Goal: Task Accomplishment & Management: Manage account settings

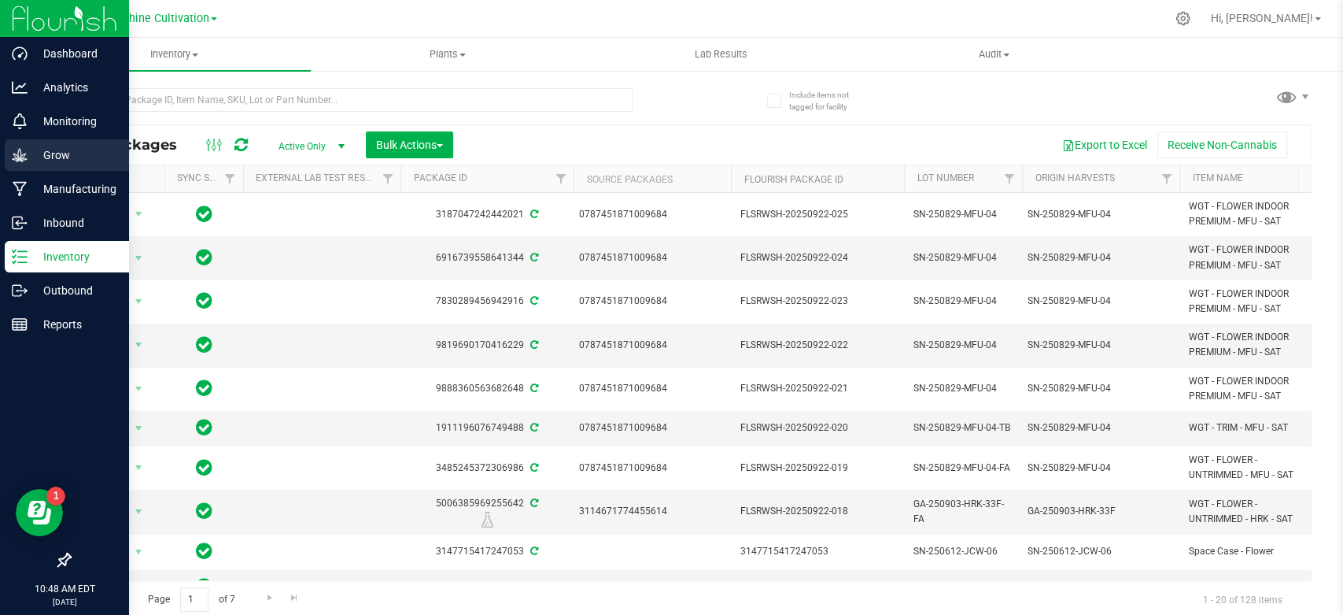
click at [28, 165] on div "Grow" at bounding box center [67, 154] width 124 height 31
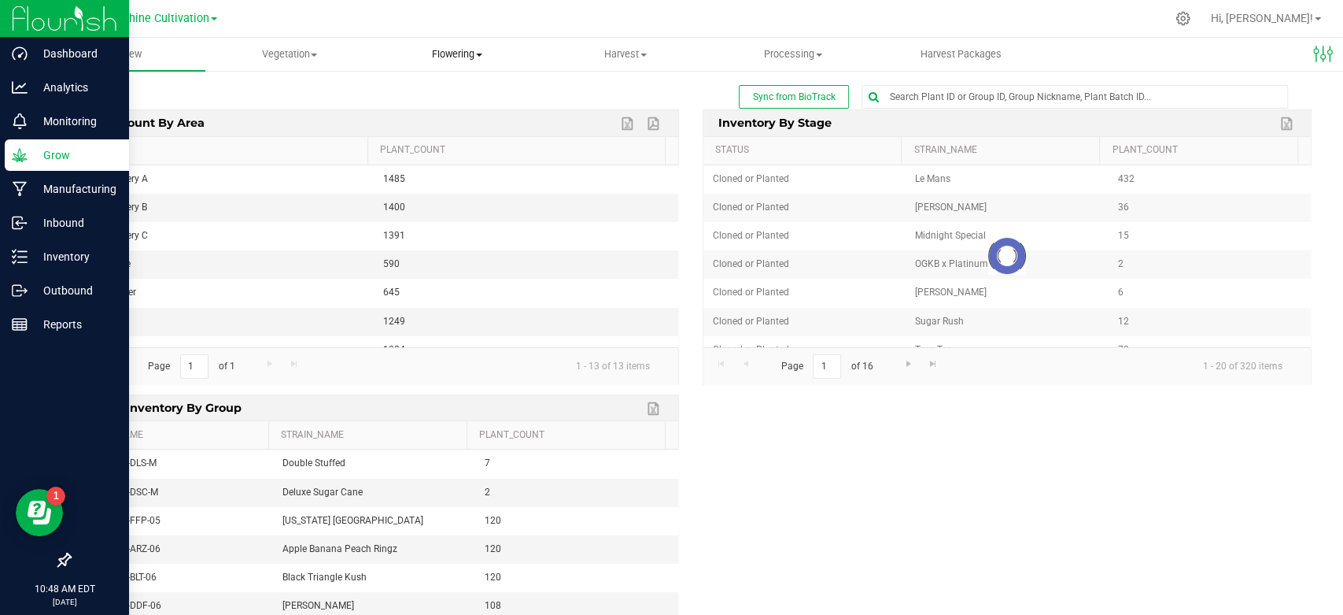
click at [463, 59] on span "Flowering" at bounding box center [458, 54] width 166 height 14
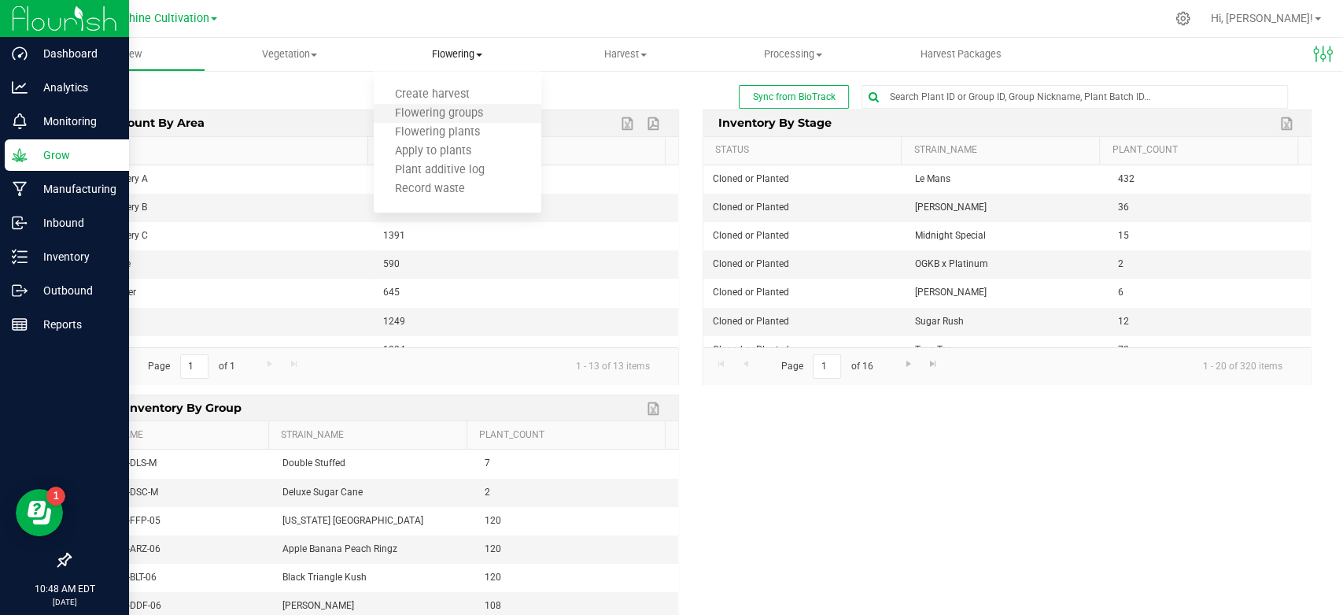
click at [457, 105] on li "Flowering groups" at bounding box center [458, 114] width 168 height 19
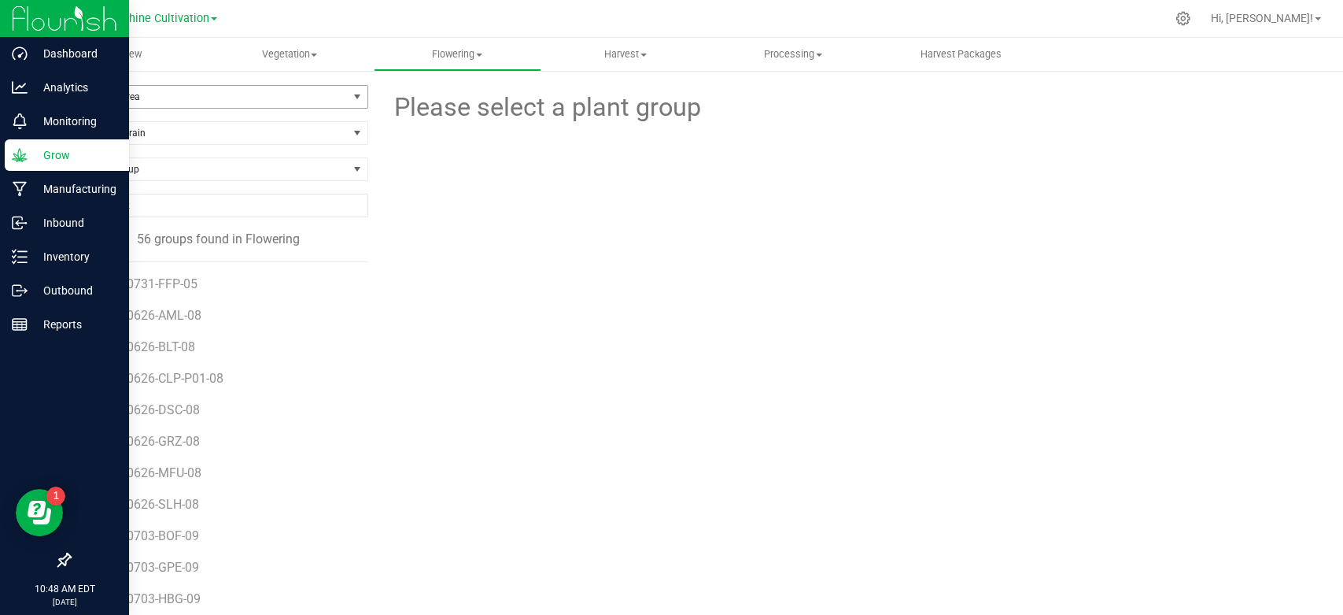
click at [264, 86] on span "Filter by Area" at bounding box center [209, 97] width 278 height 22
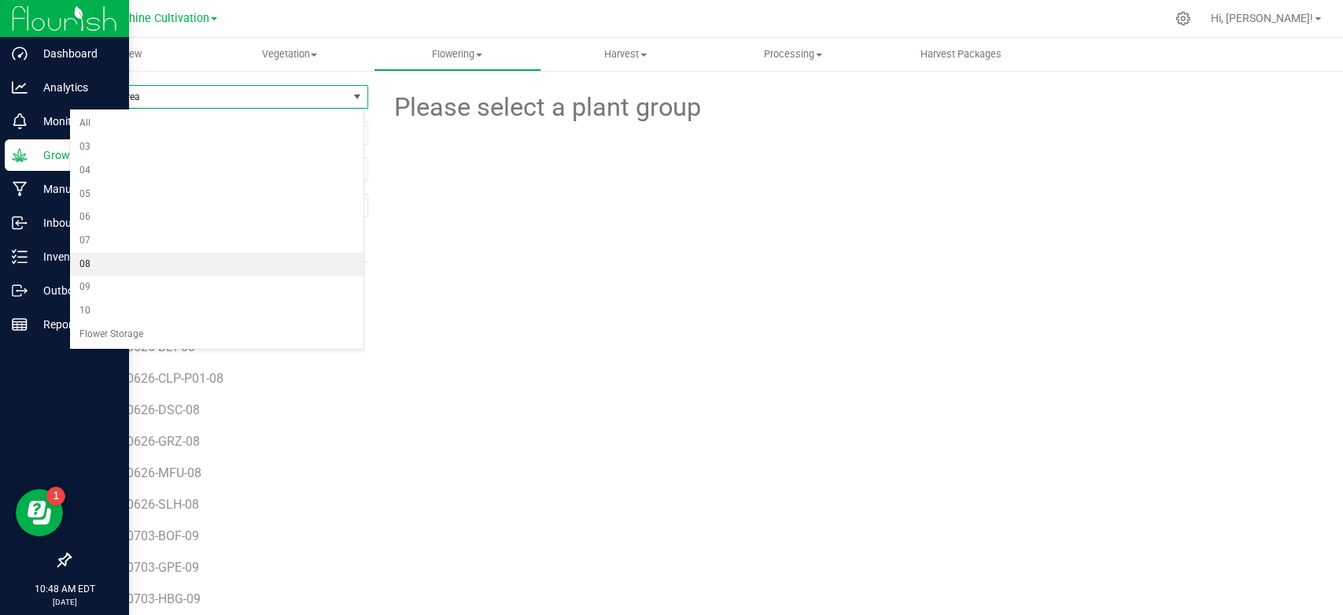
drag, startPoint x: 128, startPoint y: 275, endPoint x: 131, endPoint y: 266, distance: 9.0
click at [131, 266] on ul "All 03 04 05 06 07 08 09 10 Flower Storage" at bounding box center [217, 229] width 294 height 234
click at [131, 266] on li "08" at bounding box center [217, 265] width 294 height 24
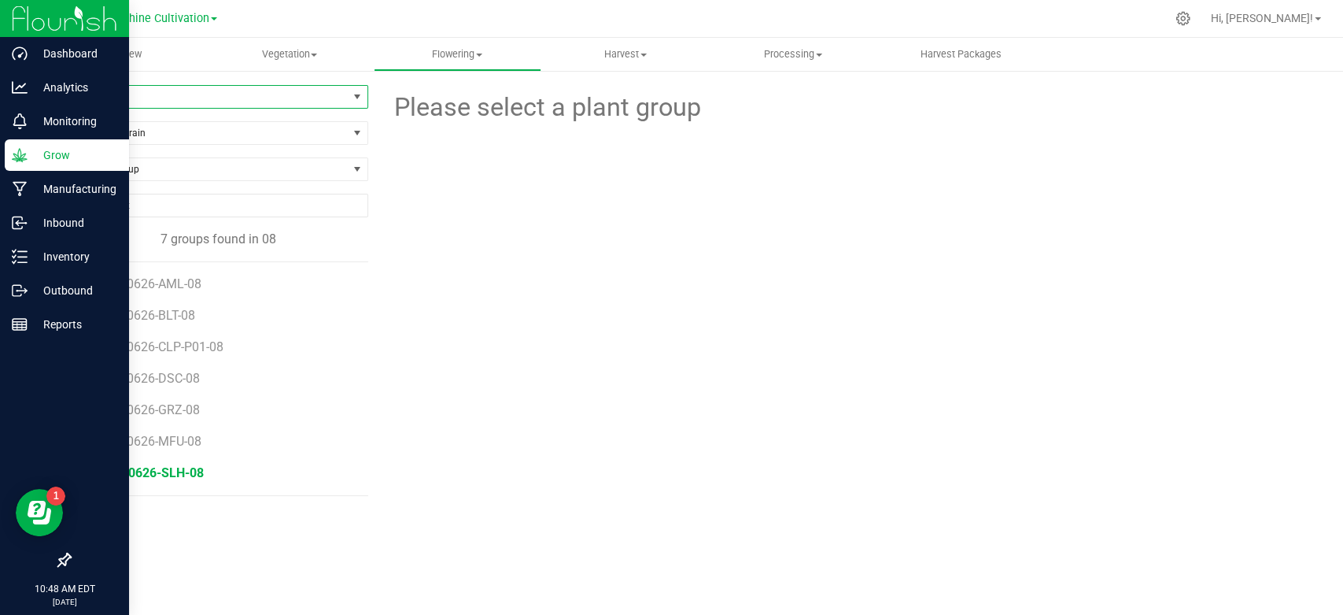
click at [160, 467] on span "SN-250626-SLH-08" at bounding box center [148, 472] width 111 height 15
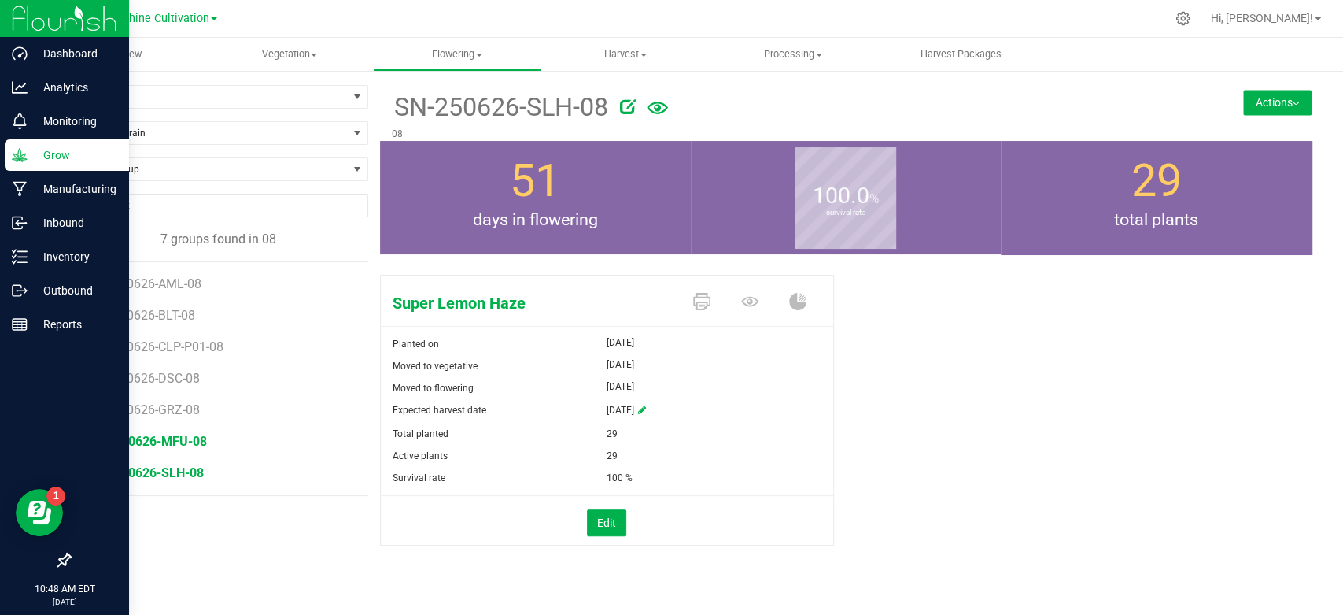
click at [179, 442] on span "SN-250626-MFU-08" at bounding box center [150, 441] width 114 height 15
click at [146, 417] on li "SN-250626-GRZ-08" at bounding box center [225, 403] width 264 height 31
click at [151, 412] on span "SN-250626-GRZ-08" at bounding box center [149, 409] width 112 height 15
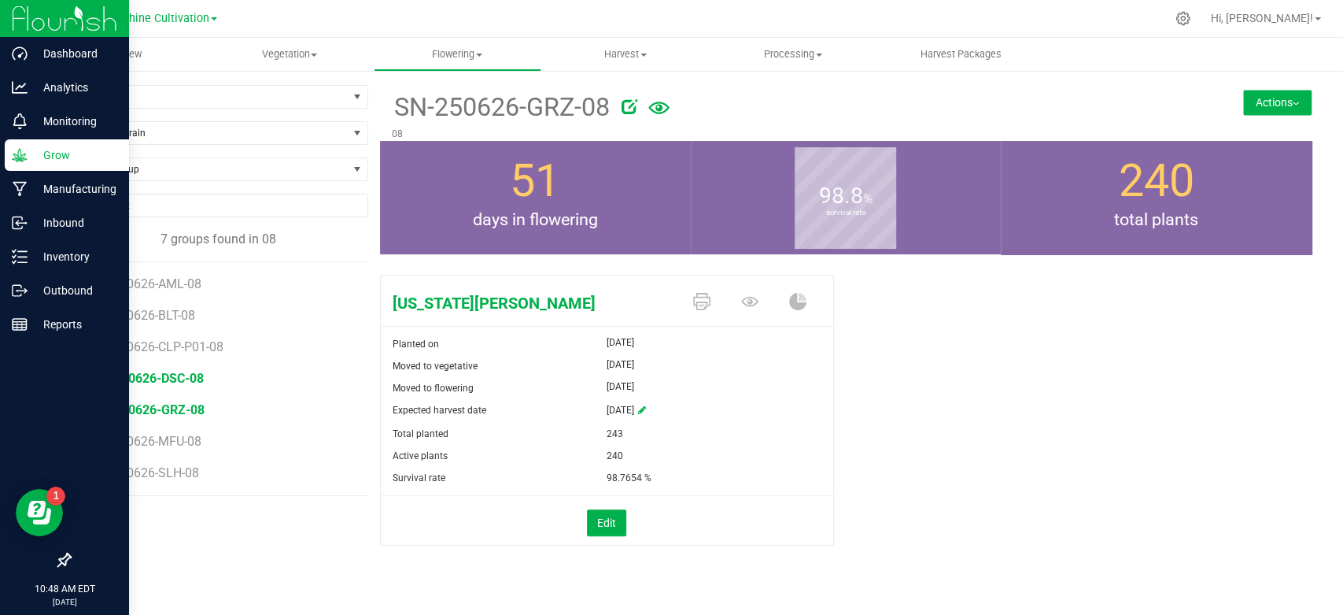
click at [182, 377] on span "SN-250626-DSC-08" at bounding box center [148, 378] width 111 height 15
click at [198, 352] on span "SN-250626-CLP-P01-08" at bounding box center [161, 346] width 137 height 15
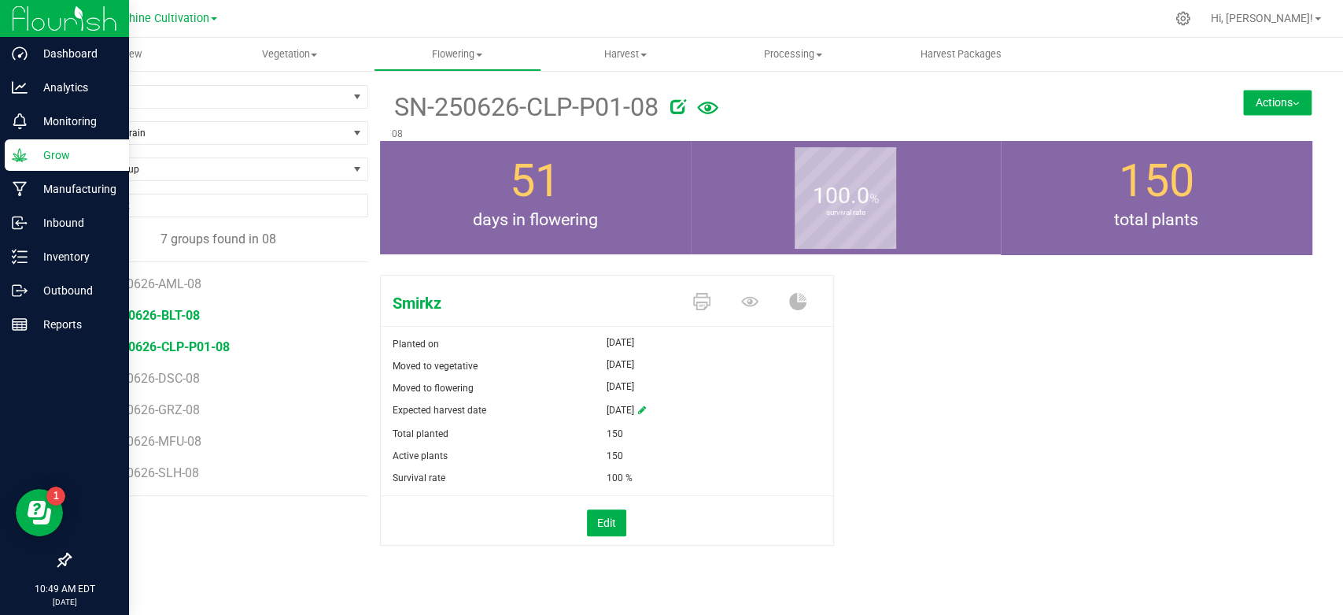
click at [183, 320] on span "SN-250626-BLT-08" at bounding box center [146, 315] width 107 height 15
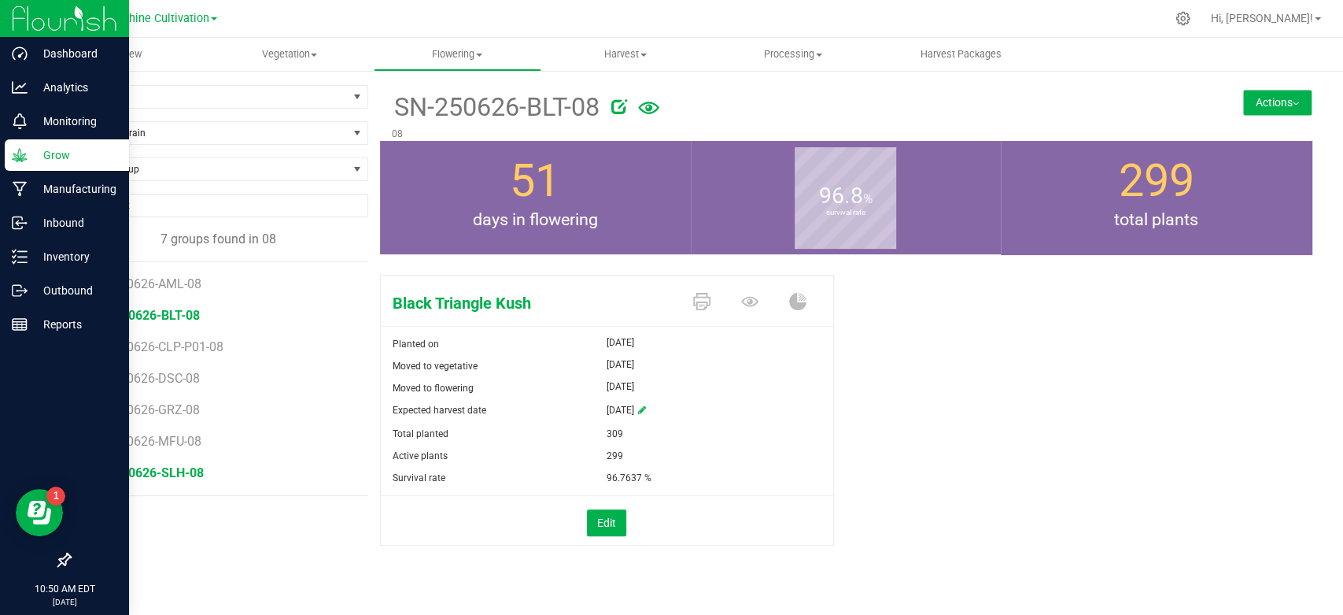
click at [175, 472] on span "SN-250626-SLH-08" at bounding box center [148, 472] width 111 height 15
click at [159, 342] on span "SN-250626-CLP-P01-08" at bounding box center [161, 346] width 137 height 15
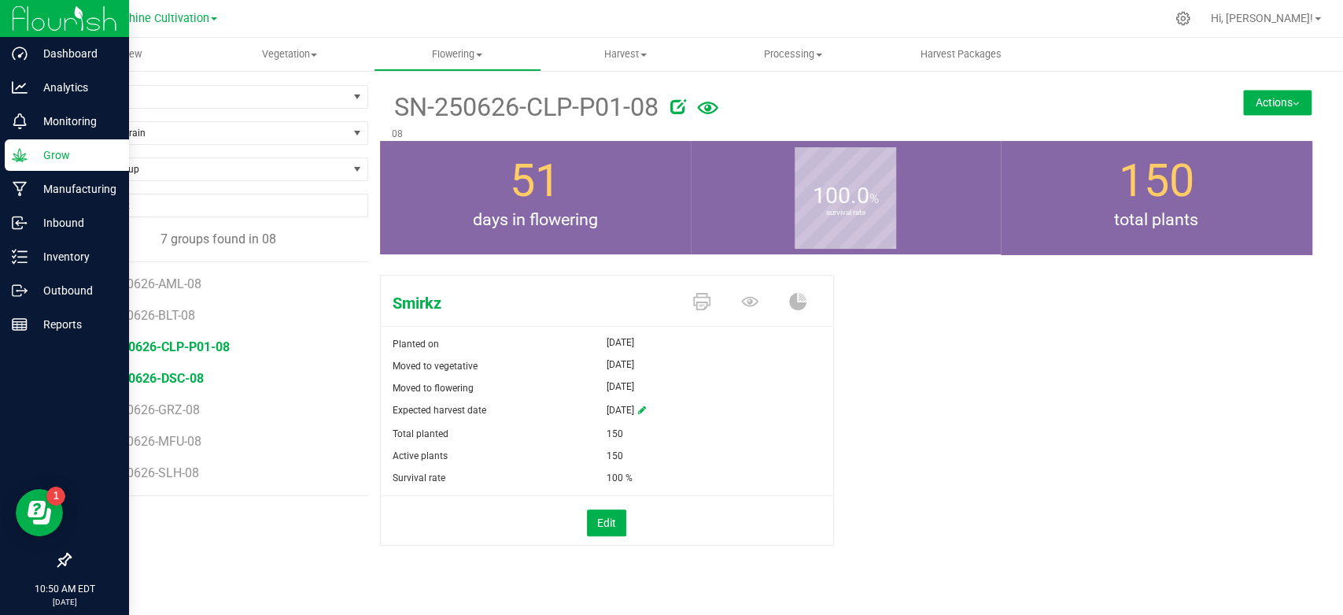
click at [148, 376] on span "SN-250626-DSC-08" at bounding box center [148, 378] width 111 height 15
click at [1278, 105] on button "Actions" at bounding box center [1278, 102] width 68 height 25
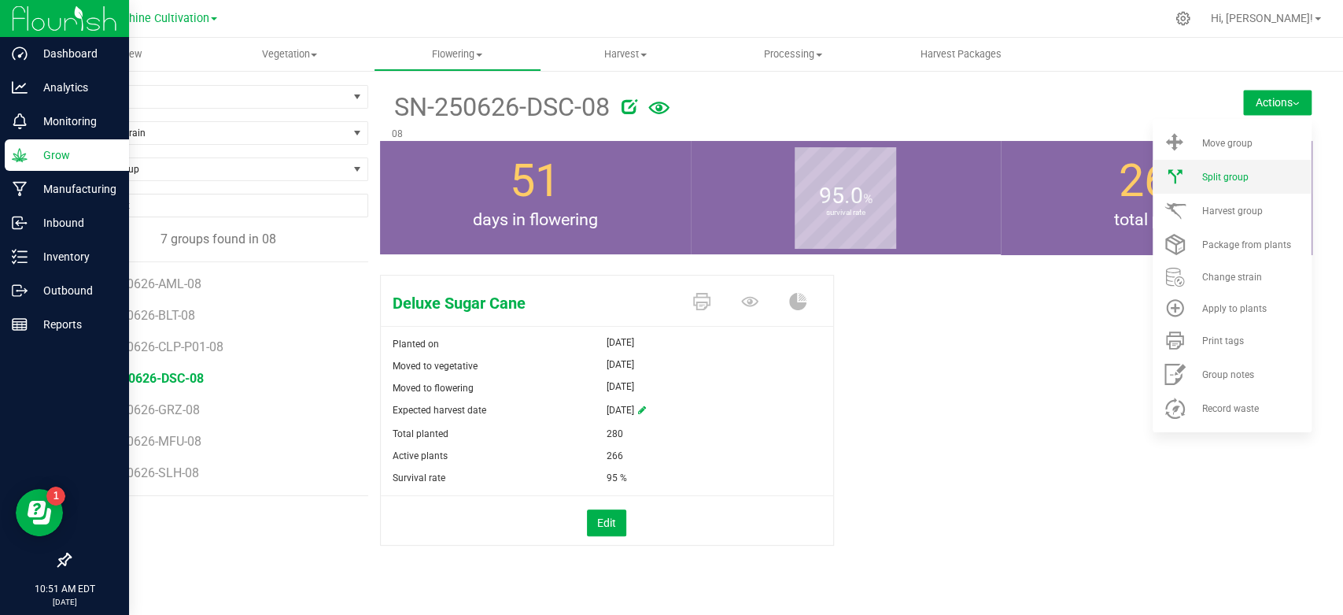
click at [1209, 175] on span "Split group" at bounding box center [1225, 177] width 46 height 11
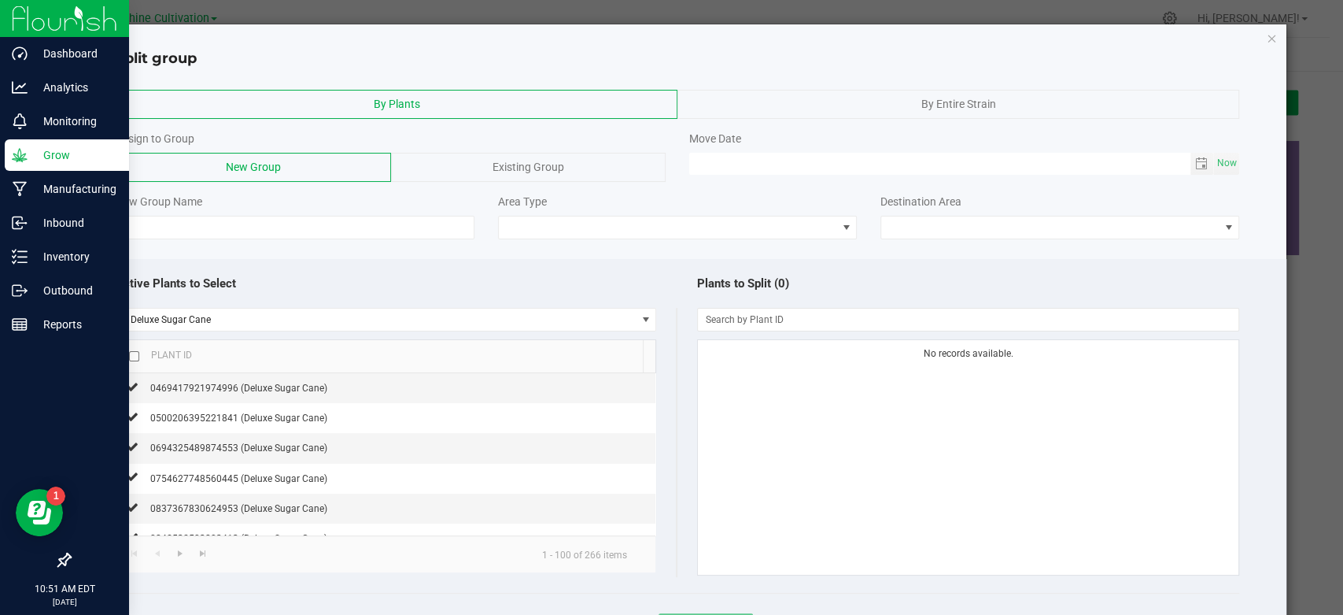
click at [560, 179] on div "Existing Group" at bounding box center [528, 167] width 275 height 29
click at [264, 170] on span "New Group" at bounding box center [253, 167] width 55 height 13
click at [339, 221] on input at bounding box center [295, 228] width 359 height 24
paste input "SN-250926-DSC-FF-08"
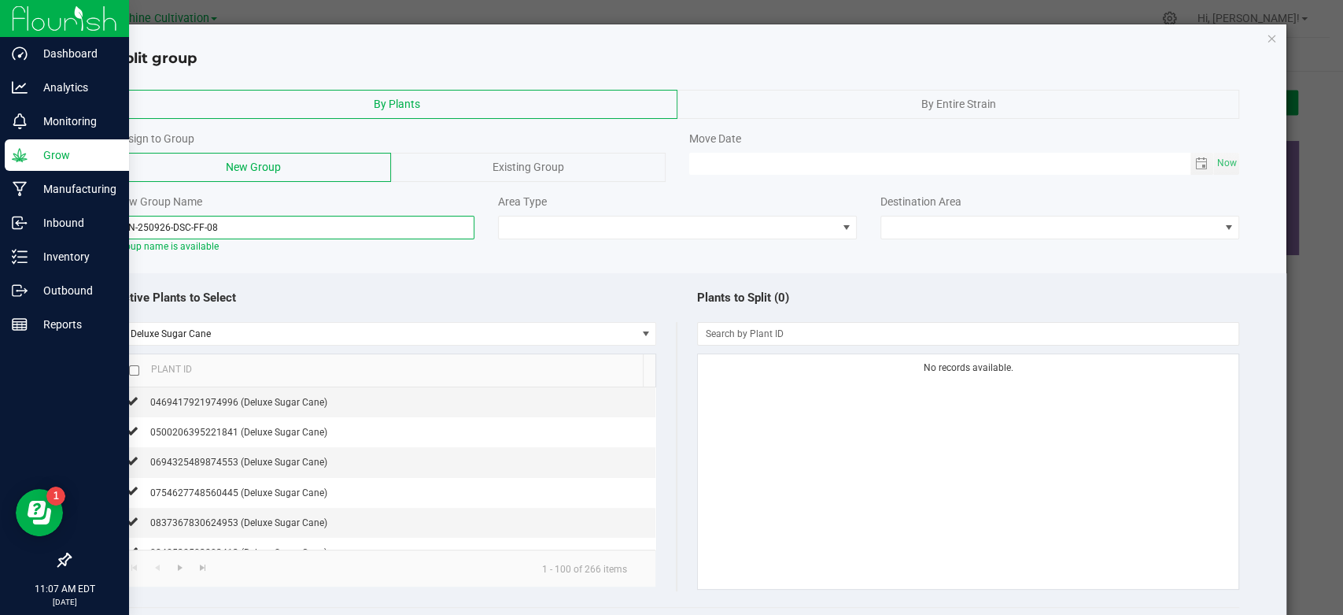
type input "SN-250926-DSC-FF-08"
click at [137, 367] on input "checkbox" at bounding box center [134, 370] width 10 height 10
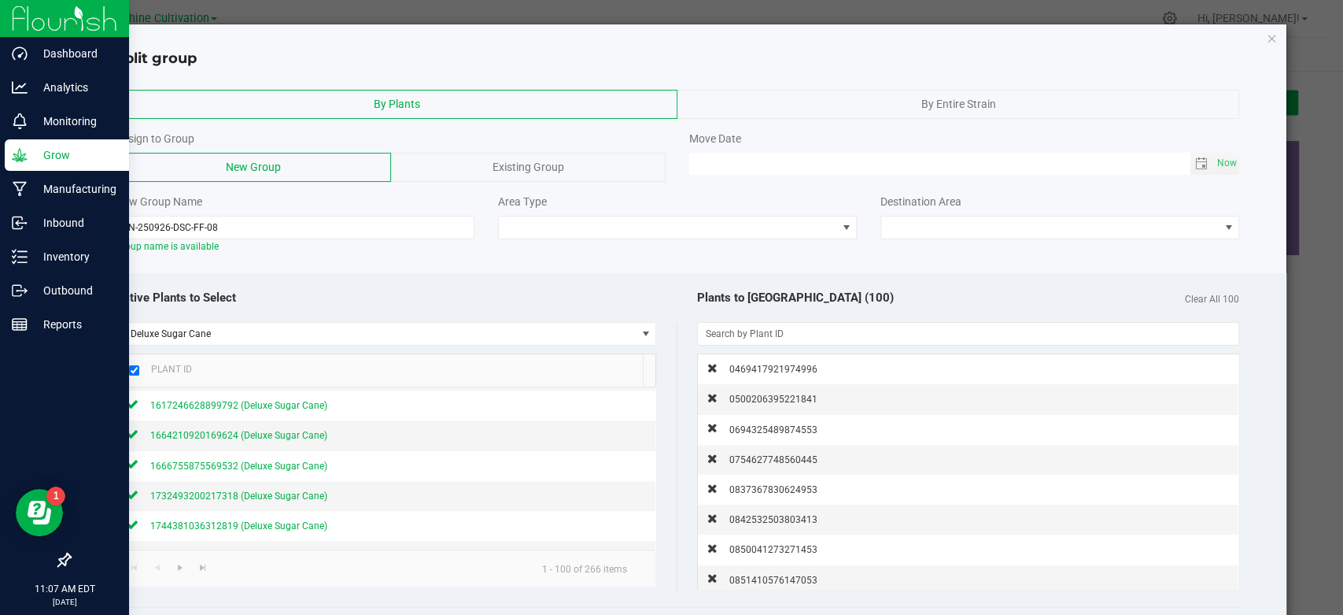
scroll to position [1486, 0]
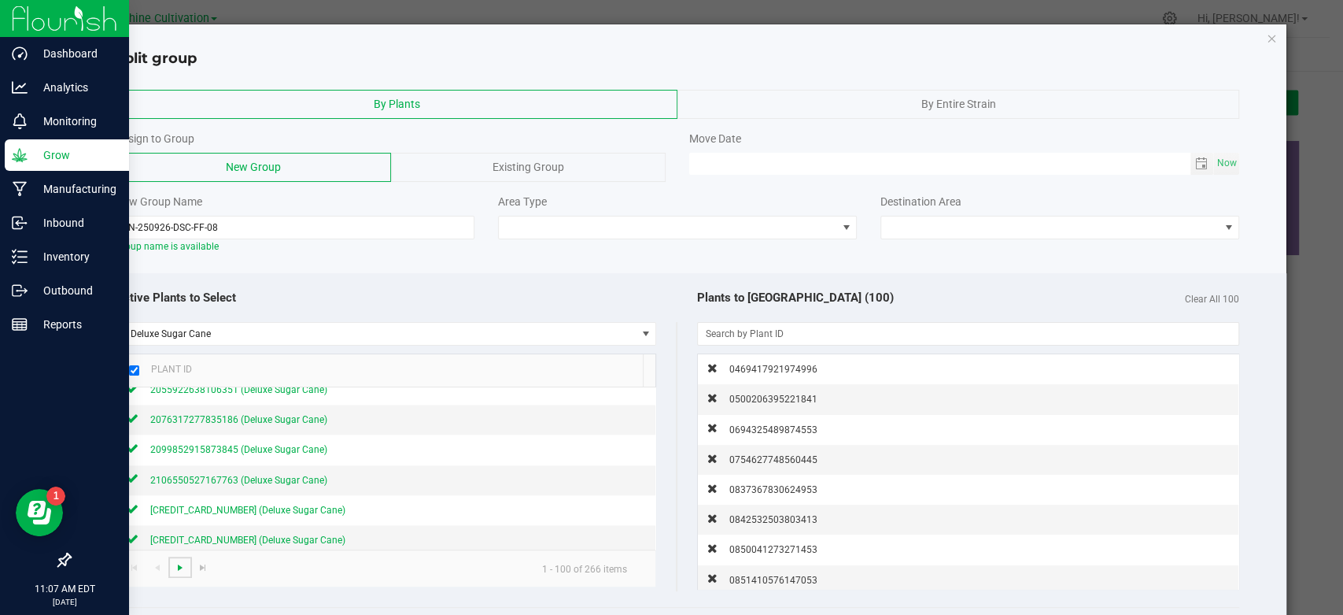
click at [183, 569] on span "Go to the next page" at bounding box center [180, 567] width 13 height 13
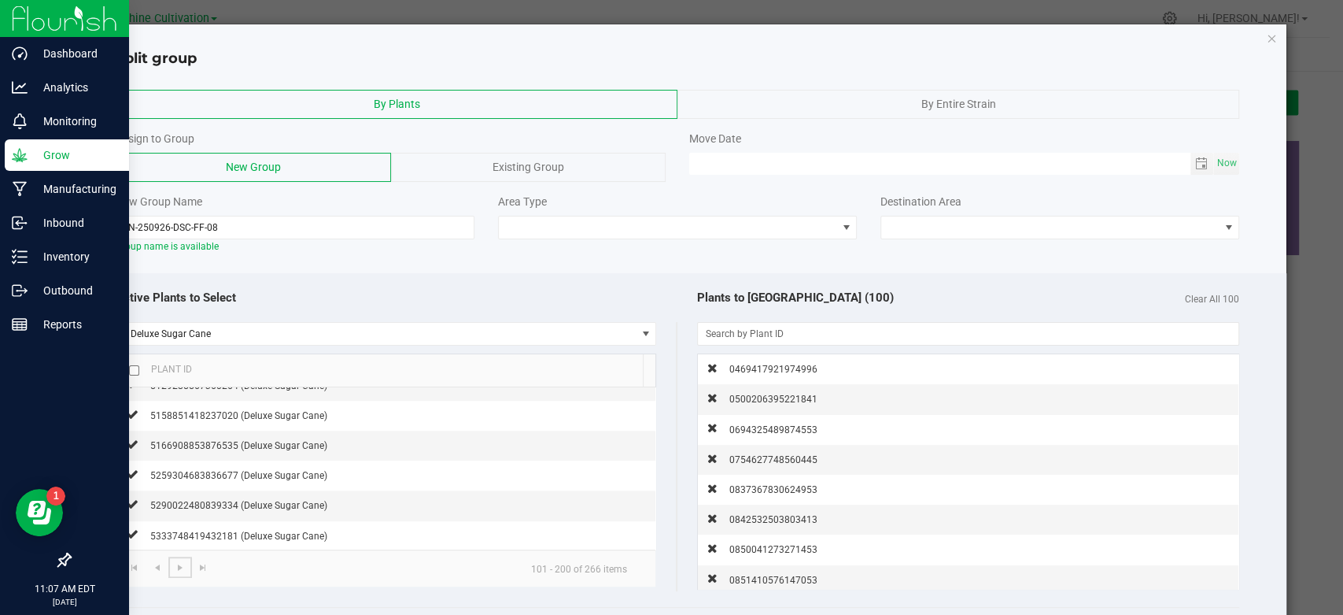
scroll to position [962, 0]
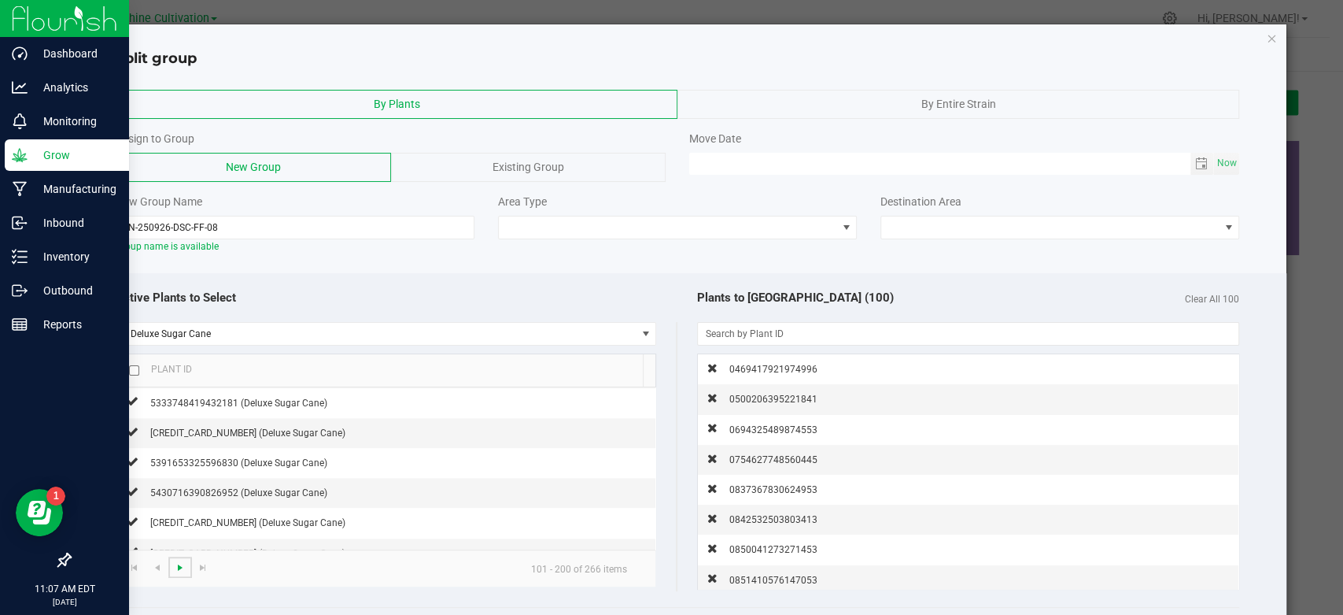
click at [177, 567] on span "Go to the next page" at bounding box center [180, 567] width 13 height 13
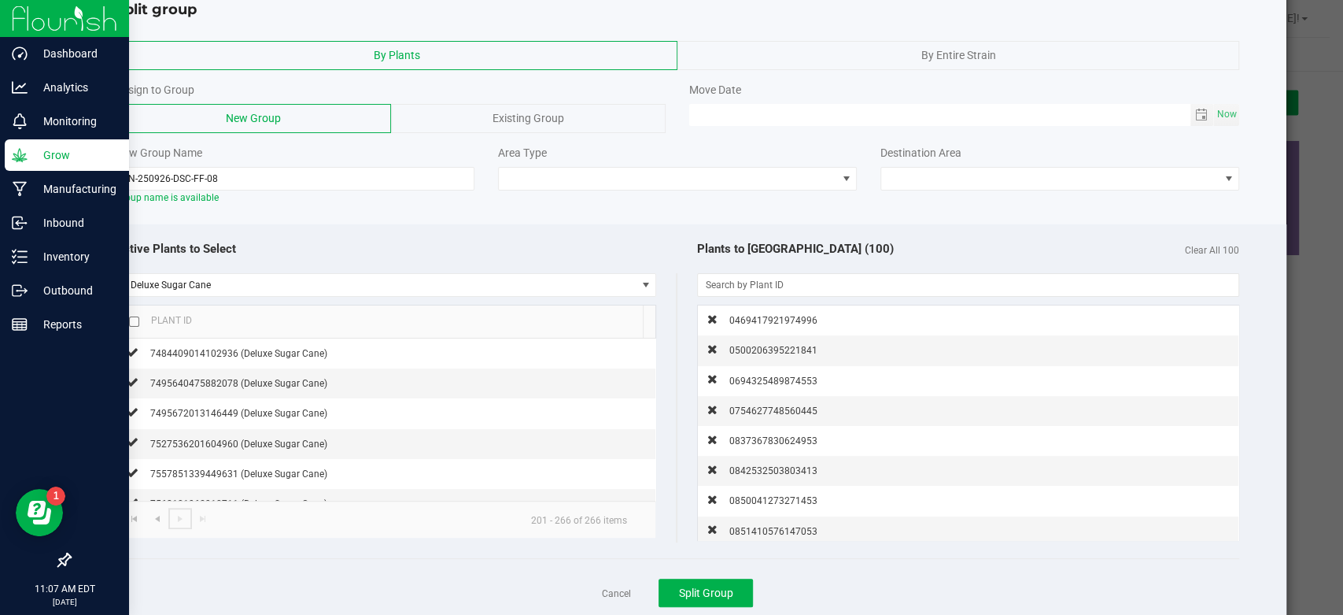
scroll to position [92, 0]
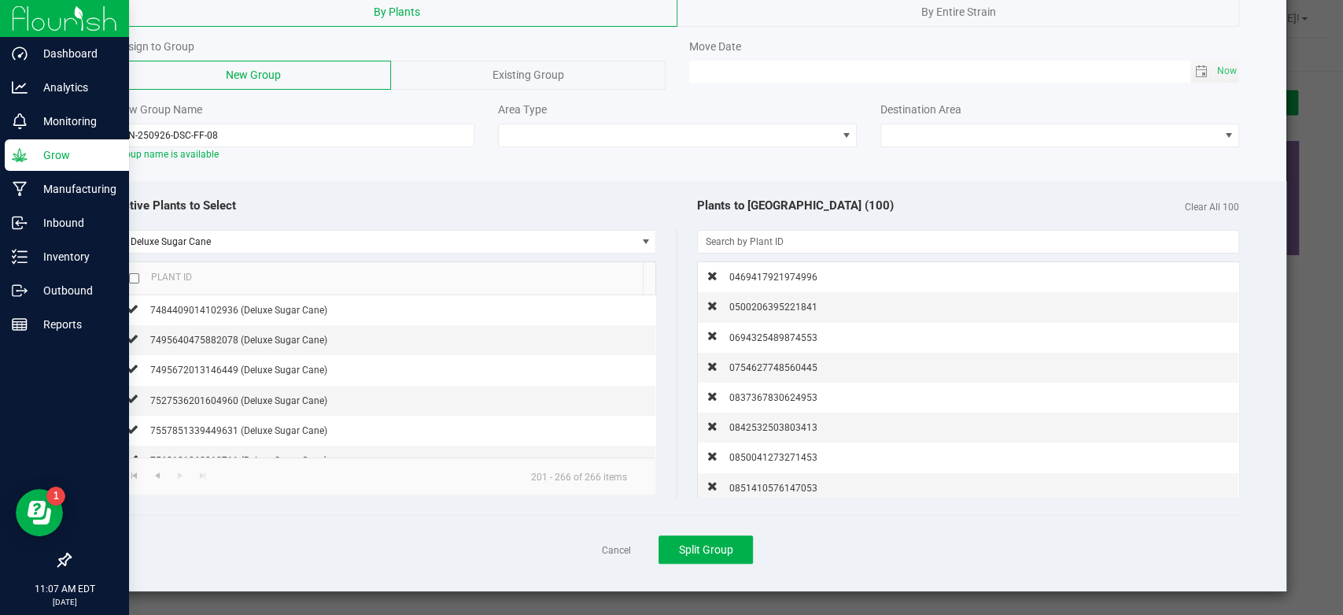
click at [178, 474] on kendo-pager-next-buttons at bounding box center [191, 478] width 46 height 11
click at [156, 474] on span "Go to the previous page" at bounding box center [157, 475] width 13 height 13
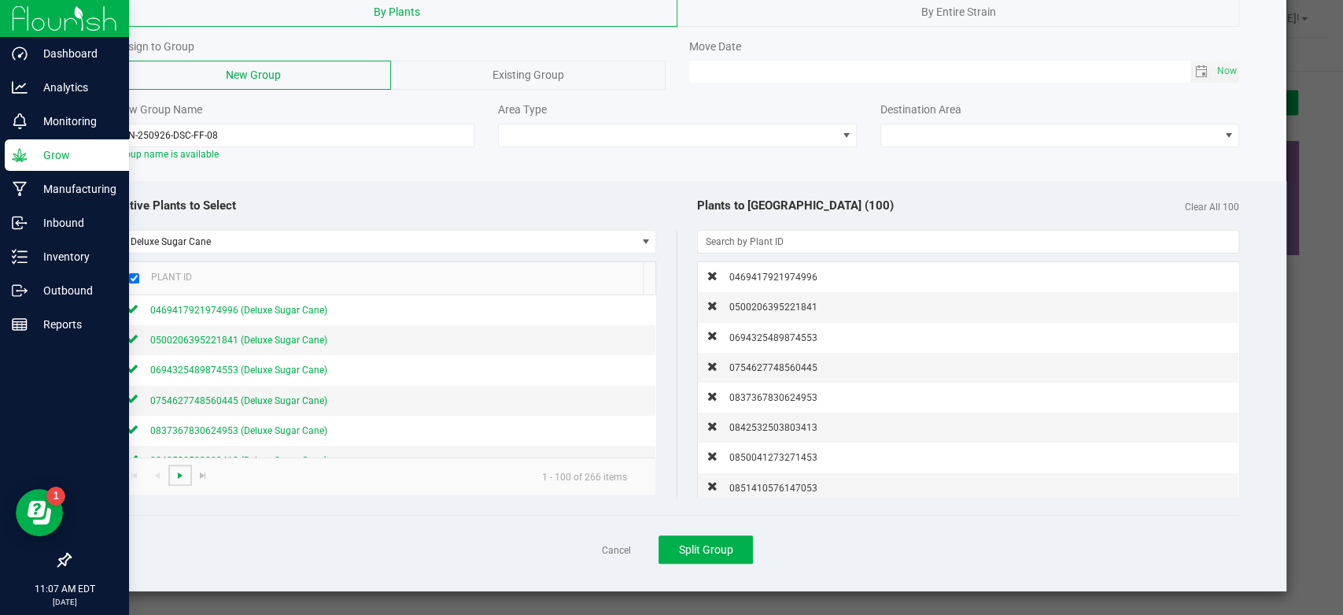
click at [183, 477] on span "Go to the next page" at bounding box center [180, 475] width 13 height 13
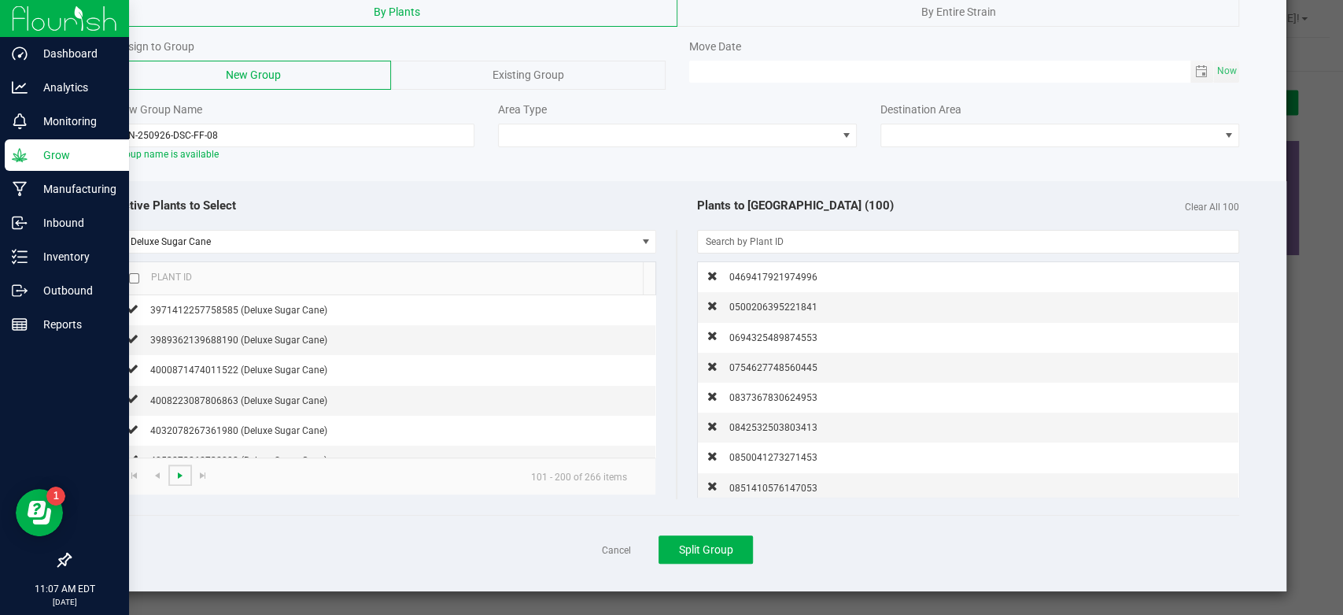
click at [183, 477] on span "Go to the next page" at bounding box center [180, 475] width 13 height 13
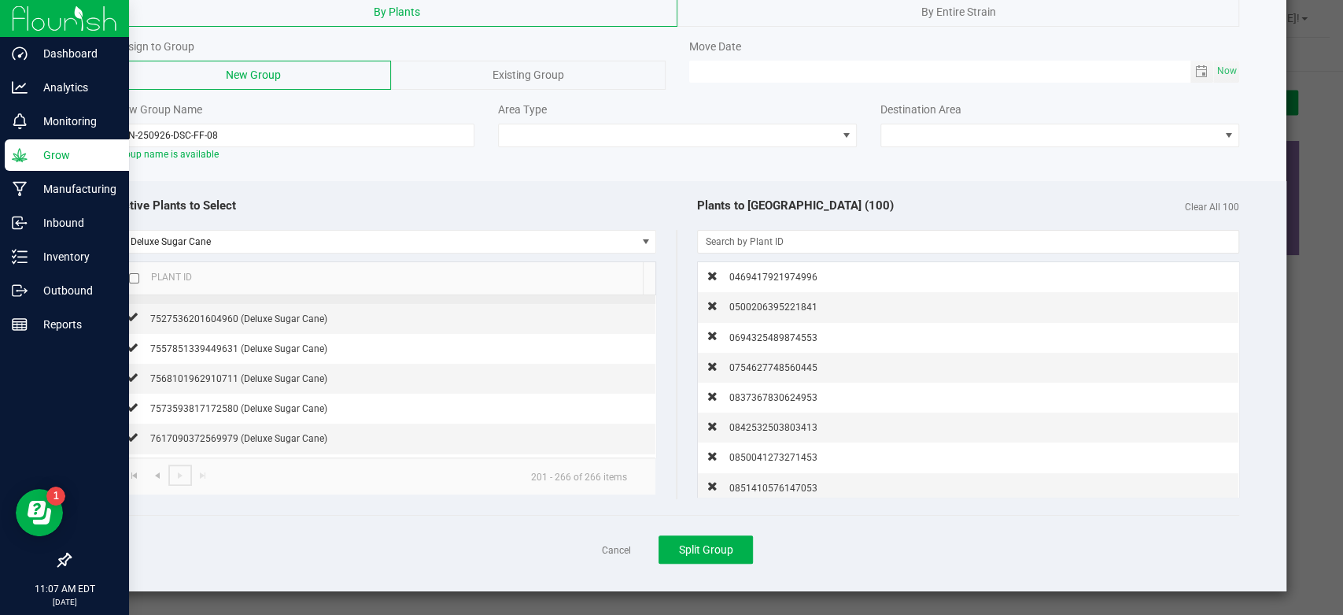
scroll to position [0, 0]
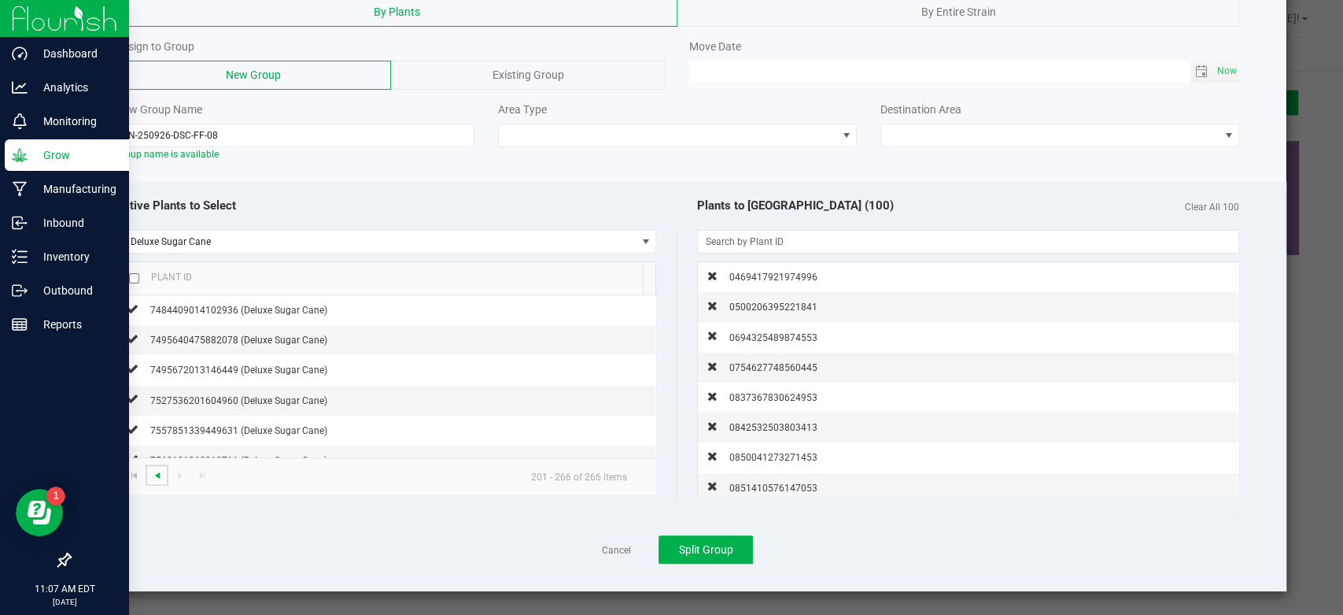
click at [157, 479] on span "Go to the previous page" at bounding box center [157, 475] width 13 height 13
click at [132, 273] on input "checkbox" at bounding box center [134, 278] width 10 height 10
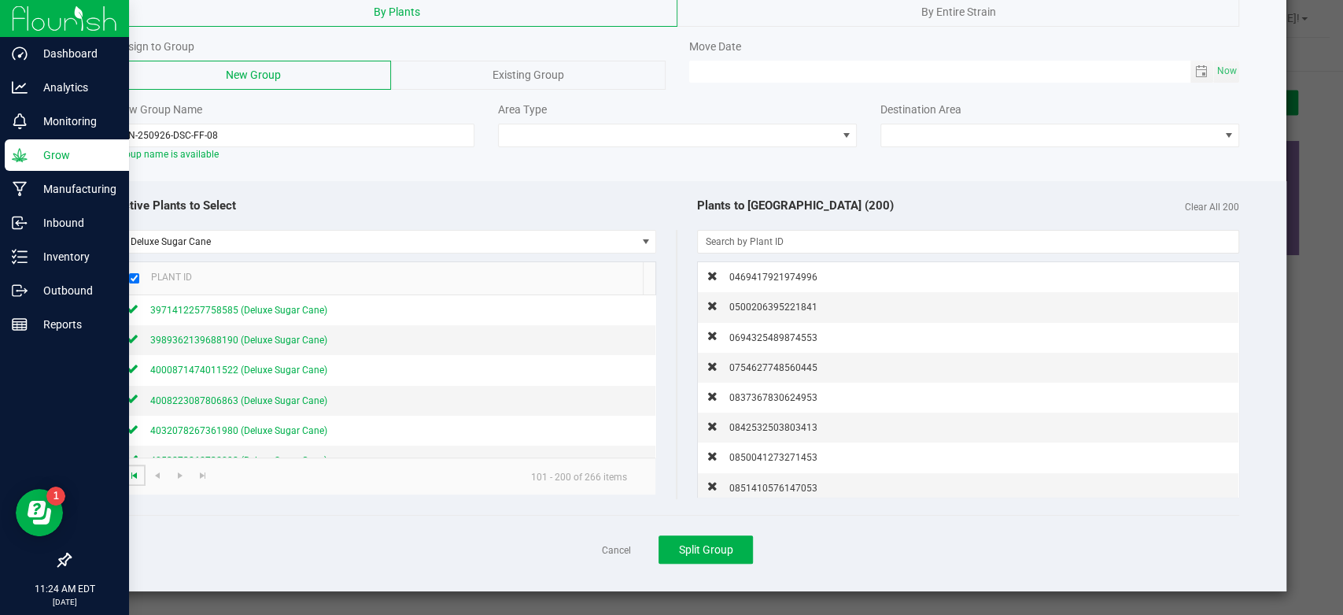
click at [129, 477] on span "Go to the first page" at bounding box center [134, 475] width 13 height 13
click at [129, 477] on kendo-pager-prev-buttons at bounding box center [146, 478] width 46 height 11
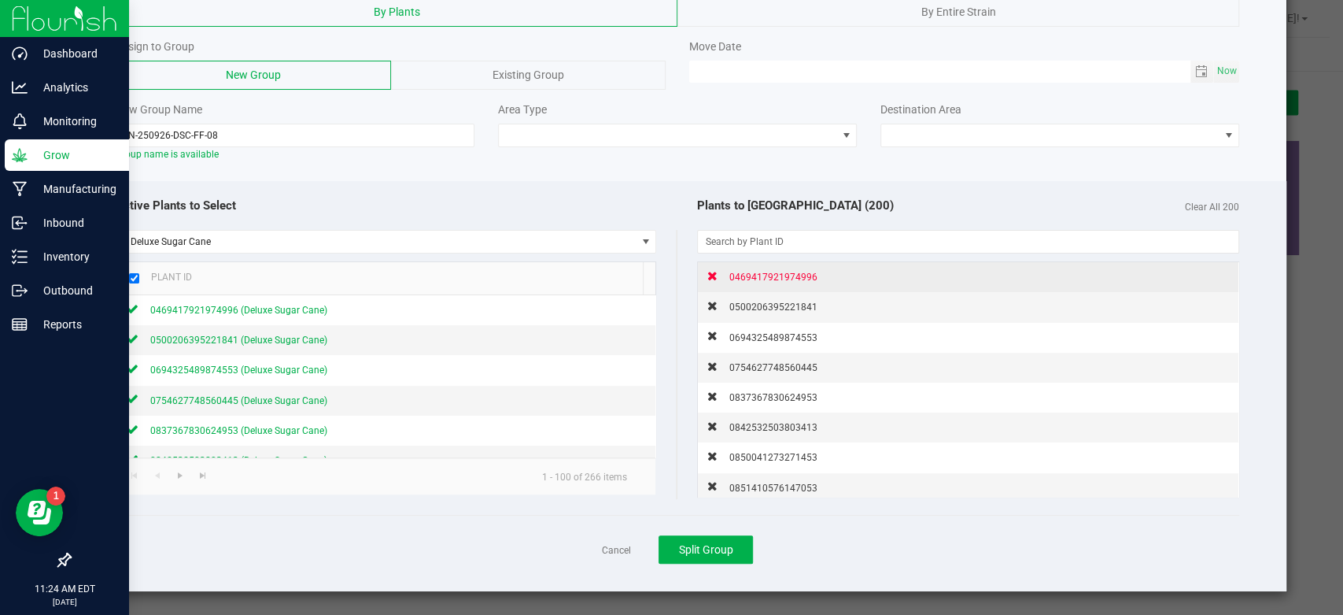
click at [718, 270] on div "0469417921974996" at bounding box center [768, 276] width 100 height 17
checkbox input "false"
click at [718, 270] on div "0500206395221841" at bounding box center [768, 276] width 100 height 17
click at [718, 270] on div "0754627748560445" at bounding box center [768, 276] width 100 height 17
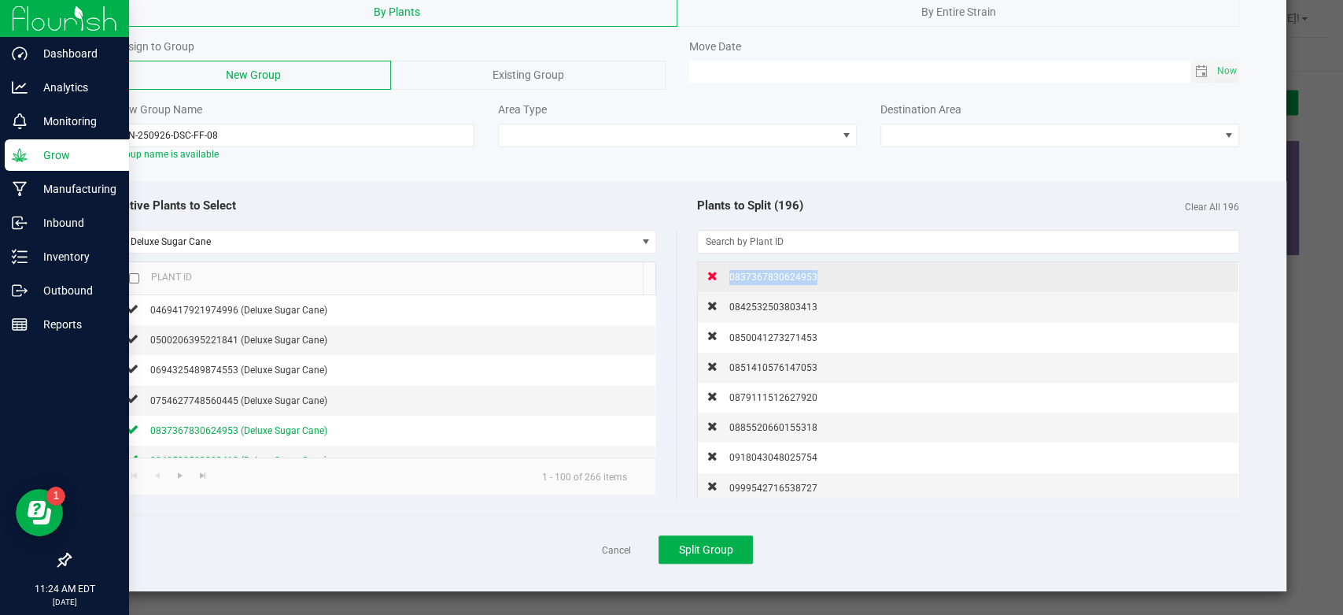
click at [718, 270] on div "0837367830624953" at bounding box center [768, 276] width 100 height 17
click at [718, 270] on div "0842532503803413" at bounding box center [768, 276] width 100 height 17
click at [718, 270] on div "0850041273271453" at bounding box center [768, 276] width 100 height 17
click at [718, 270] on div "0851410576147053" at bounding box center [768, 276] width 100 height 17
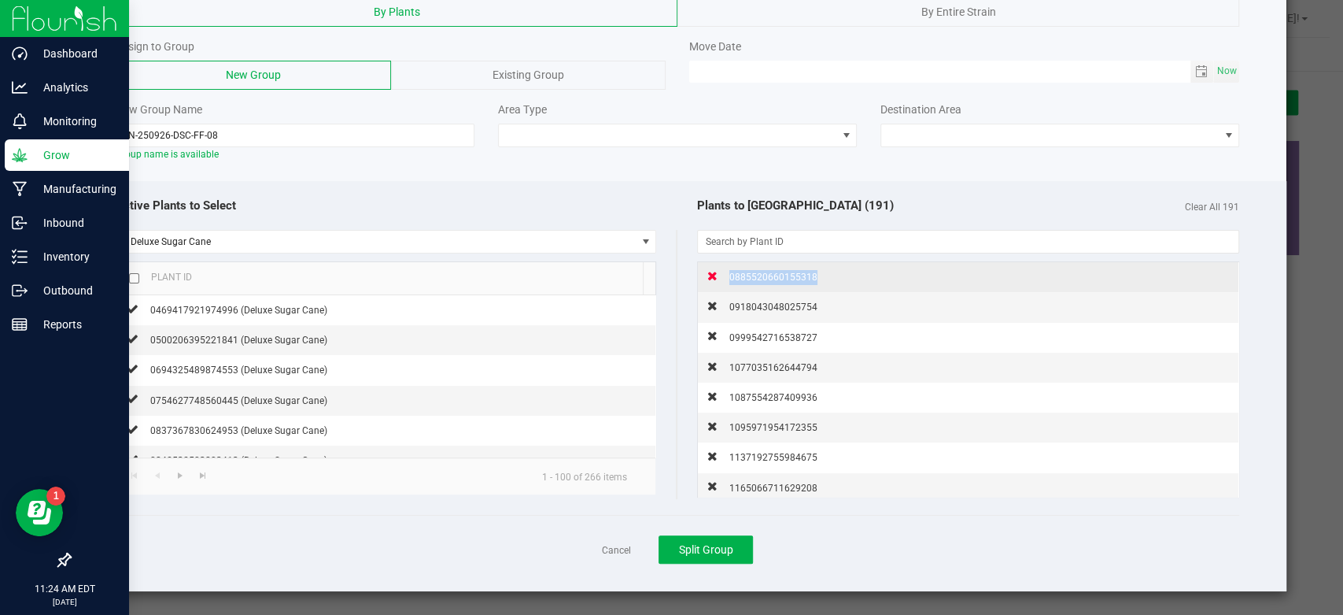
click at [718, 270] on div "0885520660155318" at bounding box center [768, 276] width 100 height 17
click at [718, 270] on div "0918043048025754" at bounding box center [768, 276] width 100 height 17
click at [718, 270] on div "0999542716538727" at bounding box center [768, 276] width 100 height 17
click at [718, 270] on div "1077035162644794" at bounding box center [768, 276] width 100 height 17
click at [718, 270] on div "1087554287409936" at bounding box center [768, 276] width 100 height 17
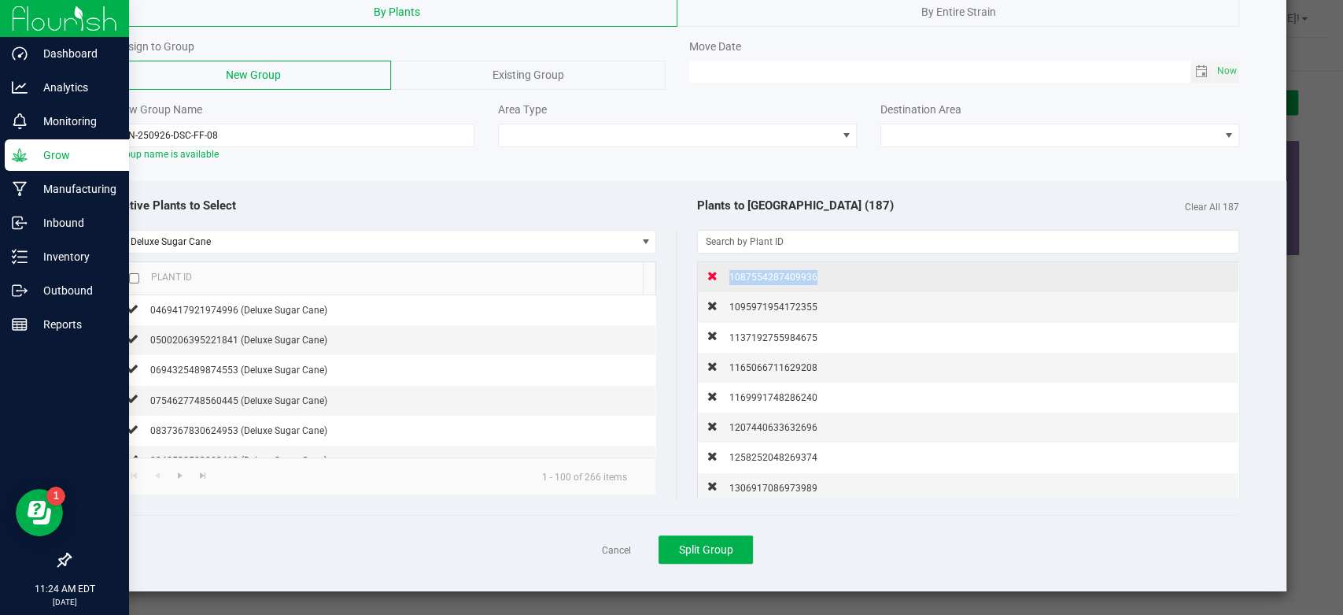
click at [718, 270] on div "1087554287409936" at bounding box center [768, 276] width 100 height 17
click at [718, 270] on div "1137192755984675" at bounding box center [768, 276] width 100 height 17
click at [718, 270] on div "1165066711629208" at bounding box center [768, 276] width 100 height 17
click at [718, 270] on div "1169991748286240" at bounding box center [768, 276] width 100 height 17
click at [718, 270] on div "1207440633632696" at bounding box center [768, 276] width 100 height 17
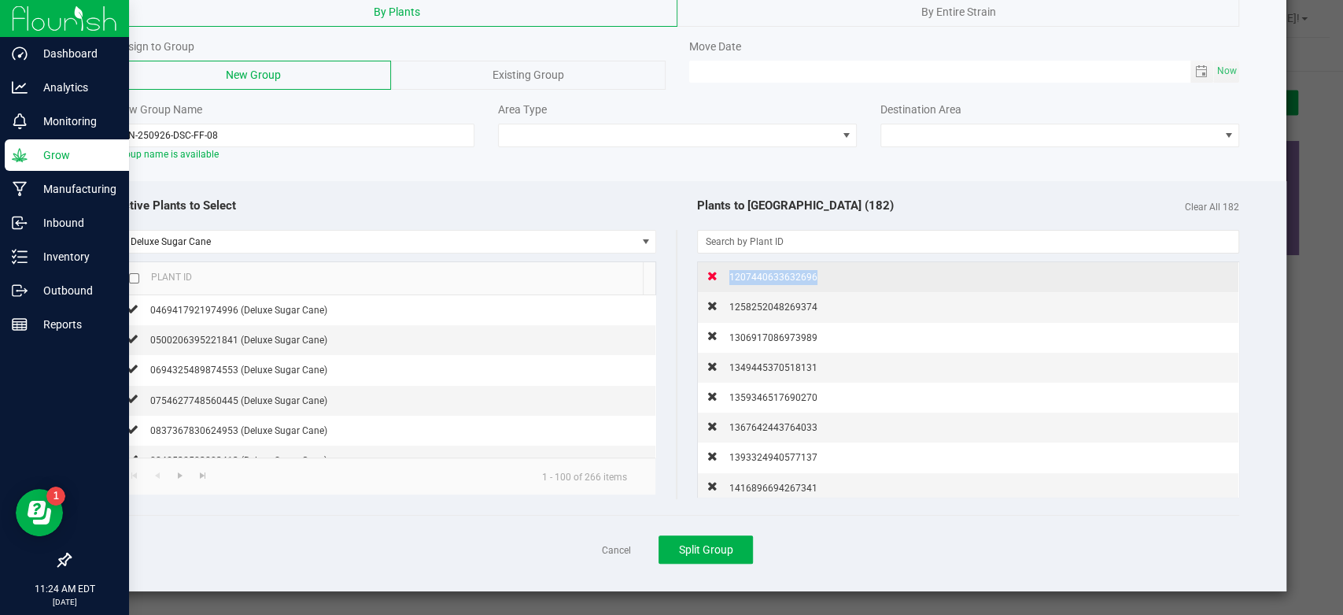
click at [718, 270] on div "1207440633632696" at bounding box center [768, 276] width 100 height 17
click at [718, 270] on div "1306917086973989" at bounding box center [768, 276] width 100 height 17
click at [718, 270] on div "1349445370518131" at bounding box center [768, 276] width 100 height 17
click at [718, 270] on div "1359346517690270" at bounding box center [768, 276] width 100 height 17
click at [718, 270] on div "1367642443764033" at bounding box center [768, 276] width 100 height 17
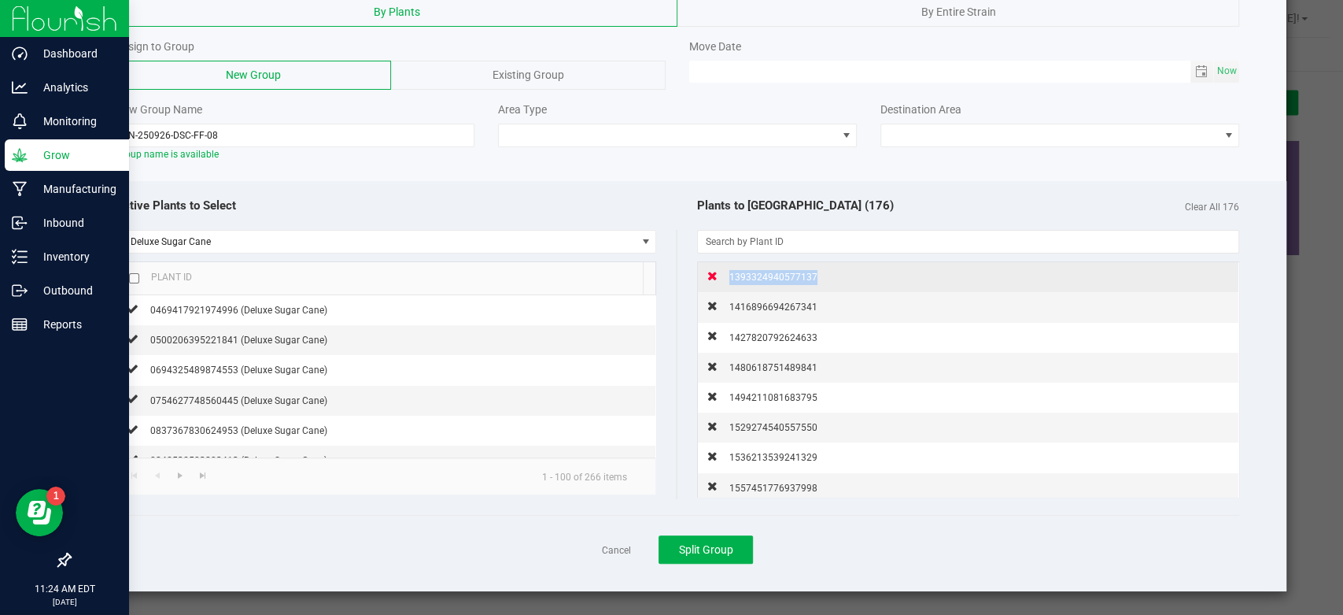
click at [718, 270] on div "1393324940577137" at bounding box center [768, 276] width 100 height 17
click at [718, 270] on div "1427820792624633" at bounding box center [768, 276] width 100 height 17
click at [718, 270] on div "1480618751489841" at bounding box center [768, 276] width 100 height 17
click at [718, 270] on div "1494211081683795" at bounding box center [768, 276] width 100 height 17
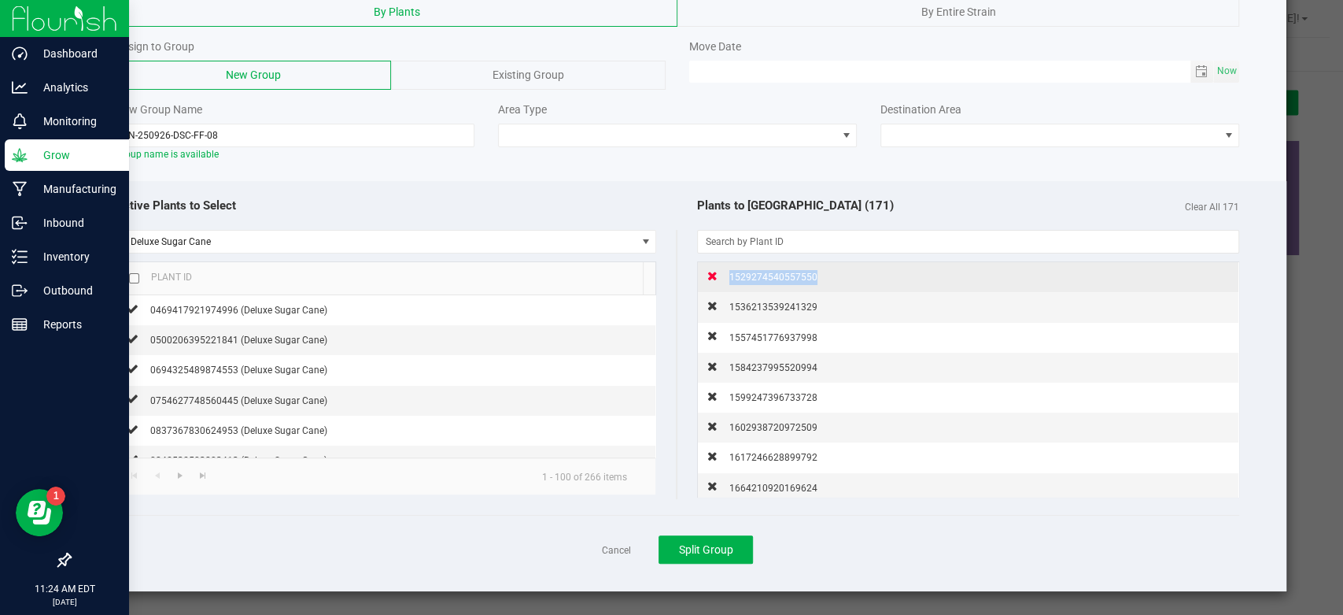
click at [718, 270] on div "1529274540557550" at bounding box center [768, 276] width 100 height 17
click at [718, 270] on div "1536213539241329" at bounding box center [768, 276] width 100 height 17
click at [718, 270] on div "1584237995520994" at bounding box center [768, 276] width 100 height 17
click at [718, 270] on div "1599247396733728" at bounding box center [768, 276] width 100 height 17
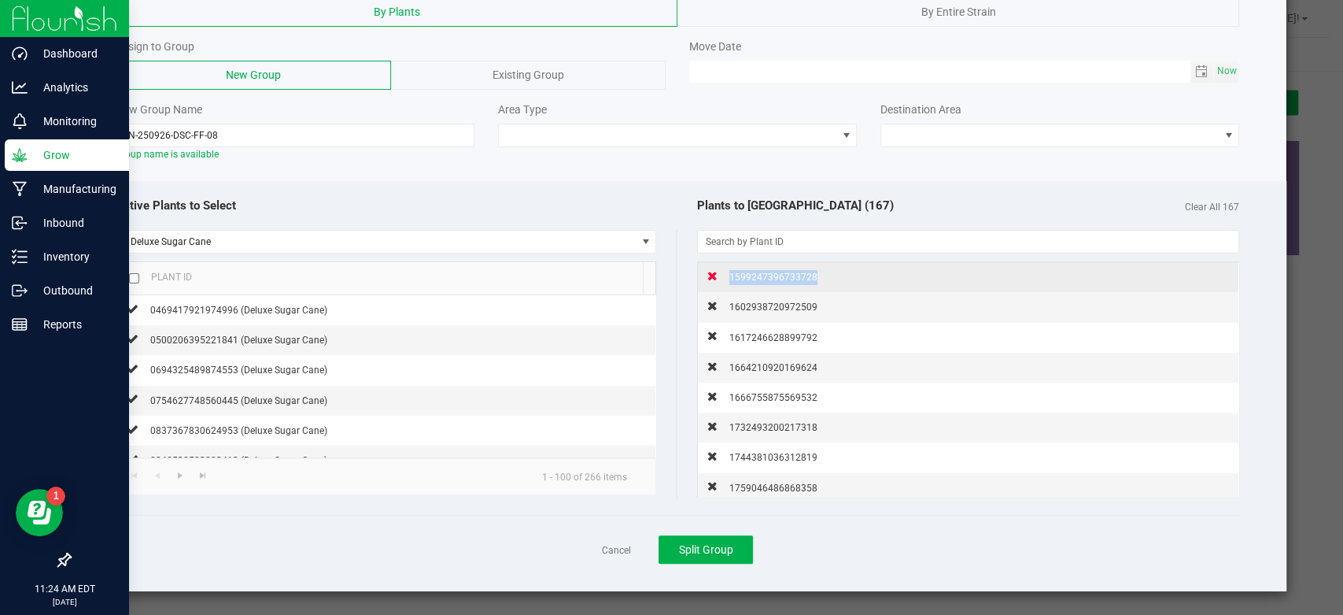
click at [718, 270] on div "1599247396733728" at bounding box center [768, 276] width 100 height 17
click at [718, 270] on div "1617246628899792" at bounding box center [768, 276] width 100 height 17
click at [718, 270] on div "1664210920169624" at bounding box center [768, 276] width 100 height 17
click at [718, 270] on div "1666755875569532" at bounding box center [768, 276] width 100 height 17
click at [718, 270] on div "1732493200217318" at bounding box center [768, 276] width 100 height 17
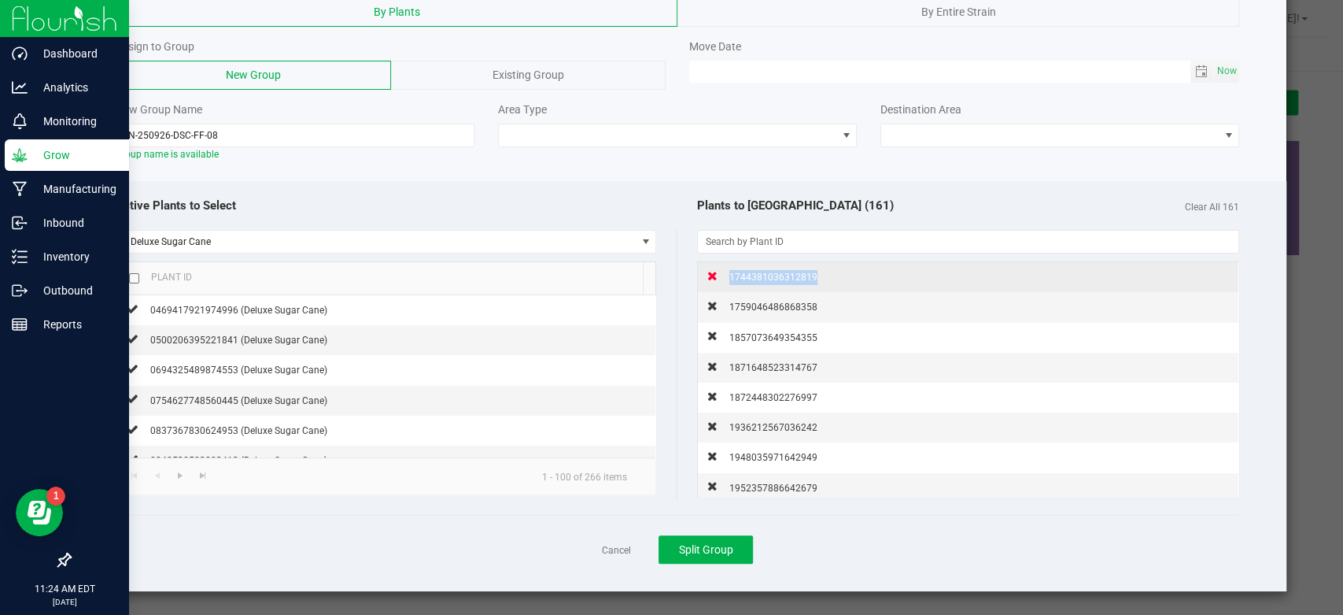
click at [718, 270] on div "1744381036312819" at bounding box center [768, 276] width 100 height 17
click at [718, 270] on div "1759046486868358" at bounding box center [768, 276] width 100 height 17
click at [718, 270] on div "1857073649354355" at bounding box center [768, 276] width 100 height 17
click at [718, 270] on div "1872448302276997" at bounding box center [768, 276] width 100 height 17
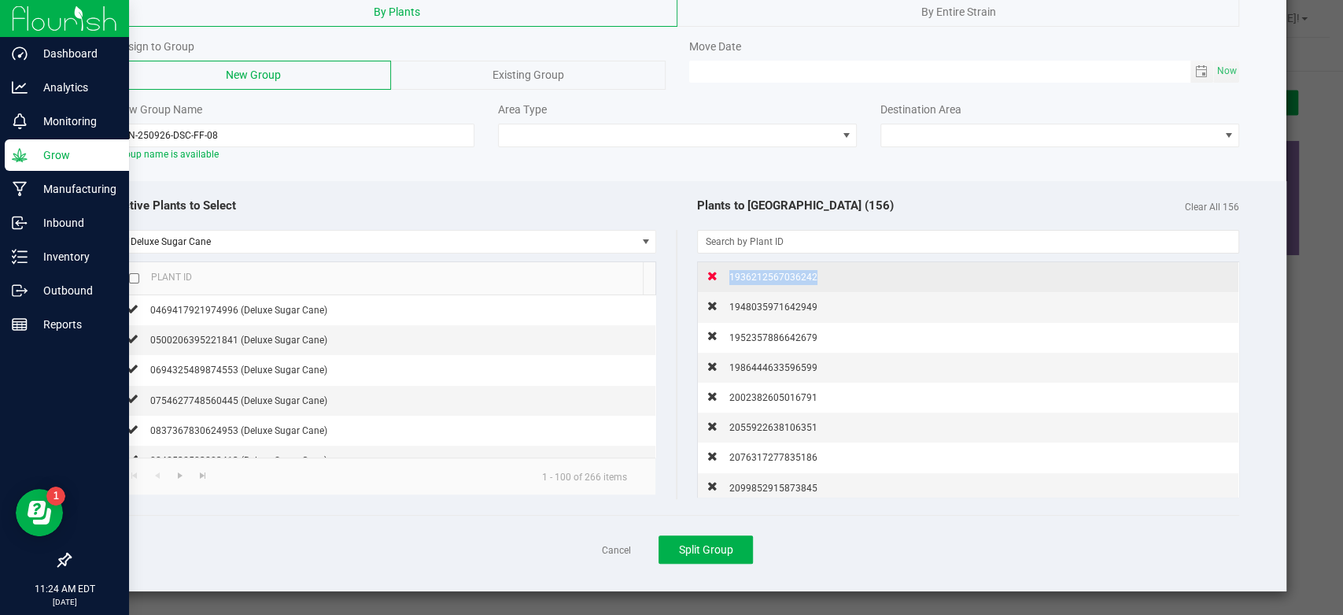
click at [718, 270] on div "1936212567036242" at bounding box center [768, 276] width 100 height 17
click at [718, 270] on div "1948035971642949" at bounding box center [768, 276] width 100 height 17
click at [718, 270] on div "1952357886642679" at bounding box center [768, 276] width 100 height 17
click at [718, 270] on div "1986444633596599" at bounding box center [768, 276] width 100 height 17
click at [718, 270] on div "2002382605016791" at bounding box center [768, 276] width 100 height 17
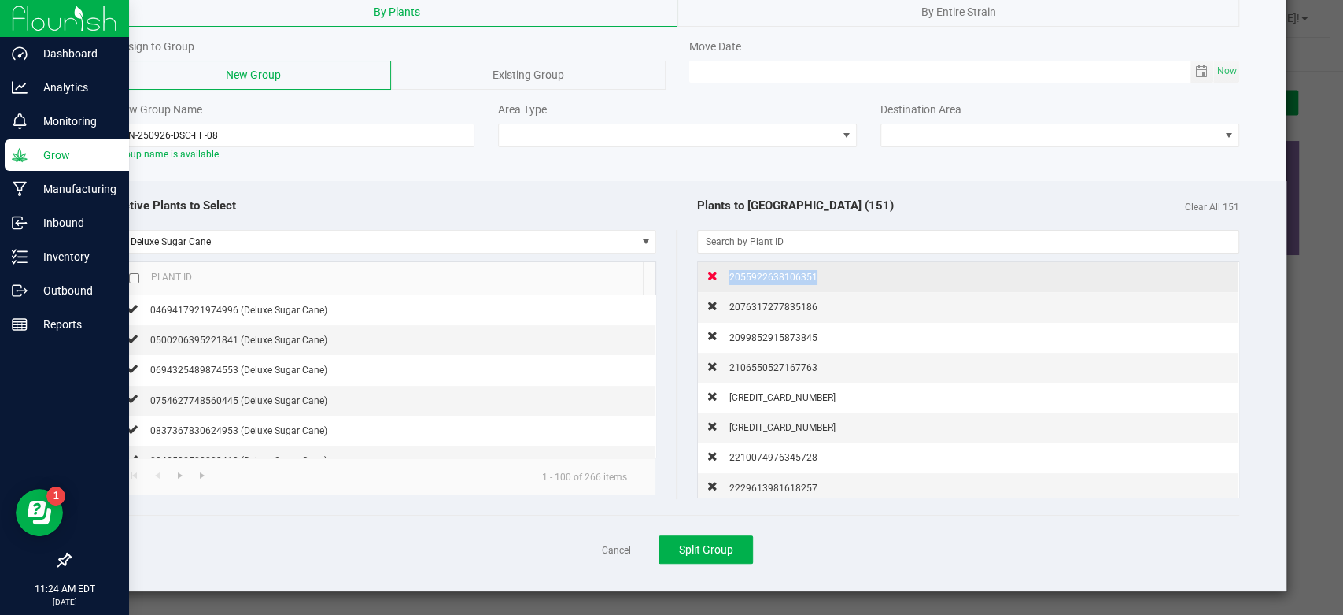
click at [718, 270] on div "2055922638106351" at bounding box center [768, 276] width 100 height 17
click at [718, 270] on div "2076317277835186" at bounding box center [768, 276] width 100 height 17
click at [718, 270] on div "2099852915873845" at bounding box center [768, 276] width 100 height 17
click at [718, 270] on div "2106550527167763" at bounding box center [768, 276] width 100 height 17
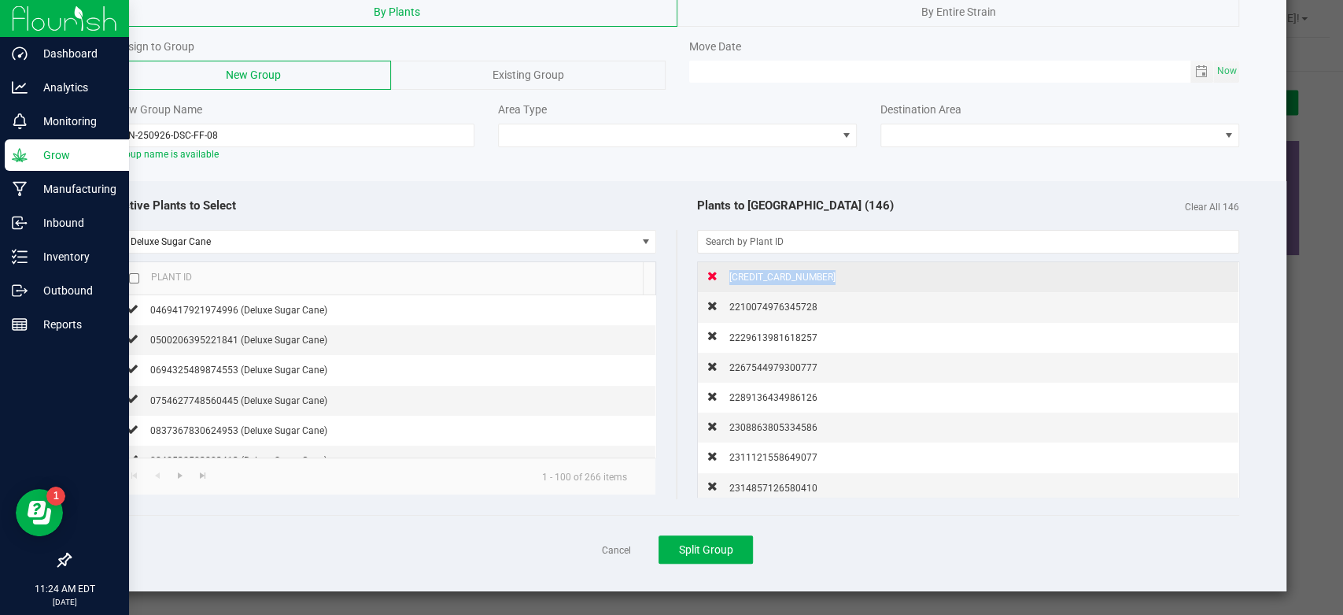
click at [718, 270] on div "[CREDIT_CARD_NUMBER]" at bounding box center [777, 276] width 118 height 17
click at [718, 270] on div "2210074976345728" at bounding box center [768, 276] width 100 height 17
click at [718, 270] on div "2229613981618257" at bounding box center [768, 276] width 100 height 17
click at [718, 270] on div "2289136434986126" at bounding box center [768, 276] width 100 height 17
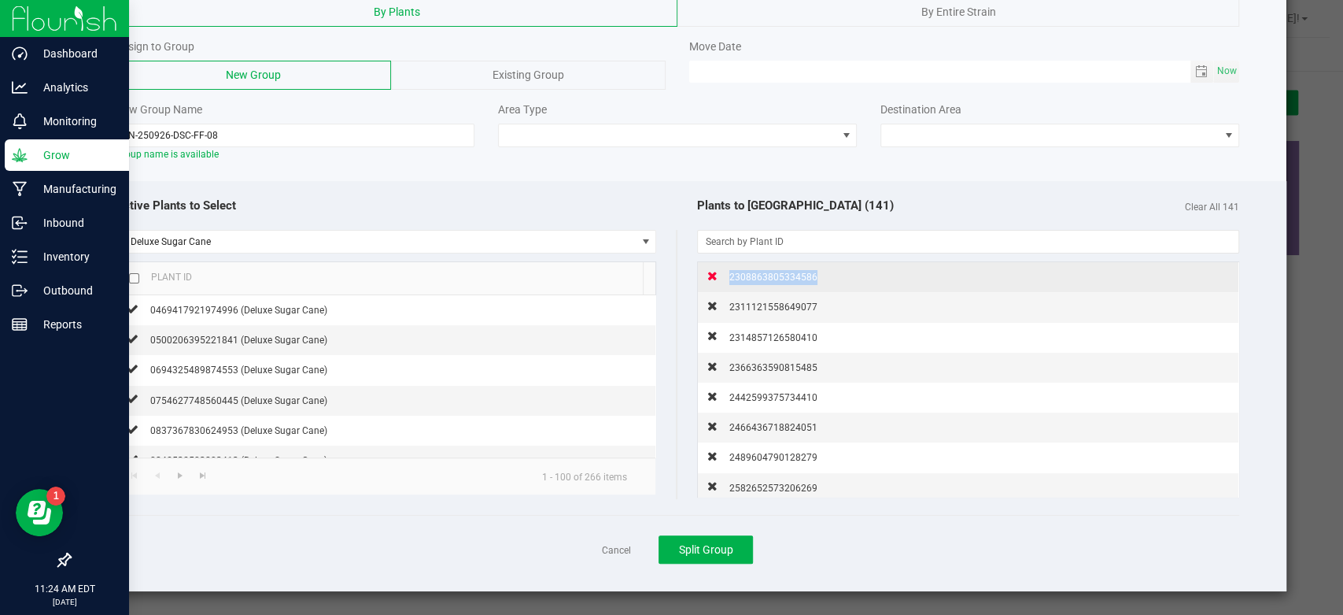
click at [718, 270] on div "2308863805334586" at bounding box center [768, 276] width 100 height 17
click at [718, 270] on div "2311121558649077" at bounding box center [768, 276] width 100 height 17
click at [718, 270] on div "2314857126580410" at bounding box center [768, 276] width 100 height 17
click at [718, 270] on div "2366363590815485" at bounding box center [768, 276] width 100 height 17
click at [718, 270] on div "2442599375734410" at bounding box center [768, 276] width 100 height 17
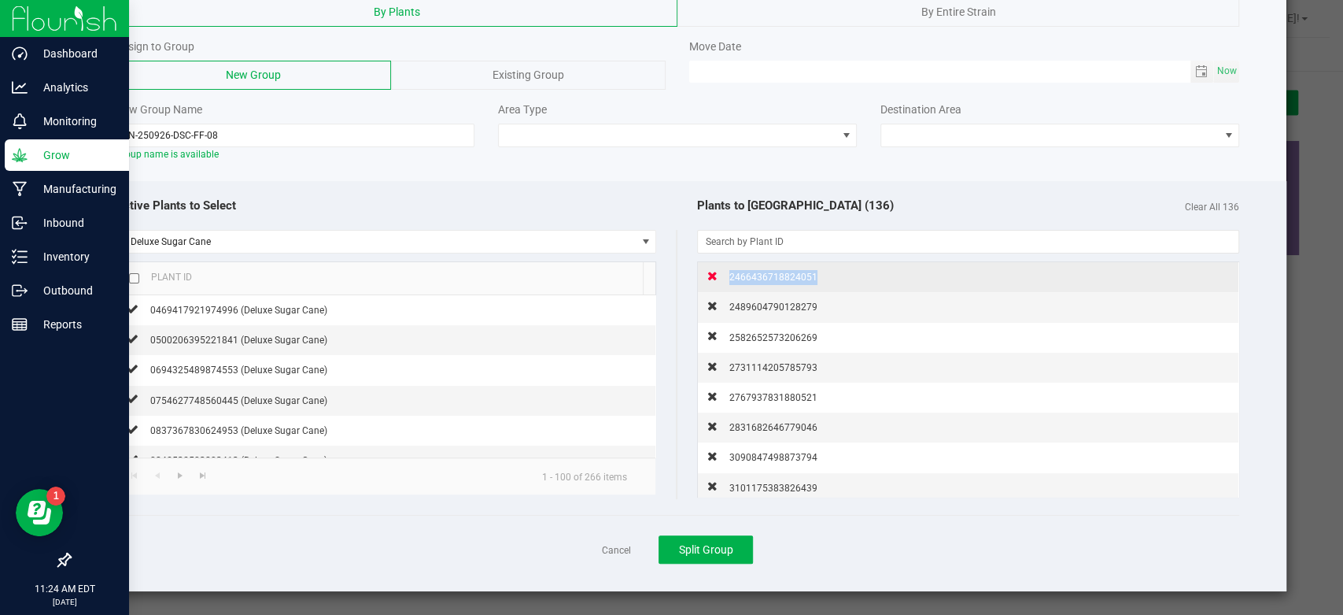
click at [718, 270] on div "2466436718824051" at bounding box center [768, 276] width 100 height 17
click at [718, 270] on div "2489604790128279" at bounding box center [768, 276] width 100 height 17
click at [718, 270] on div "2582652573206269" at bounding box center [768, 276] width 100 height 17
click at [718, 270] on div "2731114205785793" at bounding box center [768, 276] width 100 height 17
click at [718, 270] on div "2767937831880521" at bounding box center [768, 276] width 100 height 17
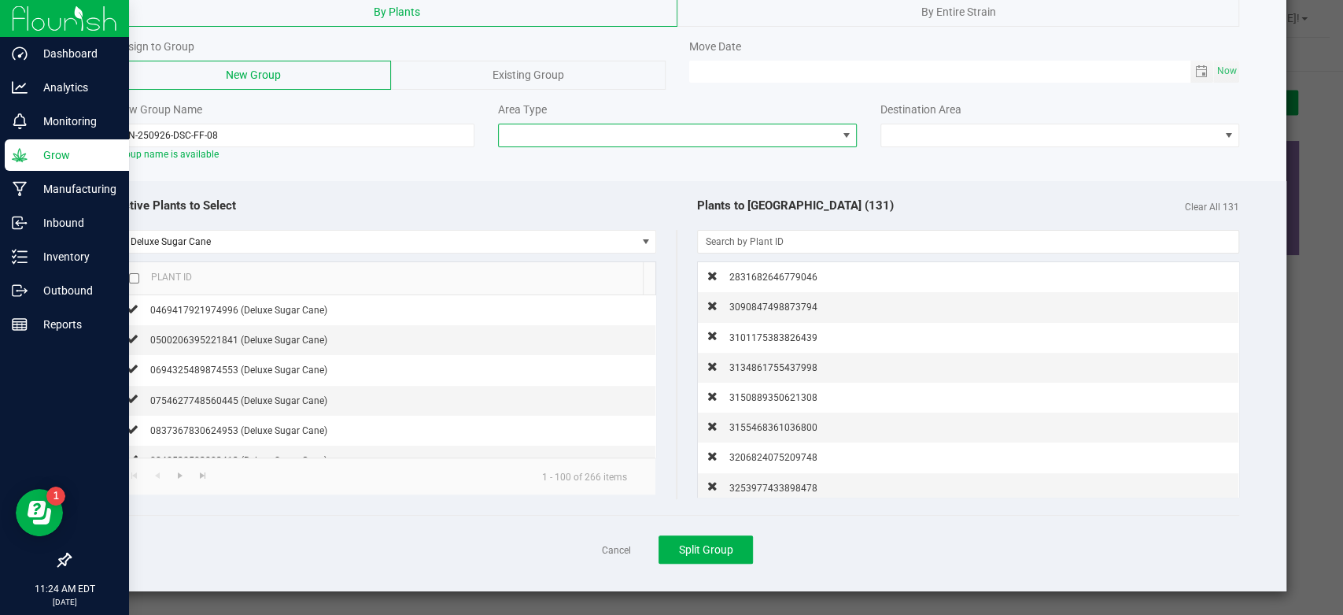
click at [837, 142] on span at bounding box center [847, 135] width 20 height 22
click at [540, 192] on li "Flowering" at bounding box center [670, 189] width 353 height 27
click at [1044, 136] on span at bounding box center [1050, 135] width 338 height 22
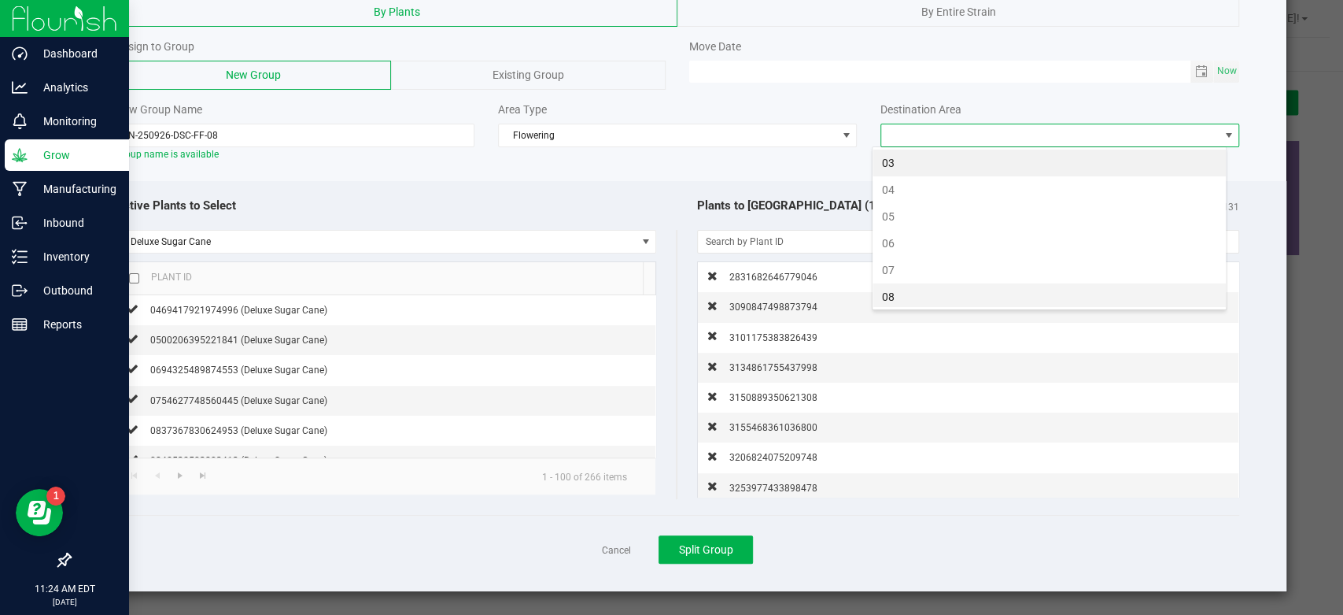
click at [938, 294] on li "08" at bounding box center [1049, 296] width 353 height 27
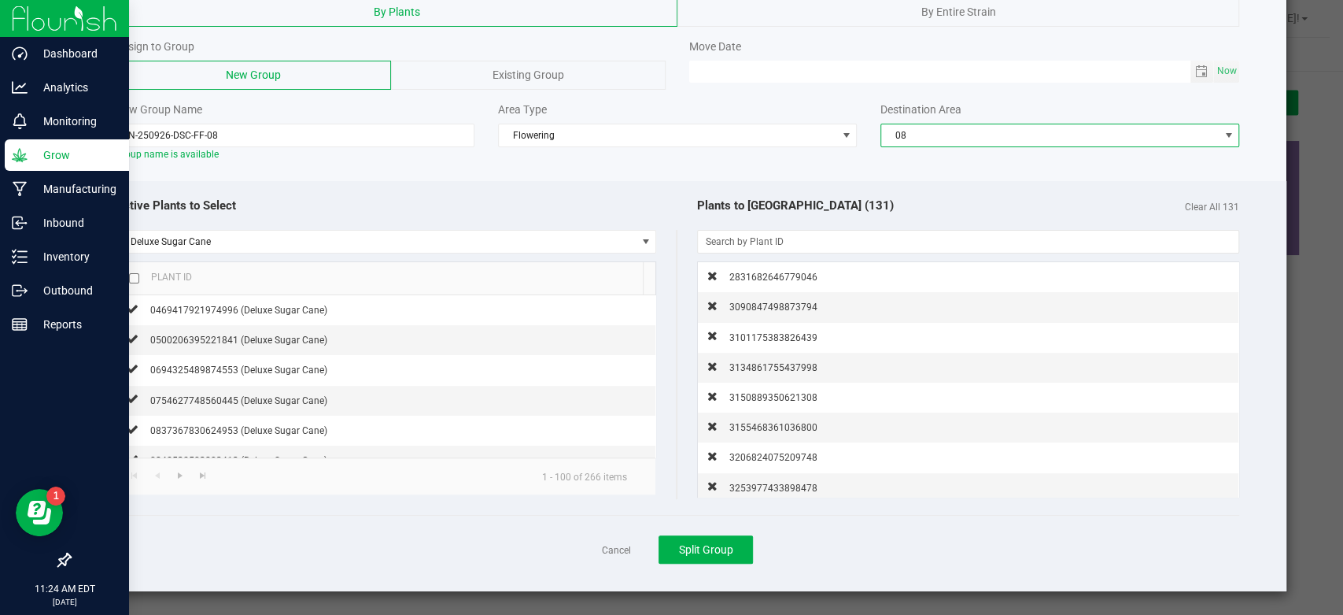
click at [538, 176] on div at bounding box center [677, 175] width 1218 height 12
click at [1195, 65] on span "Toggle calendar" at bounding box center [1201, 71] width 13 height 13
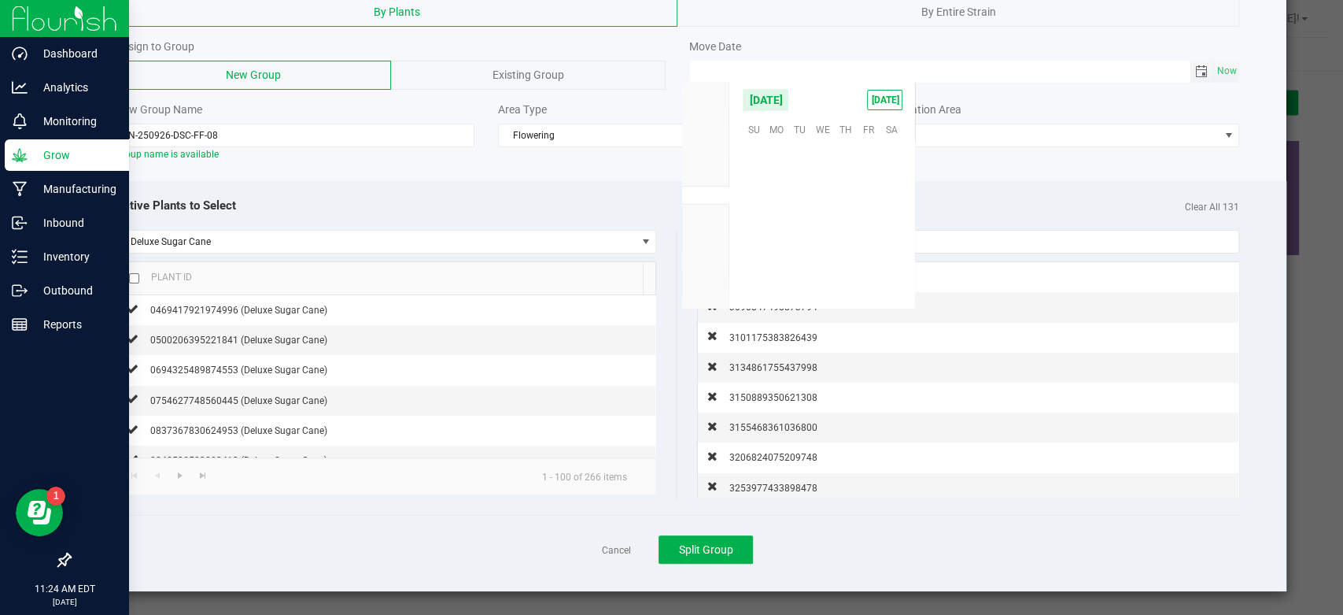
scroll to position [255269, 0]
click at [1214, 76] on span "Now" at bounding box center [1227, 71] width 27 height 23
type input "[DATE] 11:24 AM"
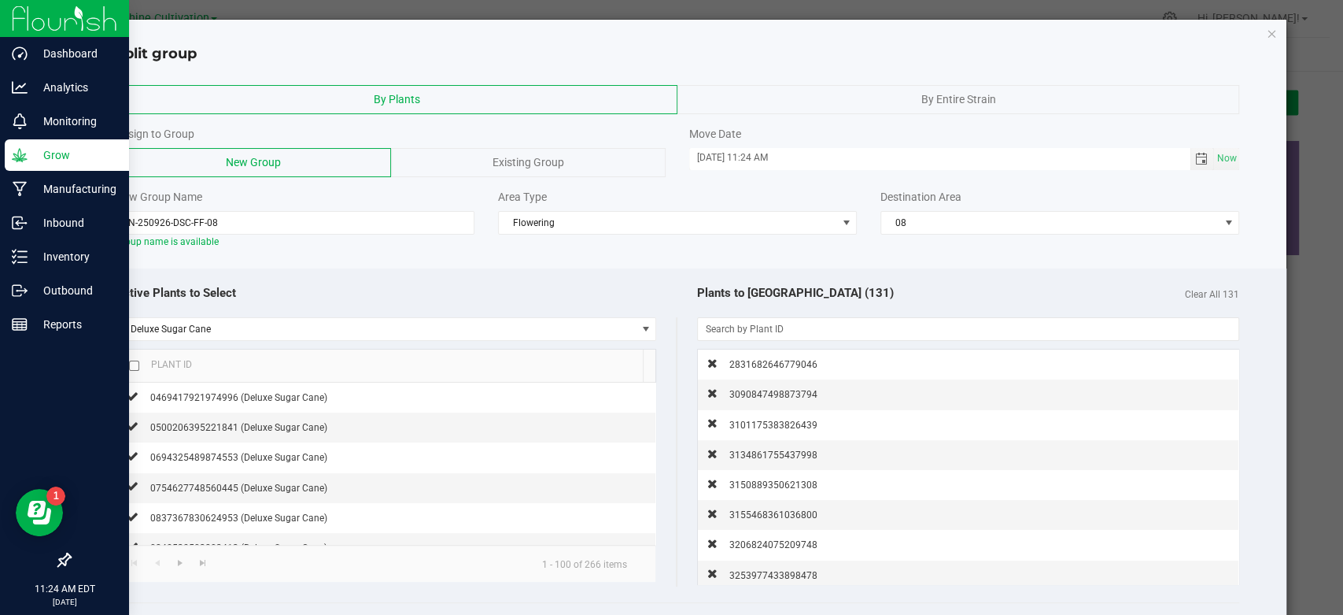
scroll to position [92, 0]
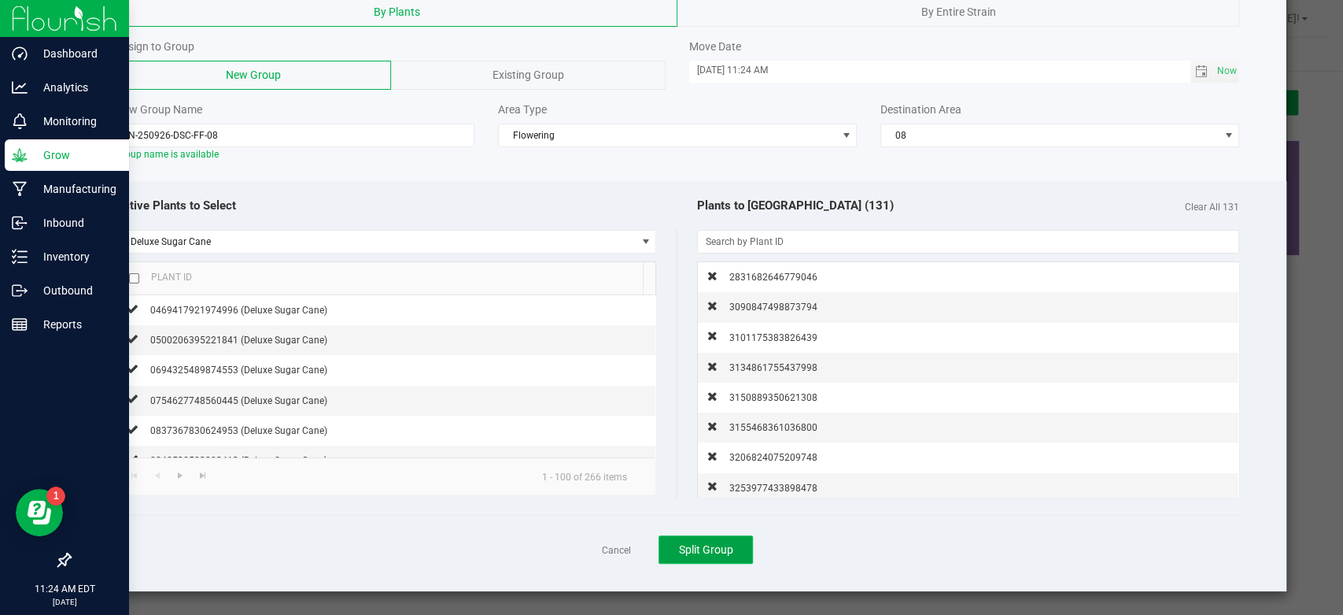
click at [711, 550] on span "Split Group" at bounding box center [706, 549] width 54 height 13
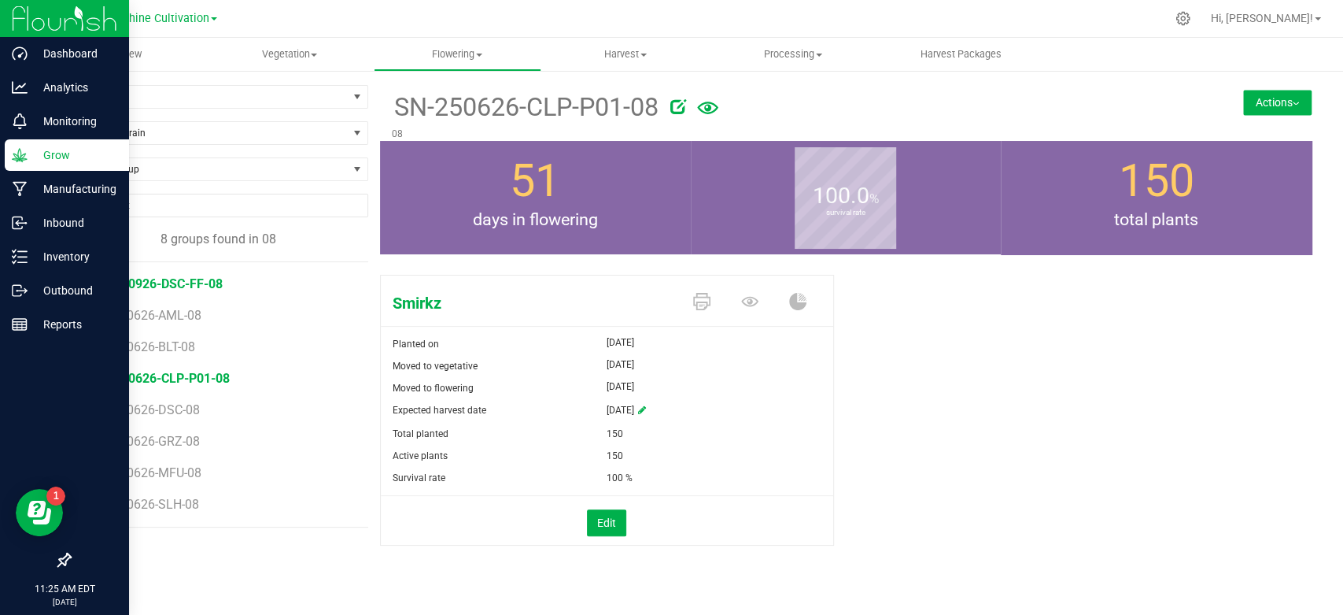
click at [164, 282] on span "SN-250926-DSC-FF-08" at bounding box center [158, 283] width 130 height 15
click at [667, 113] on icon at bounding box center [665, 106] width 16 height 16
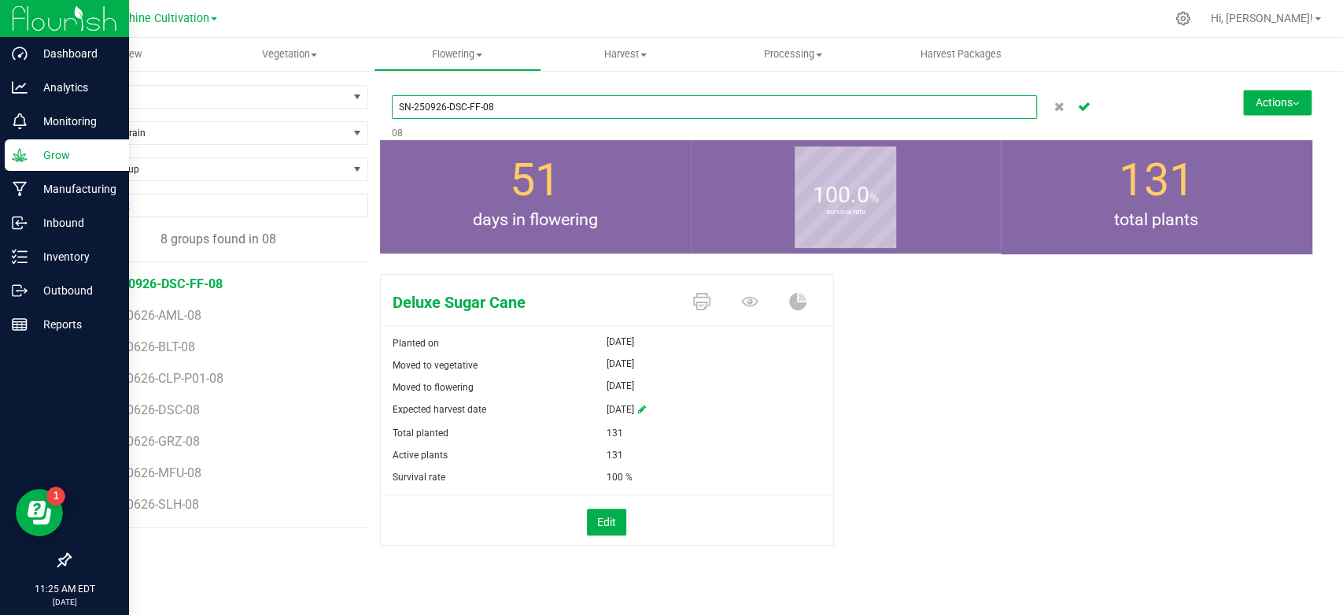
click at [436, 109] on input "SN-250926-DSC-FF-08" at bounding box center [714, 107] width 645 height 24
type input "SN-250626-DSC-FF-08"
click at [1086, 106] on icon "Cancel button" at bounding box center [1084, 105] width 13 height 9
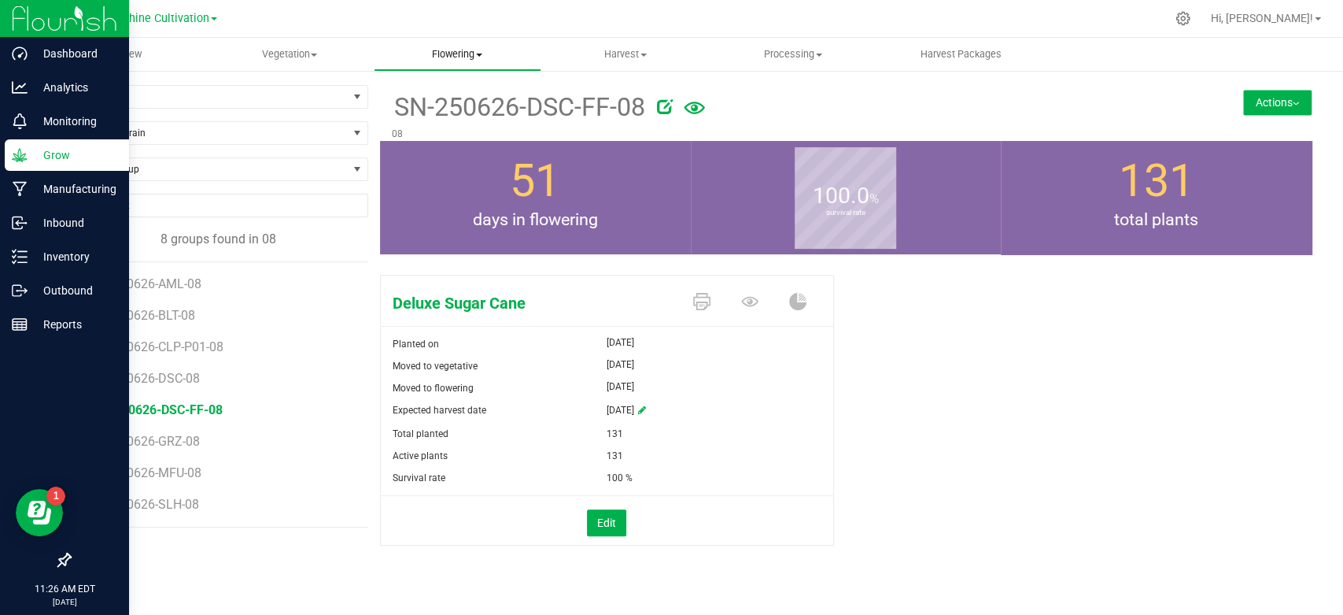
click at [453, 60] on span "Flowering" at bounding box center [458, 54] width 166 height 14
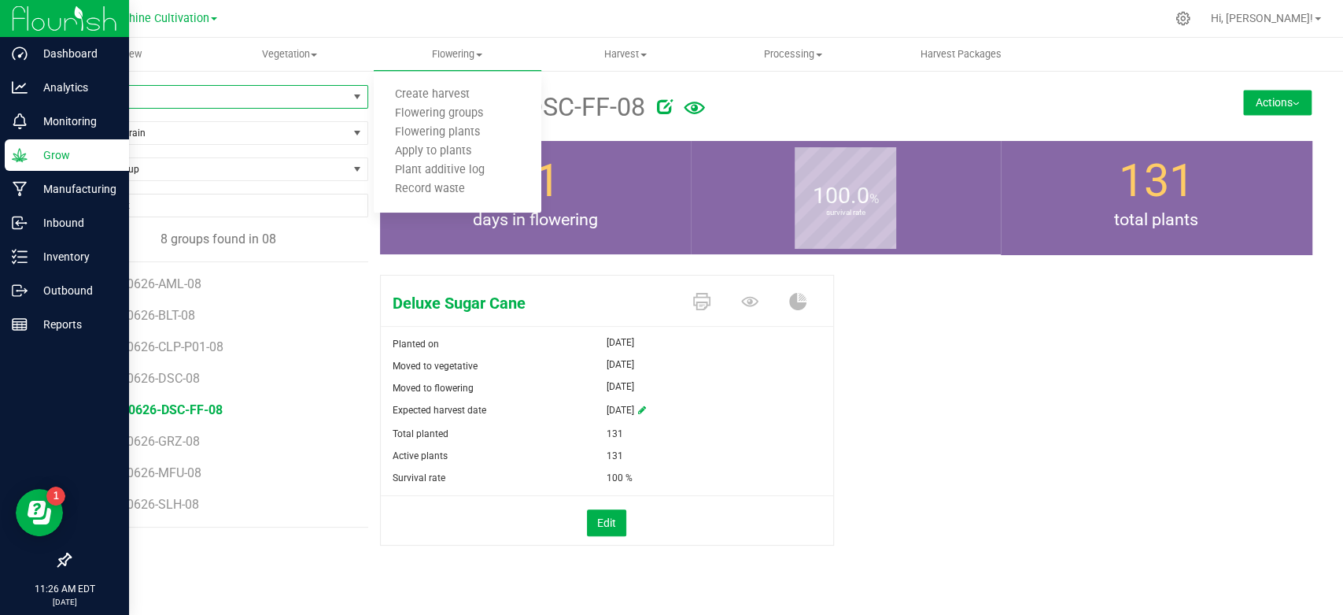
click at [357, 86] on span "select" at bounding box center [358, 97] width 20 height 22
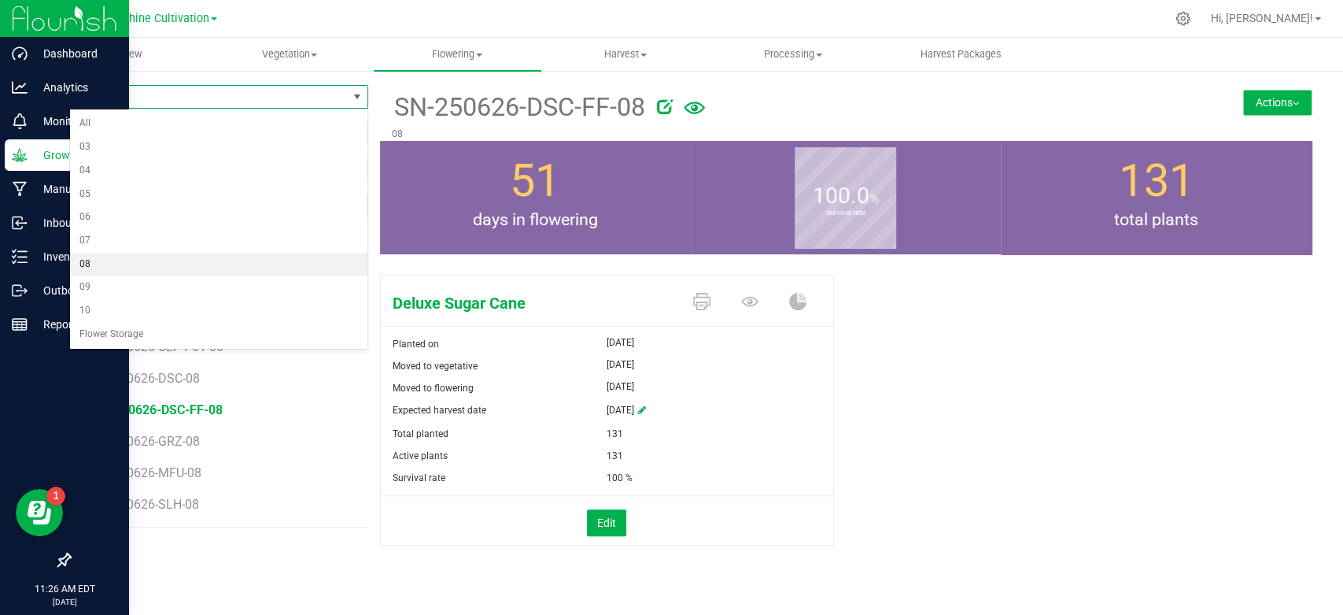
click at [359, 98] on span "select" at bounding box center [357, 97] width 13 height 13
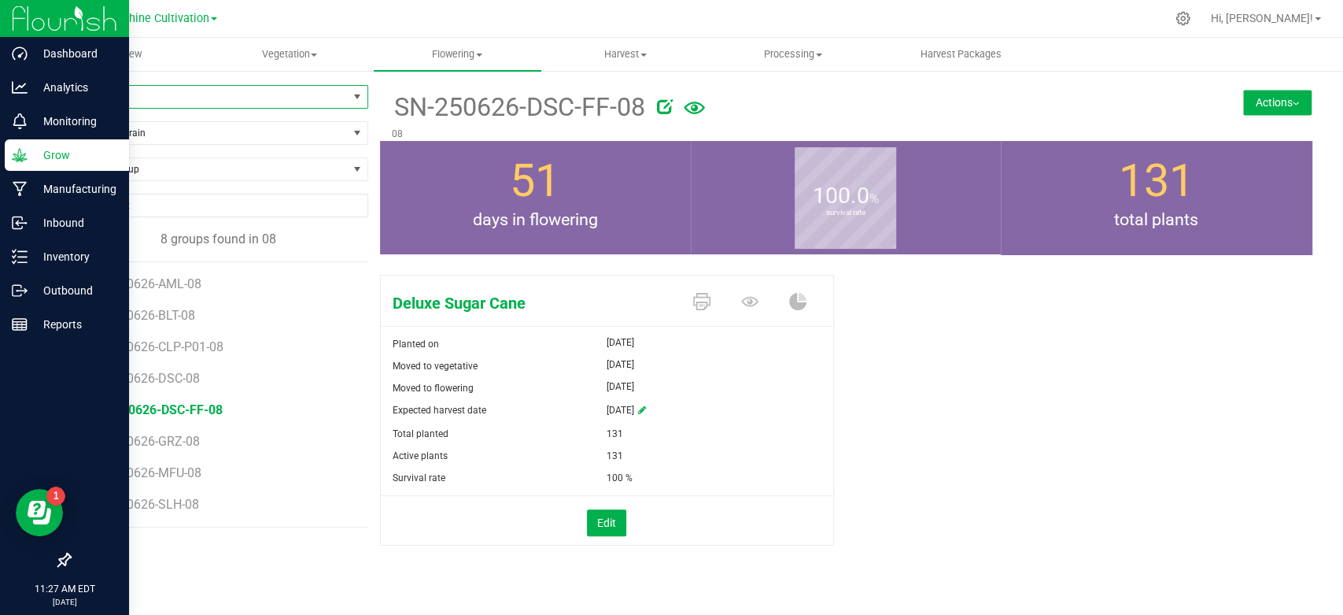
click at [186, 294] on li "SN-250626-BLT-08" at bounding box center [225, 309] width 264 height 31
click at [183, 285] on span "SN-250626-AML-08" at bounding box center [150, 283] width 114 height 15
click at [1256, 102] on button "Actions" at bounding box center [1278, 102] width 68 height 25
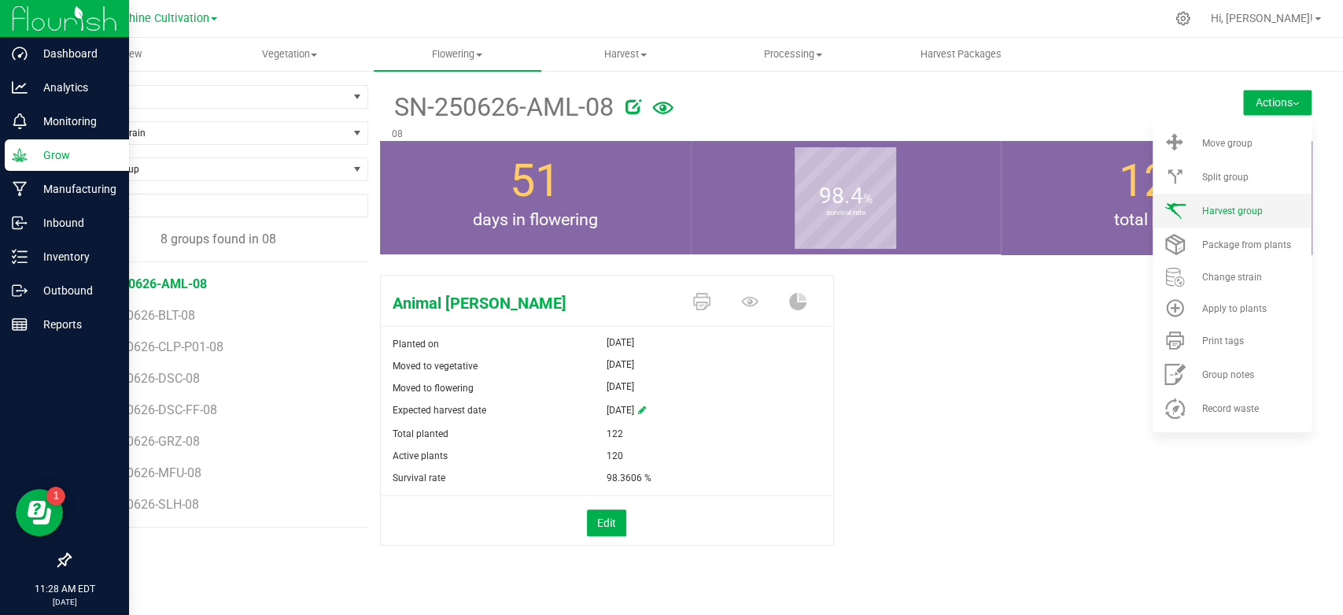
click at [1244, 205] on span "Harvest group" at bounding box center [1232, 210] width 61 height 11
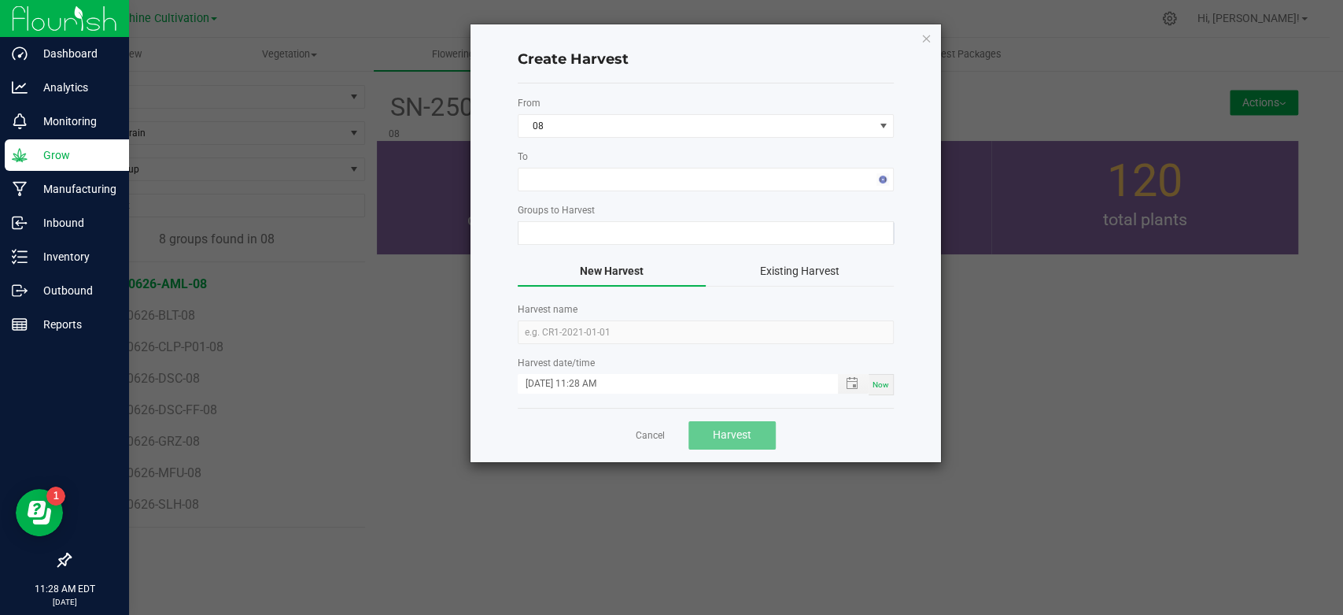
type input "SN-250626-AML-08"
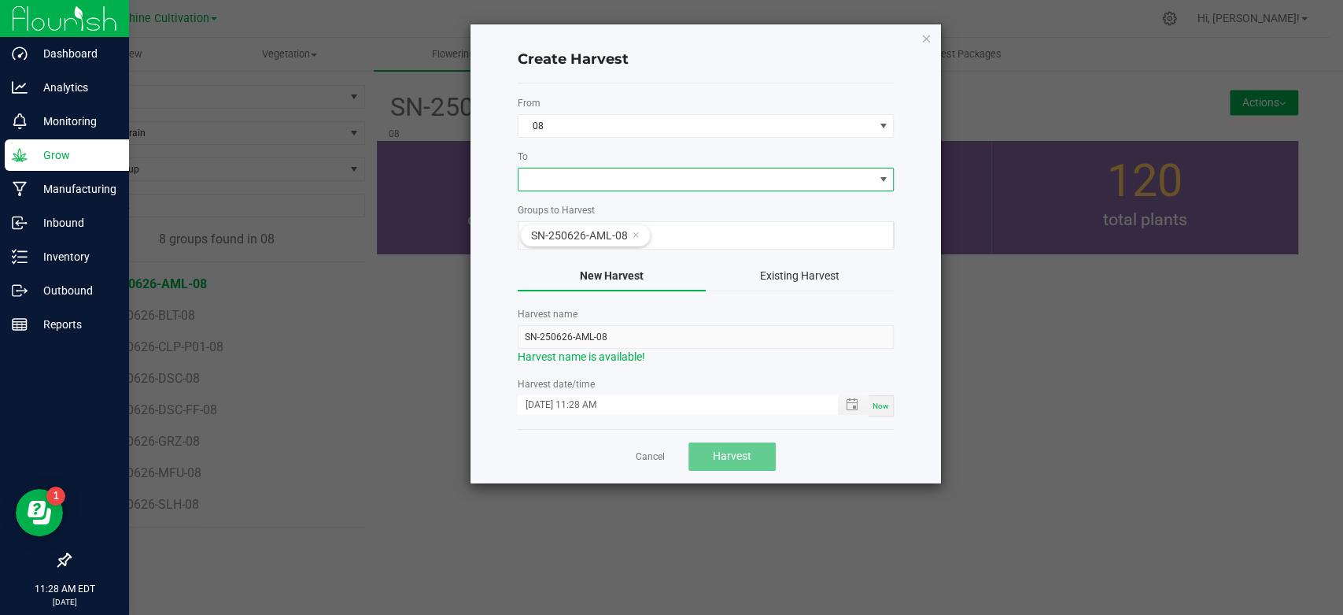
click at [884, 186] on span at bounding box center [884, 179] width 20 height 22
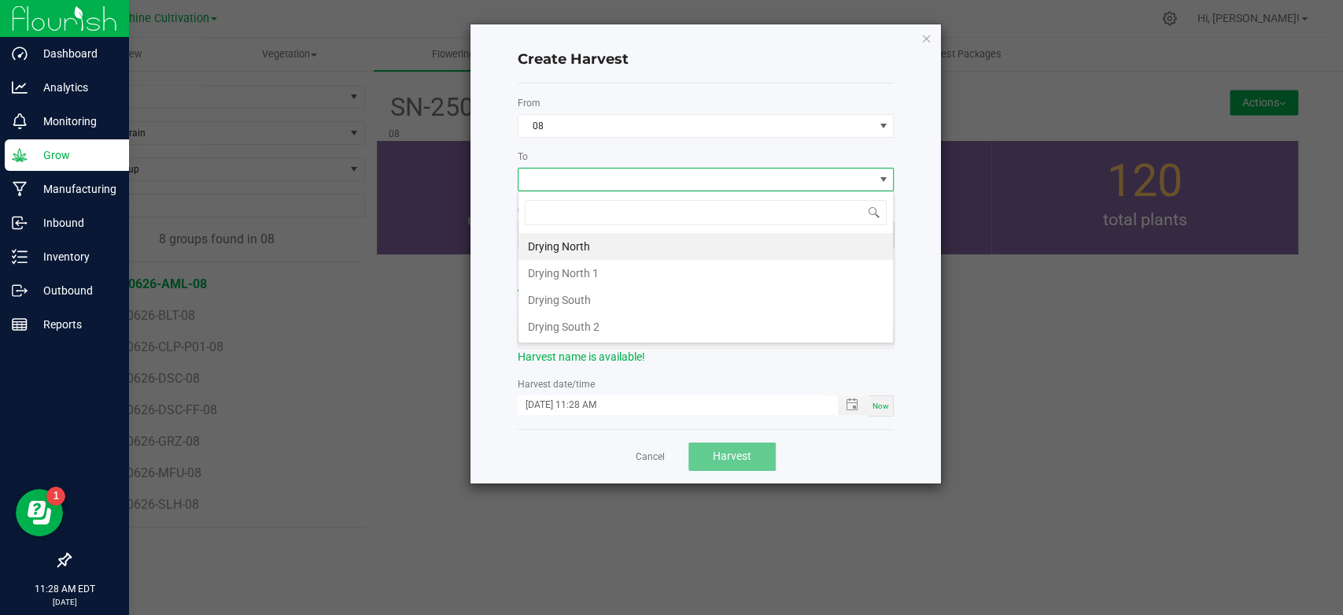
scroll to position [23, 376]
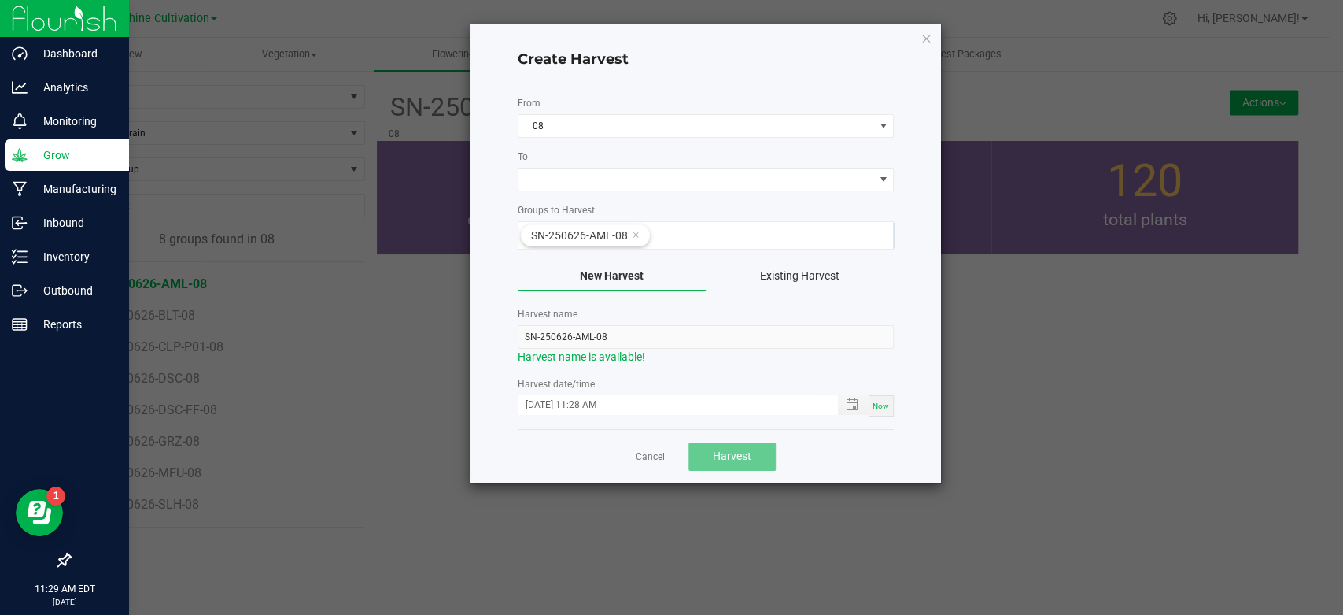
click at [922, 208] on div "Create Harvest From 08 To Groups to Harvest SN-250626-AML-08 New Harvest Existi…" at bounding box center [706, 253] width 471 height 459
click at [655, 464] on div "Cancel Harvest" at bounding box center [706, 456] width 376 height 54
click at [654, 460] on link "Cancel" at bounding box center [650, 456] width 29 height 13
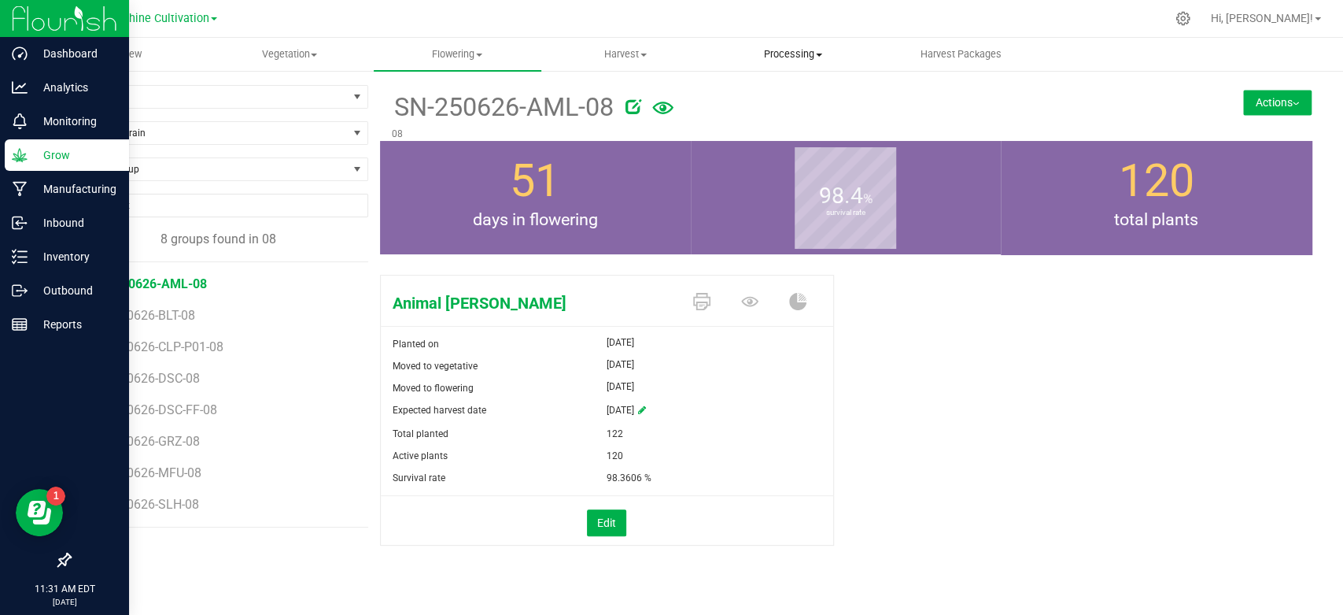
click at [774, 39] on uib-tab-heading "Processing Processing harvests Processing plants Completed harvests" at bounding box center [793, 54] width 166 height 31
click at [777, 49] on span "Processing" at bounding box center [793, 54] width 168 height 14
click at [769, 51] on span "Processing" at bounding box center [793, 54] width 168 height 14
click at [760, 93] on span "Processing harvests" at bounding box center [782, 94] width 146 height 13
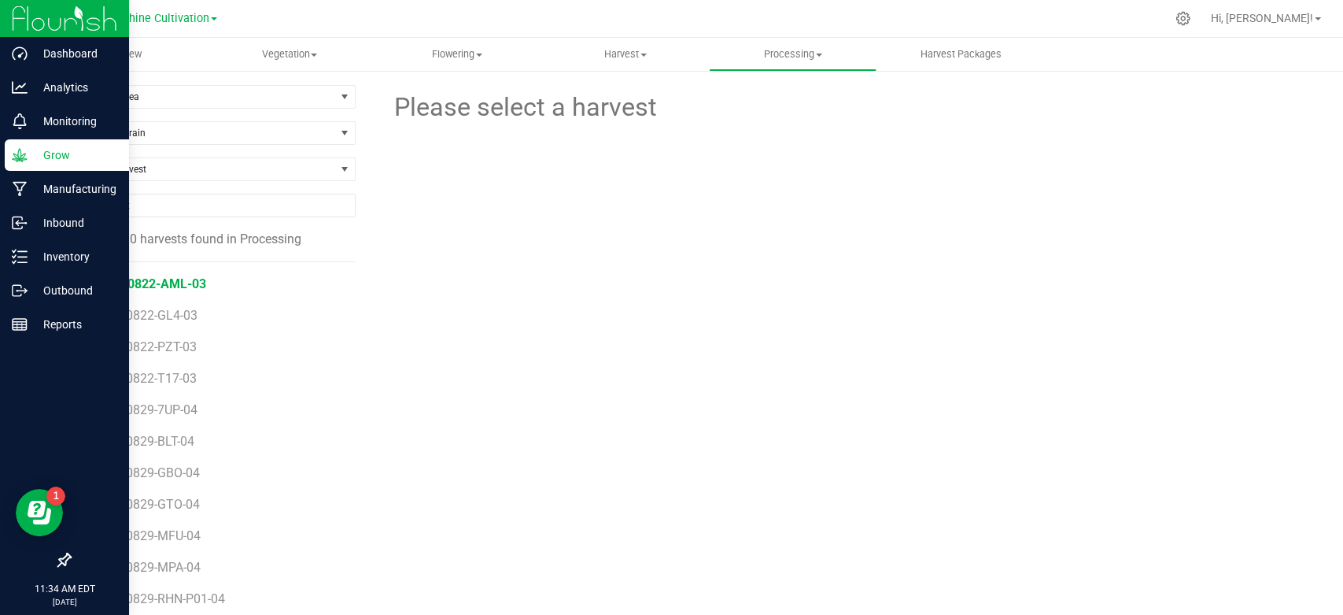
click at [198, 285] on span "SN-250822-AML-03" at bounding box center [149, 283] width 114 height 15
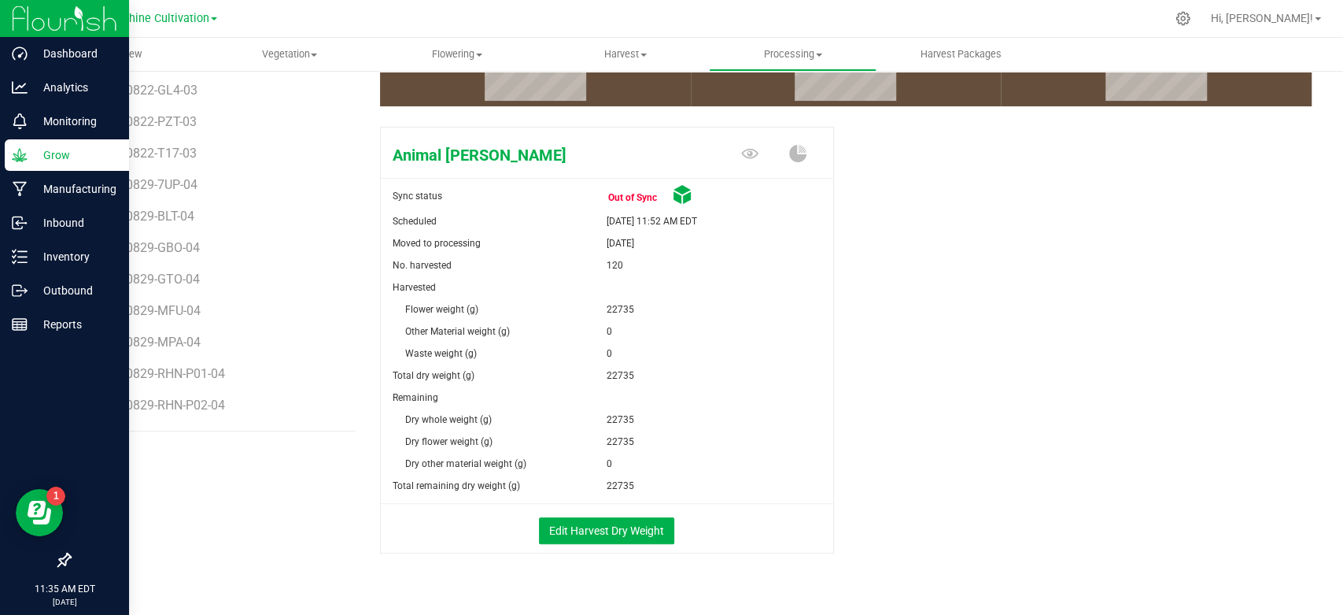
scroll to position [253, 0]
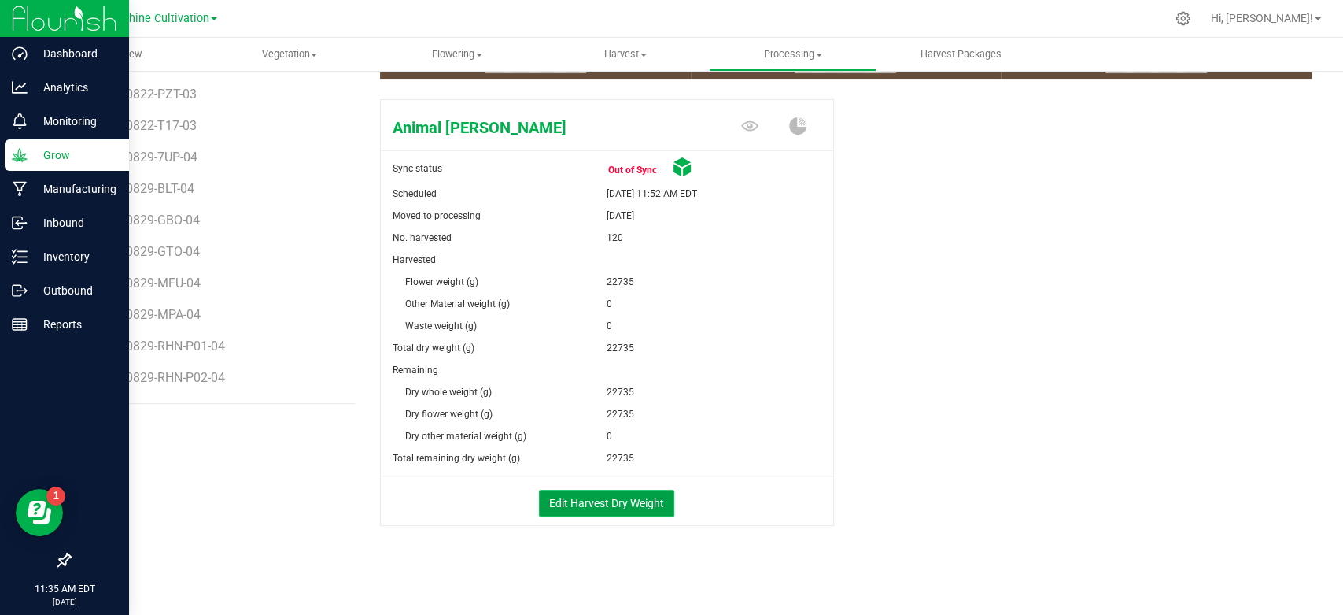
click at [586, 510] on button "Edit Harvest Dry Weight" at bounding box center [606, 503] width 135 height 27
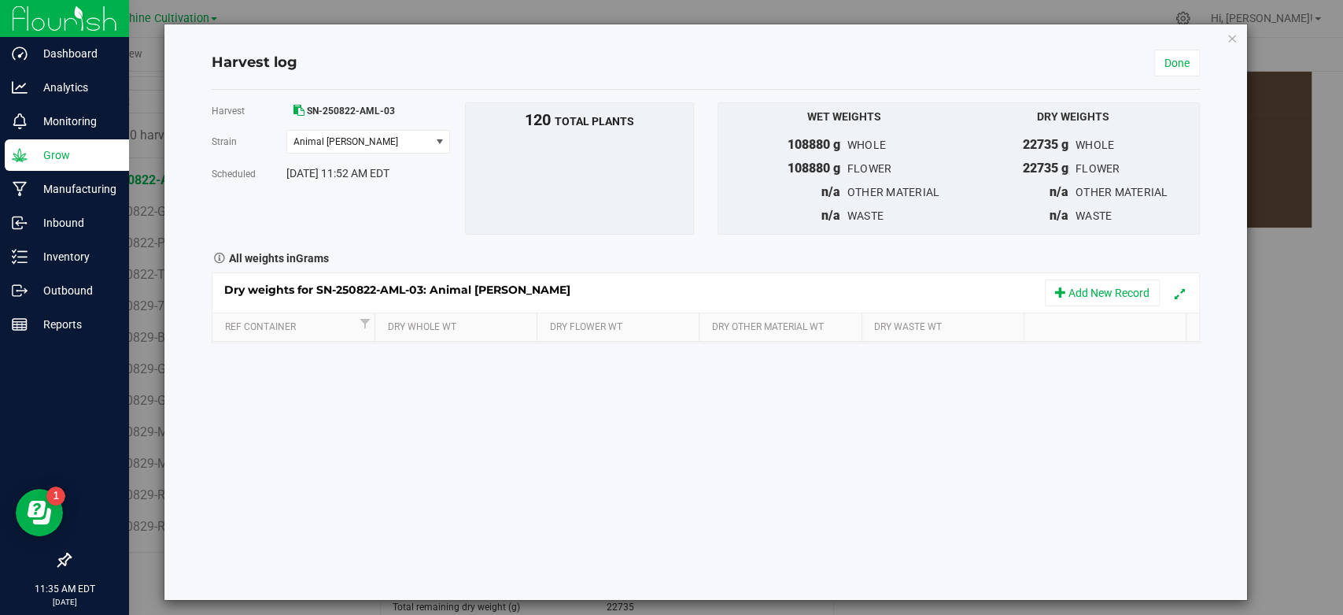
scroll to position [253, 0]
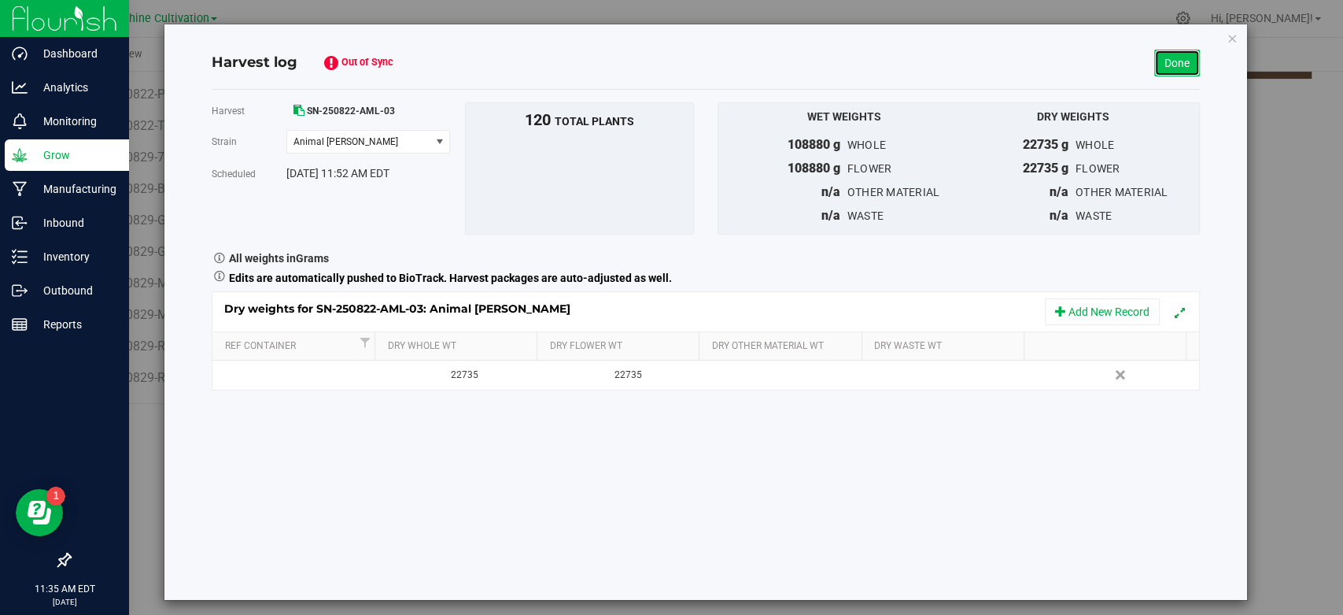
click at [1165, 62] on link "Done" at bounding box center [1178, 63] width 46 height 27
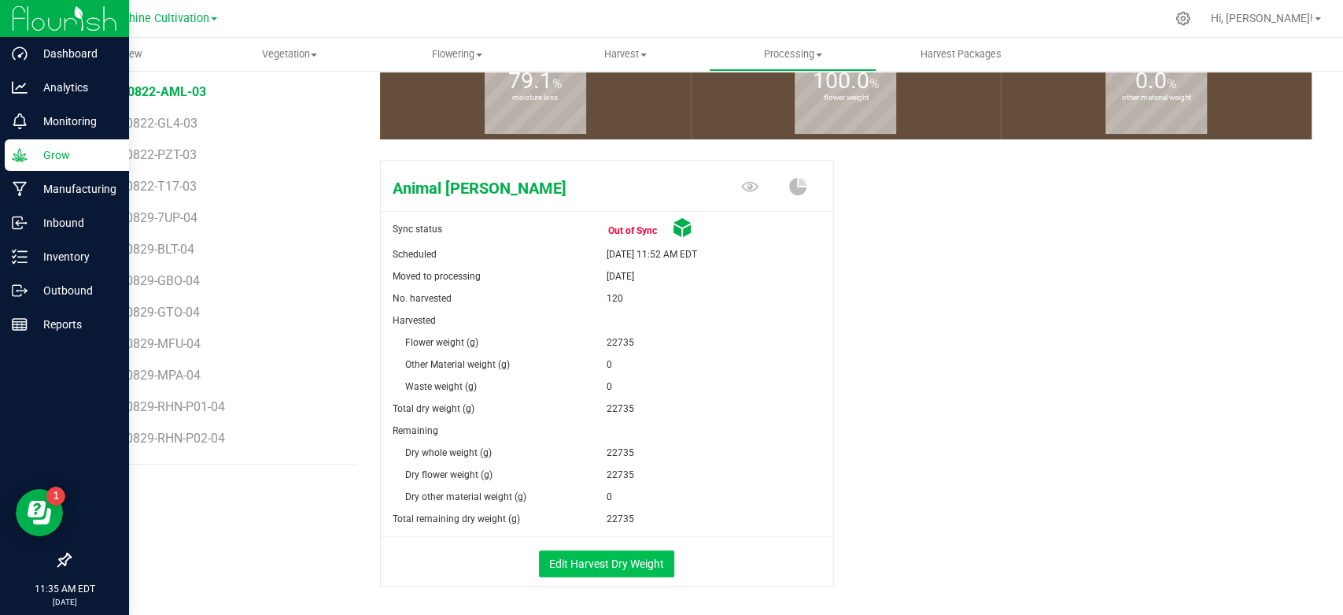
scroll to position [253, 0]
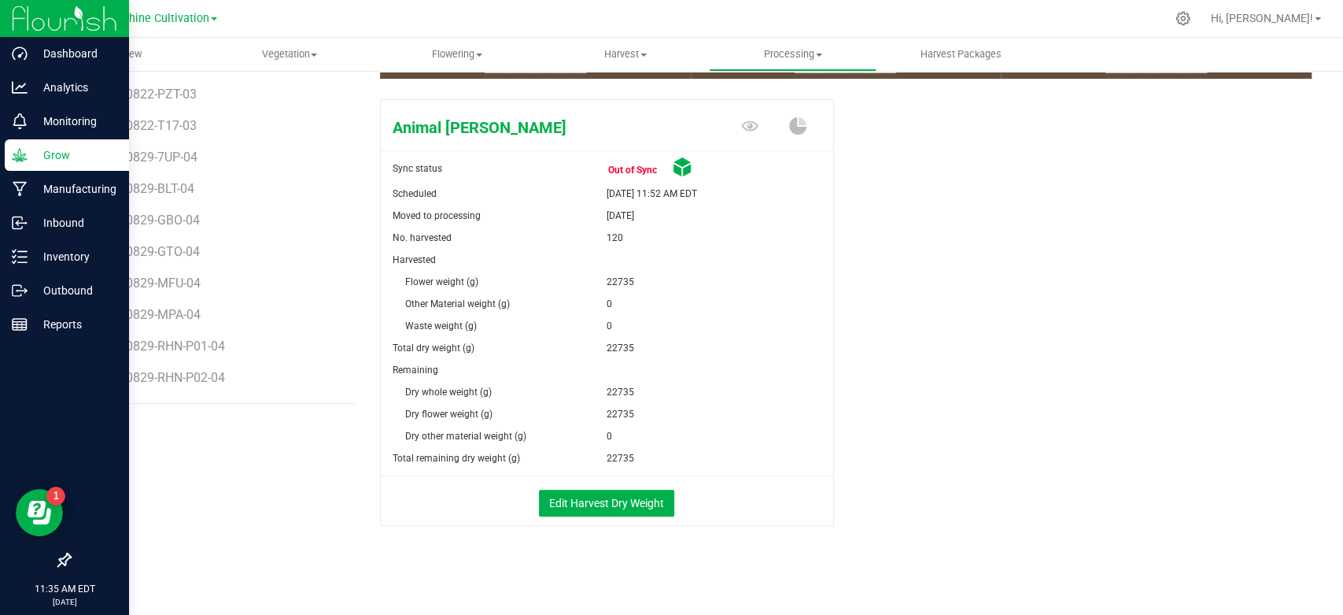
click at [611, 516] on div "Edit Harvest Dry Weight" at bounding box center [607, 501] width 476 height 50
click at [614, 507] on button "Edit Harvest Dry Weight" at bounding box center [606, 503] width 135 height 27
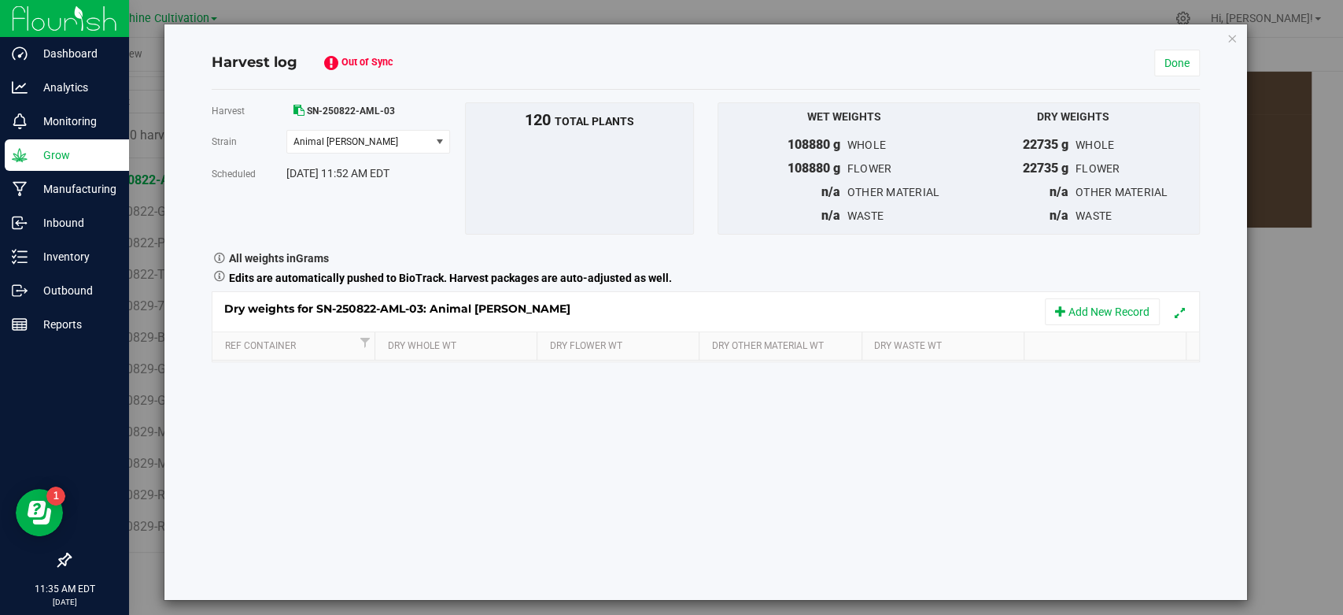
scroll to position [253, 0]
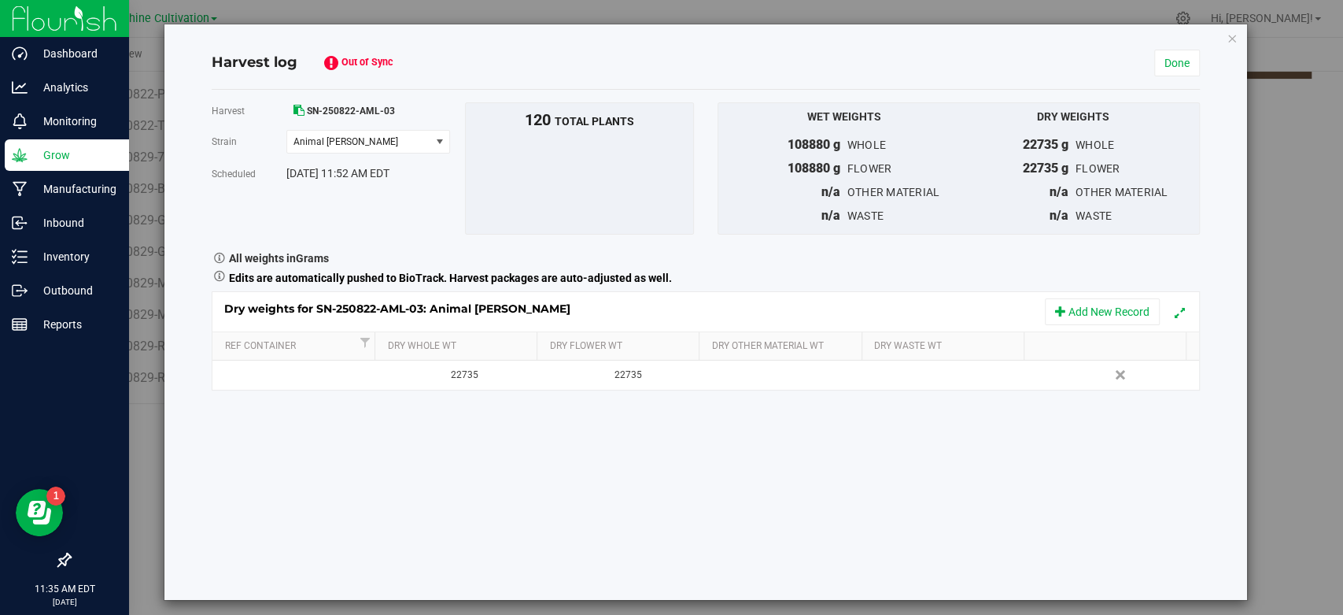
click at [353, 66] on span "Out of Sync" at bounding box center [373, 62] width 63 height 15
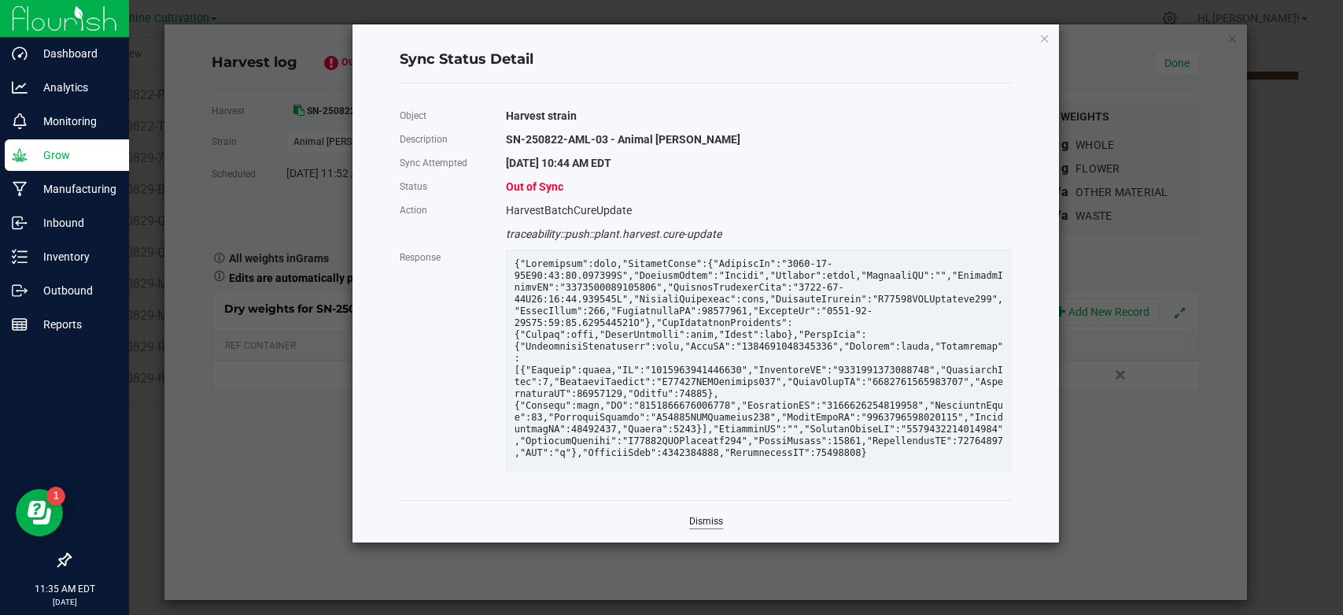
click at [704, 524] on link "Dismiss" at bounding box center [706, 521] width 34 height 13
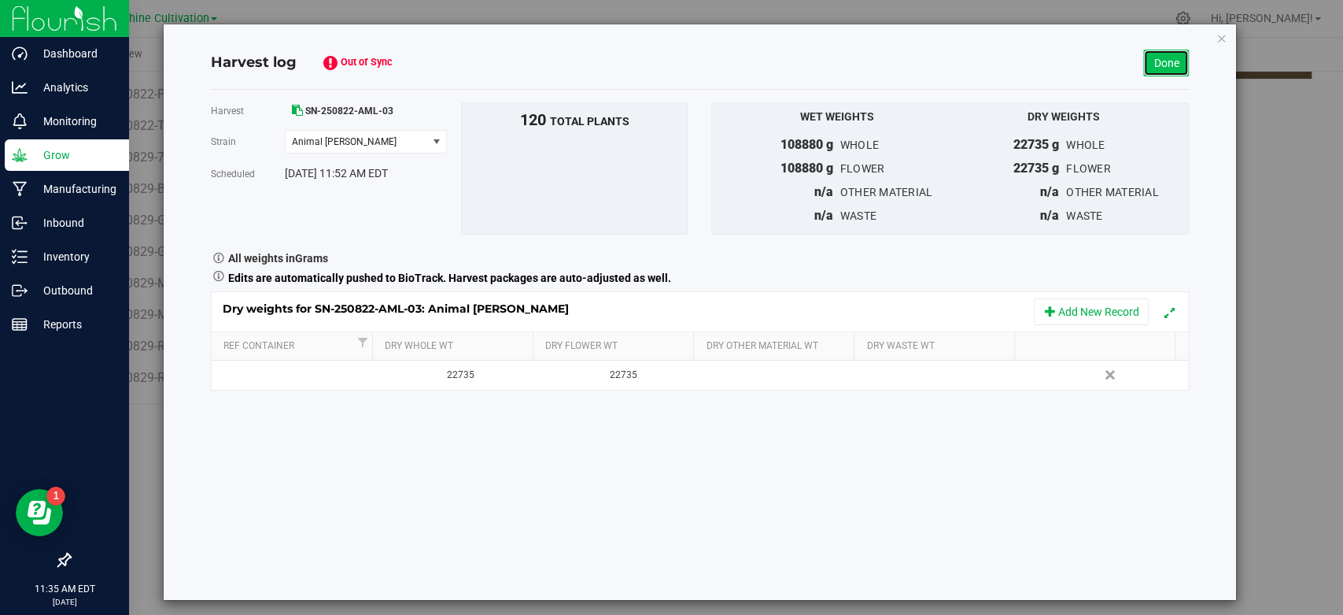
click at [1144, 69] on link "Done" at bounding box center [1167, 63] width 46 height 27
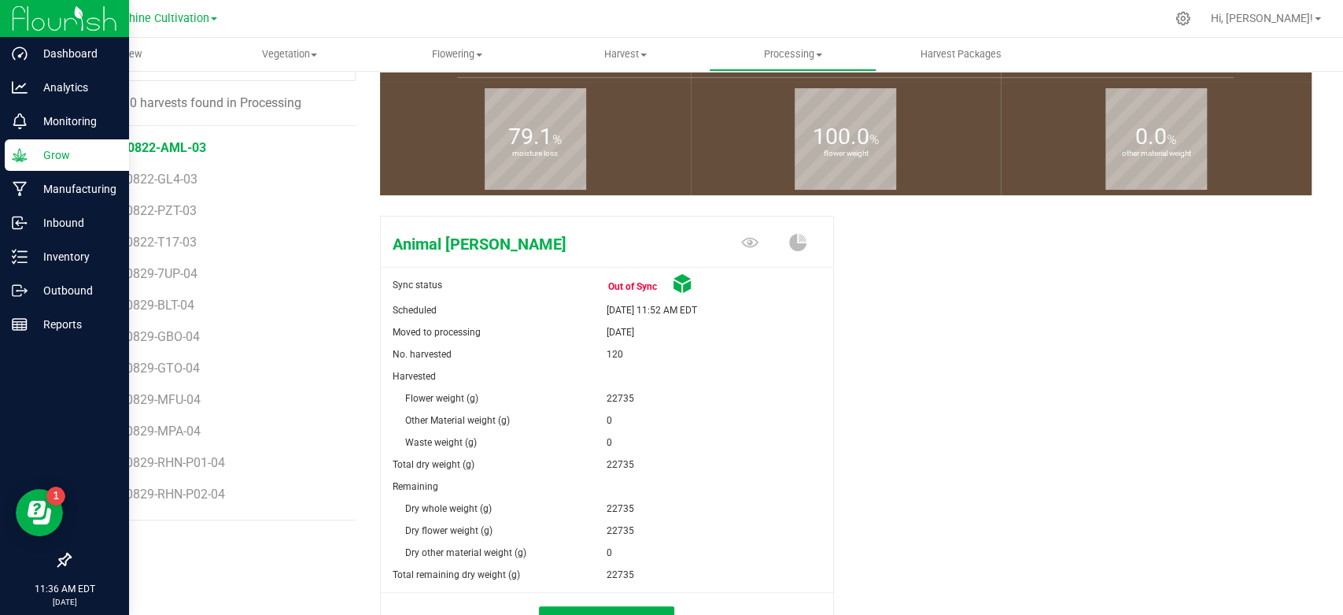
scroll to position [253, 0]
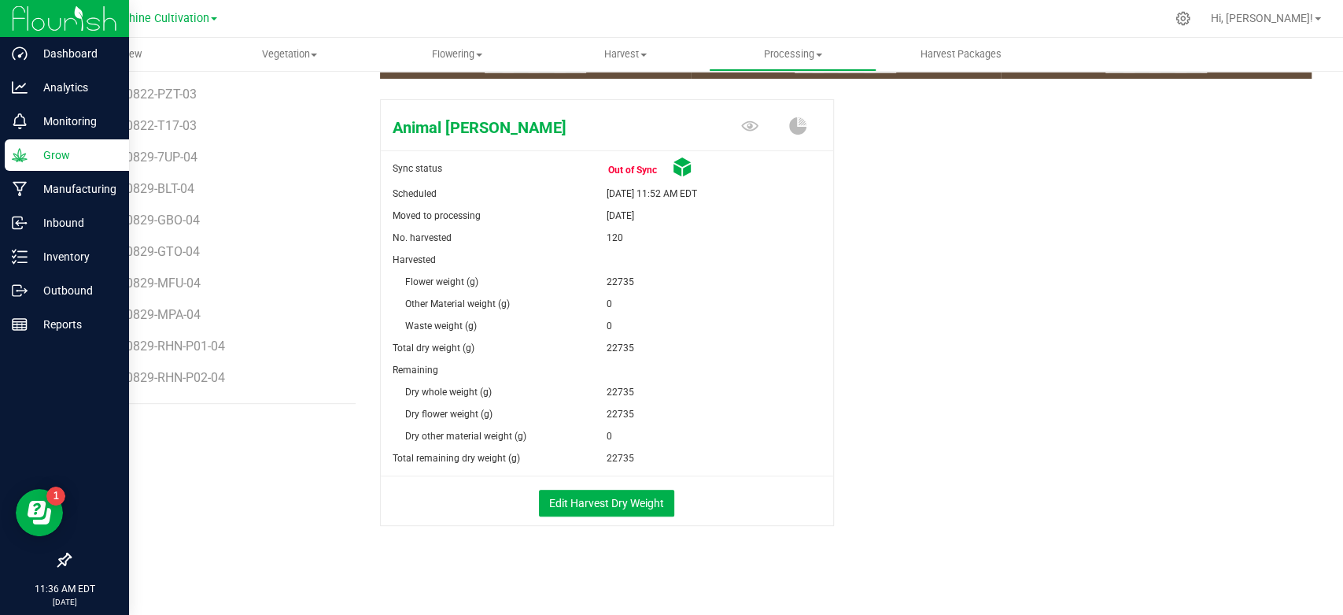
click at [674, 177] on span at bounding box center [682, 169] width 19 height 25
click at [674, 166] on icon at bounding box center [682, 166] width 19 height 19
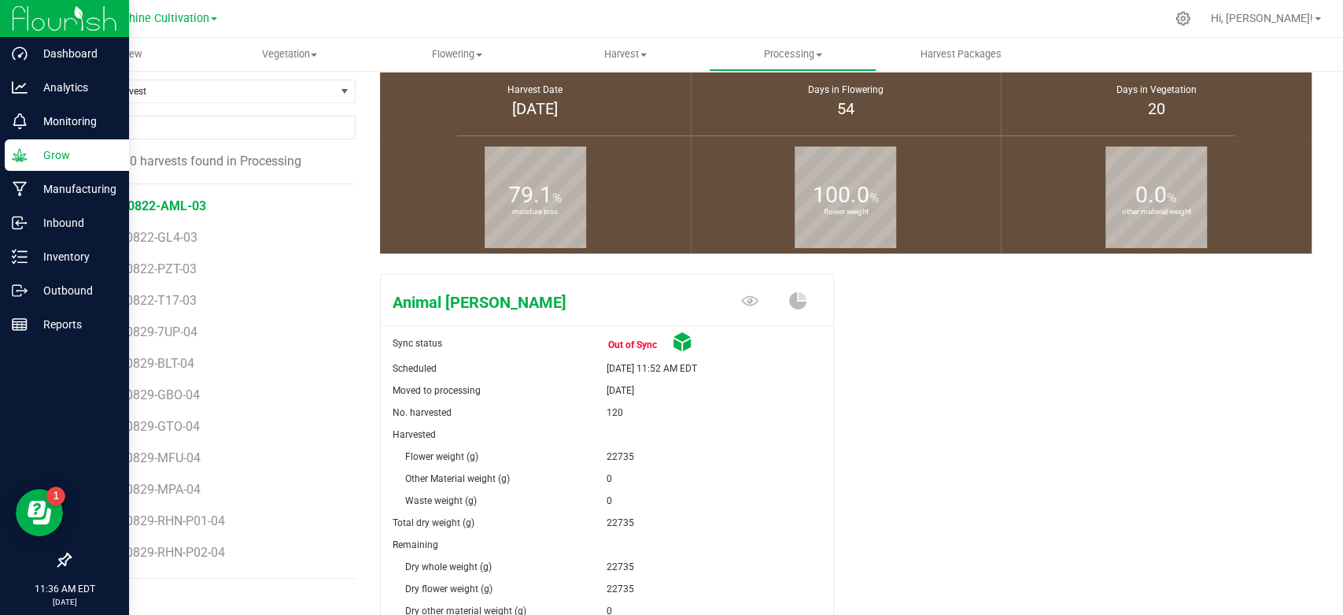
scroll to position [0, 0]
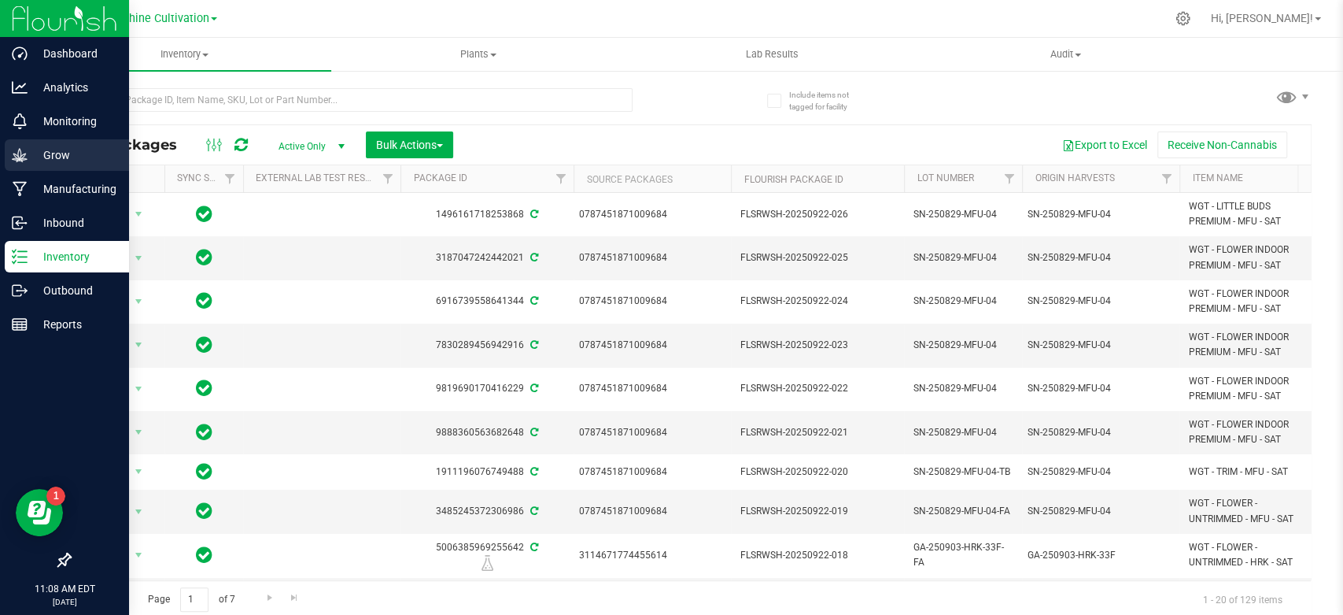
click at [57, 155] on p "Grow" at bounding box center [75, 155] width 94 height 19
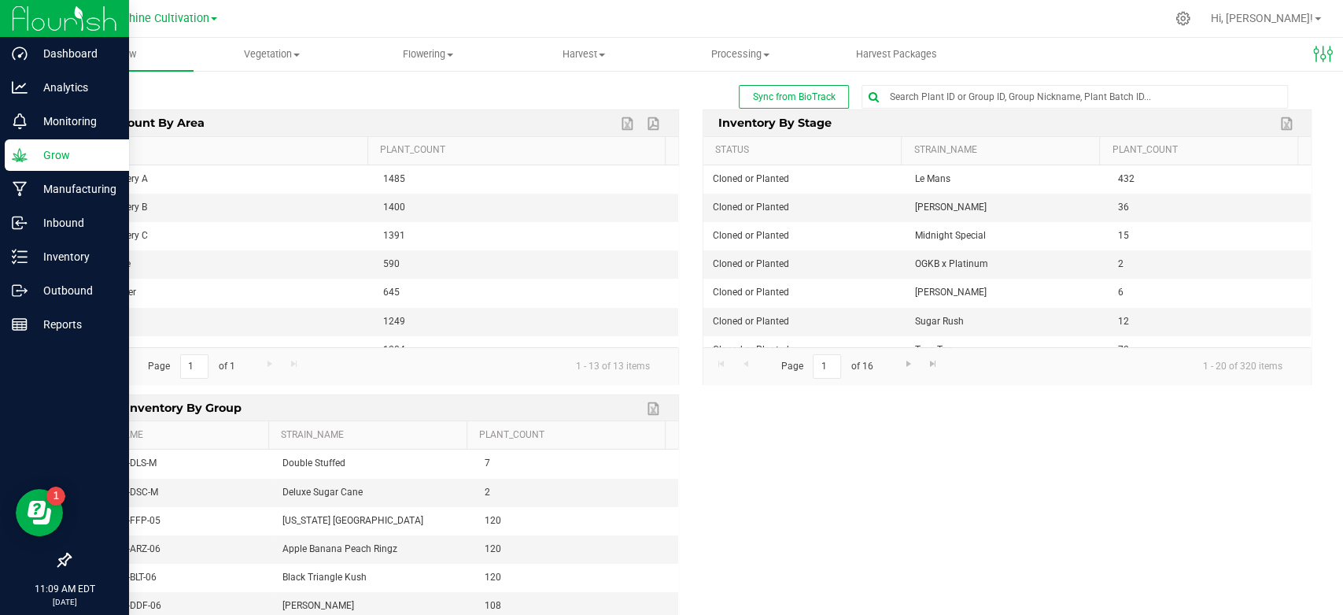
click at [818, 444] on div "Plant Count By Area Export to Excel Export to PDF Area Plant_Count North Nurser…" at bounding box center [690, 394] width 1266 height 570
click at [744, 61] on span "Processing" at bounding box center [740, 54] width 154 height 14
click at [579, 54] on span "Harvest" at bounding box center [584, 54] width 154 height 14
click at [567, 102] on li "Harvests" at bounding box center [584, 95] width 156 height 19
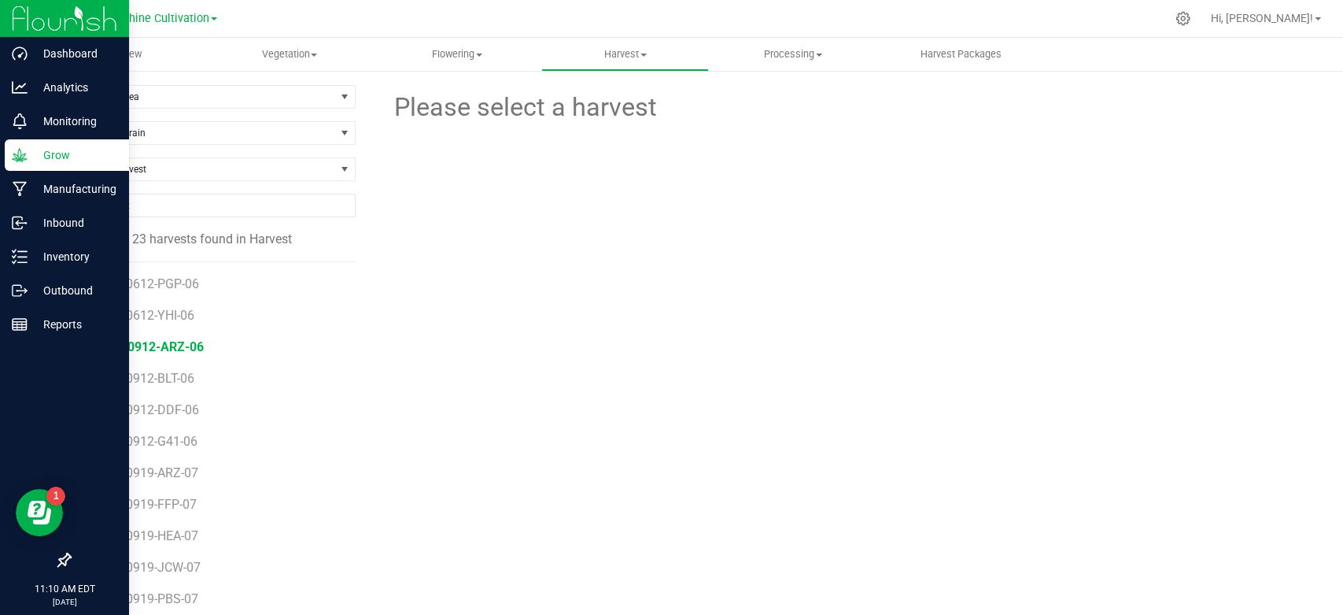
click at [162, 346] on span "SN-250912-ARZ-06" at bounding box center [148, 346] width 112 height 15
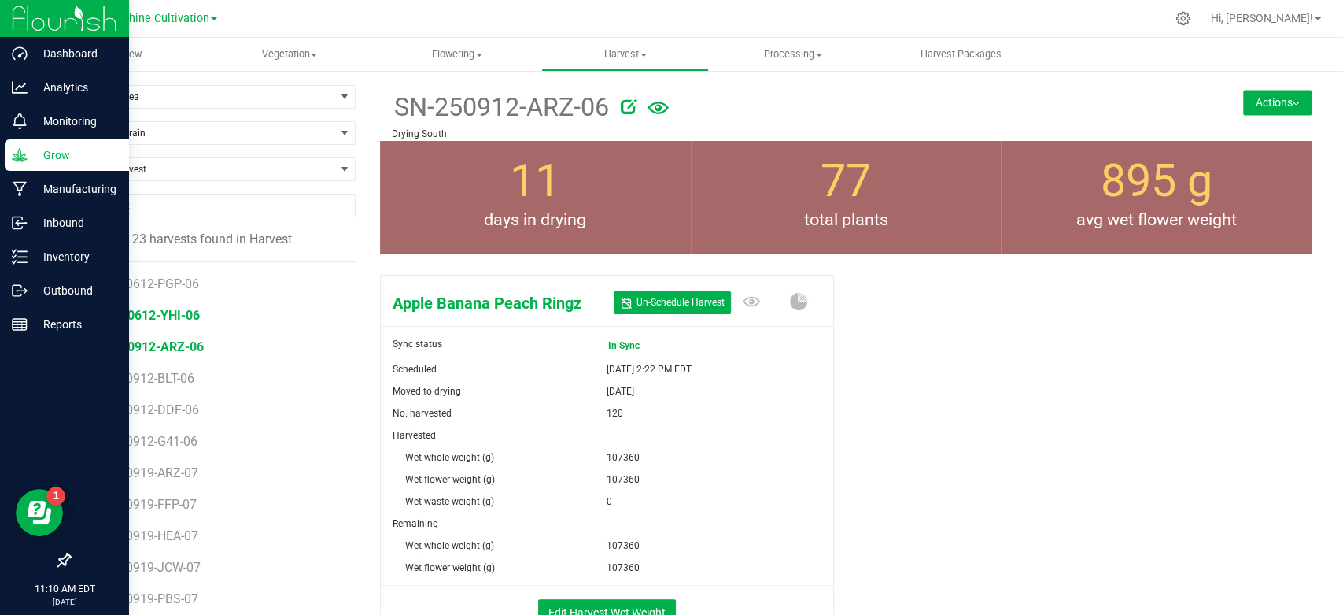
click at [164, 316] on span "SN-250612-YHI-06" at bounding box center [146, 315] width 108 height 15
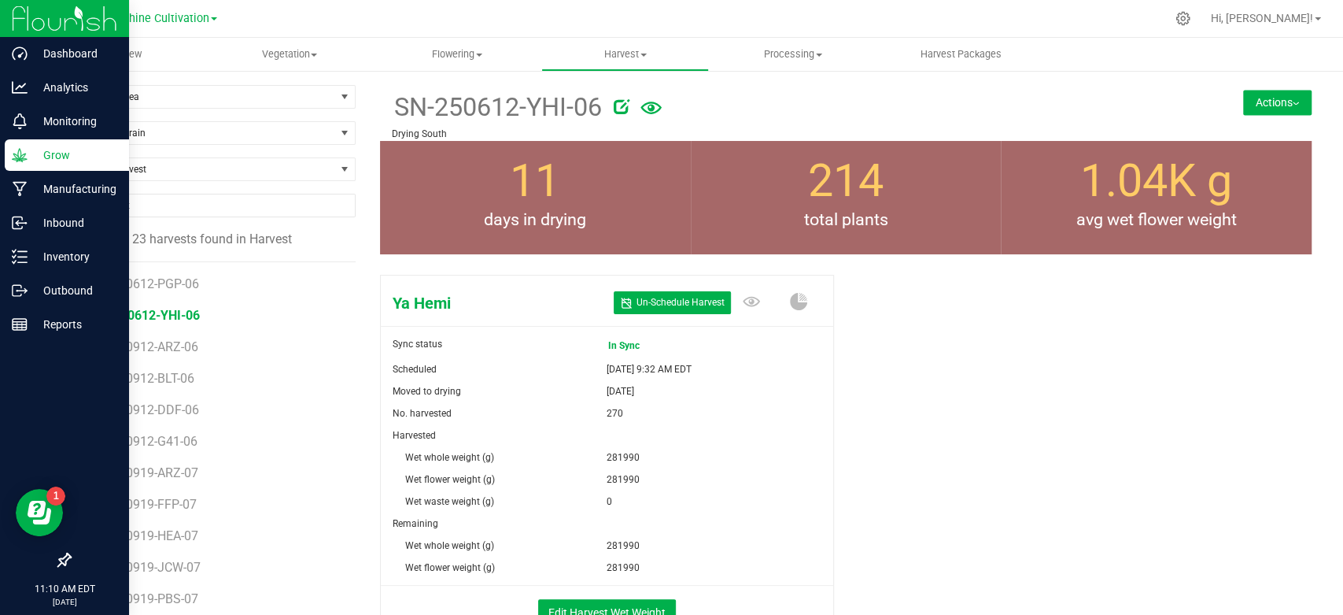
click at [609, 103] on div at bounding box center [873, 103] width 543 height 31
click at [617, 106] on icon at bounding box center [622, 106] width 16 height 16
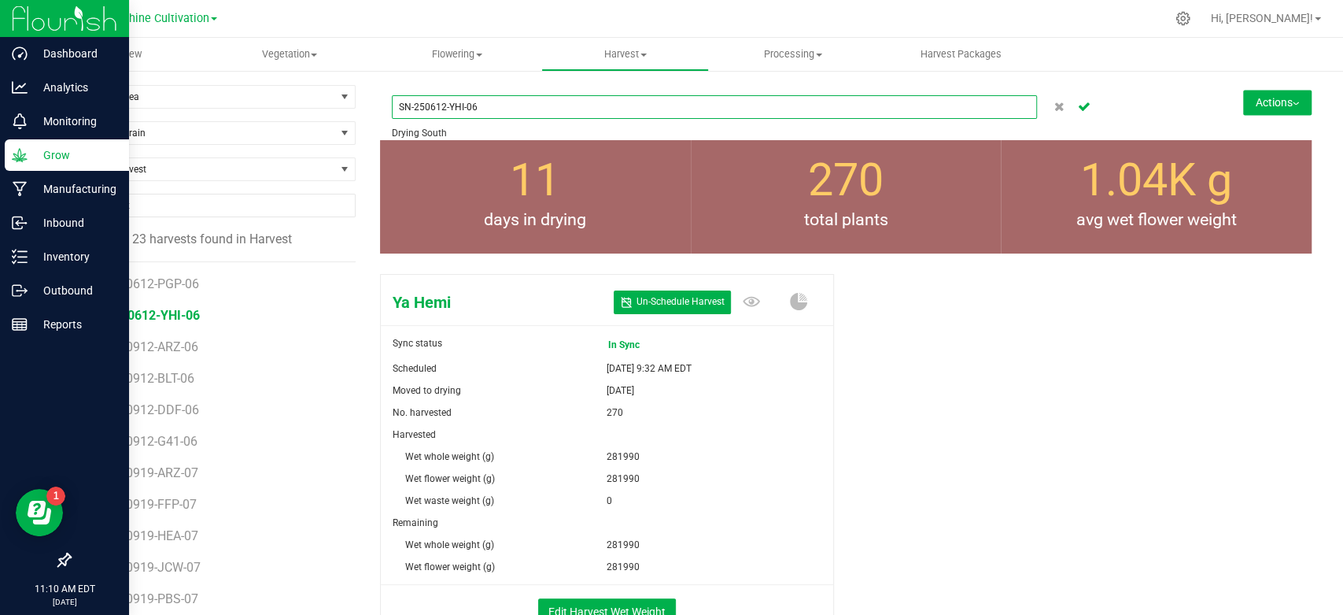
click at [425, 102] on input "SN-250612-YHI-06" at bounding box center [714, 107] width 645 height 24
type input "SN-250912-YHI-06"
click at [1078, 103] on icon "Cancel button" at bounding box center [1084, 105] width 13 height 9
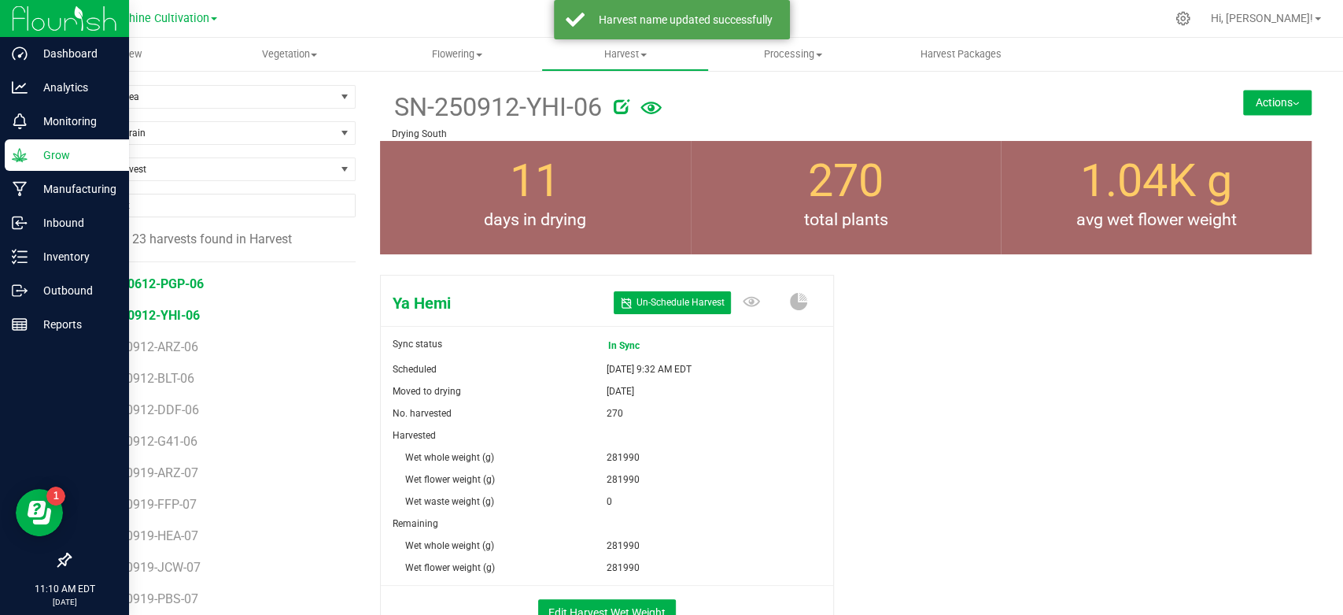
click at [168, 284] on span "SN-250612-PGP-06" at bounding box center [148, 283] width 112 height 15
click at [625, 102] on icon at bounding box center [631, 106] width 16 height 16
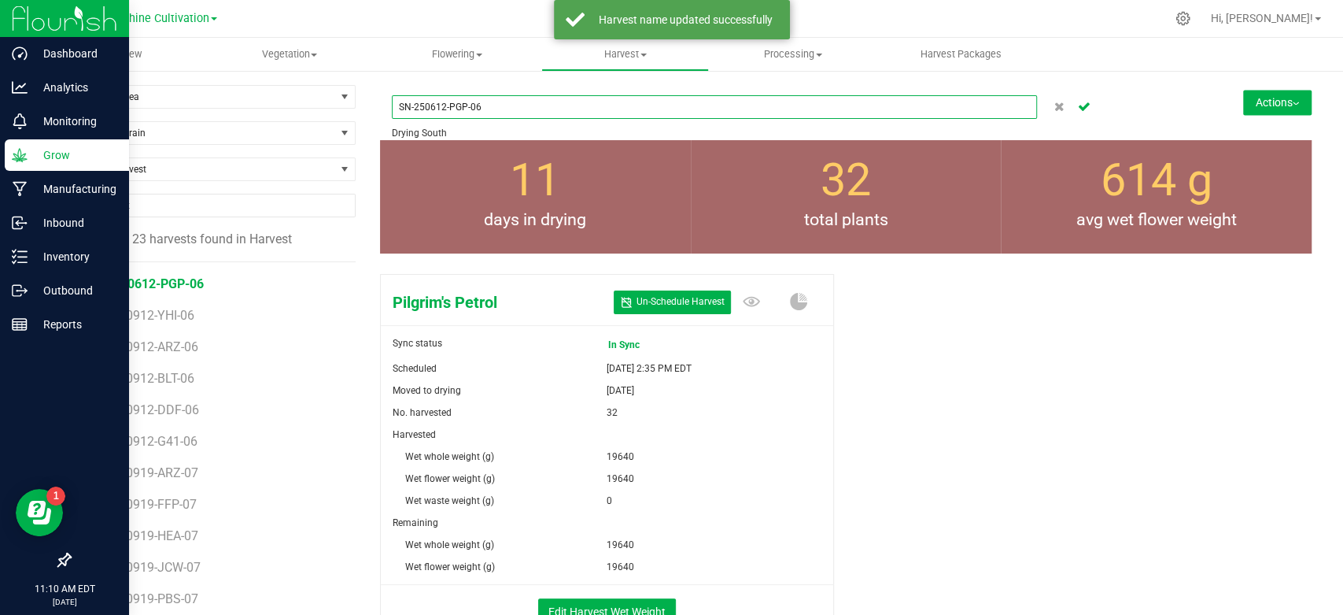
click at [427, 105] on input "SN-250612-PGP-06" at bounding box center [714, 107] width 645 height 24
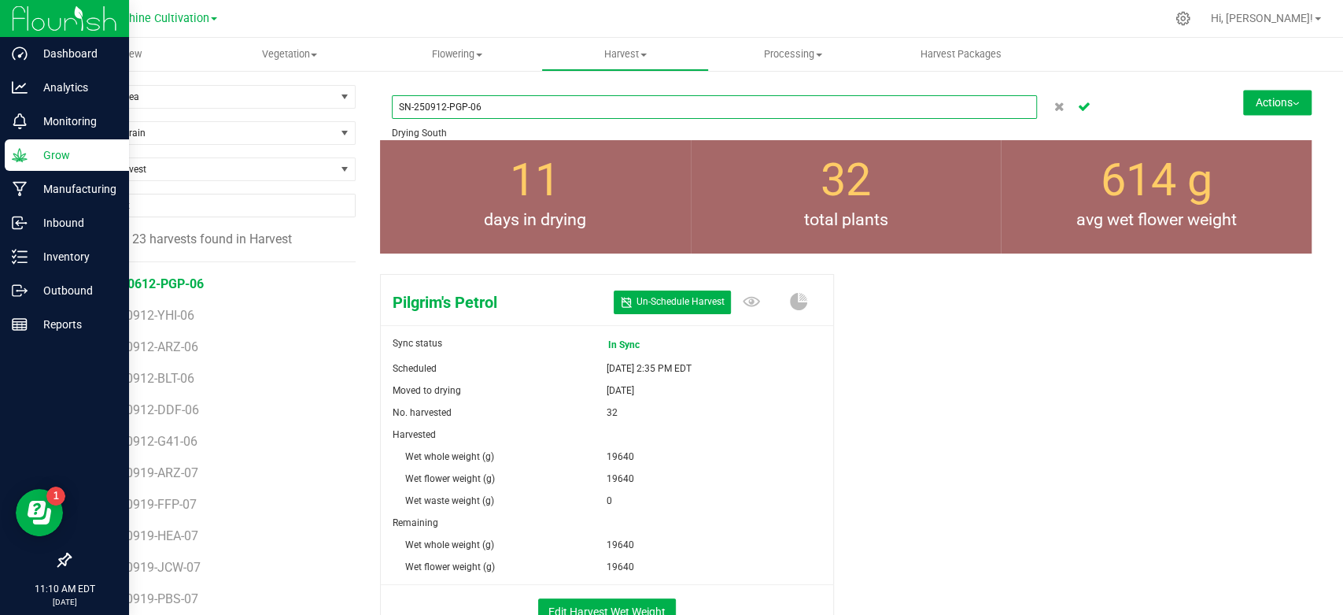
type input "SN-250912-PGP-06"
click at [1078, 102] on icon "Cancel button" at bounding box center [1084, 105] width 13 height 9
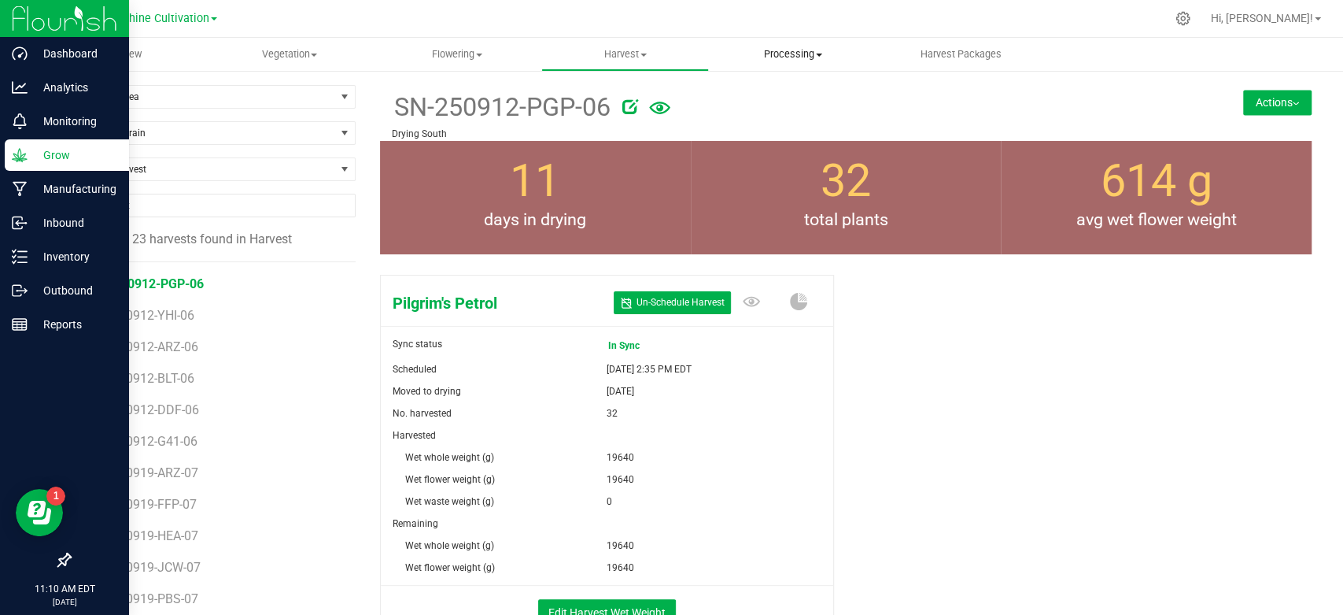
click at [799, 39] on uib-tab-heading "Processing Processing harvests Processing plants Completed harvests" at bounding box center [793, 54] width 166 height 31
click at [795, 47] on span "Processing" at bounding box center [793, 54] width 168 height 14
click at [791, 52] on span "Processing" at bounding box center [793, 54] width 168 height 14
click at [778, 96] on span "Processing harvests" at bounding box center [782, 94] width 146 height 13
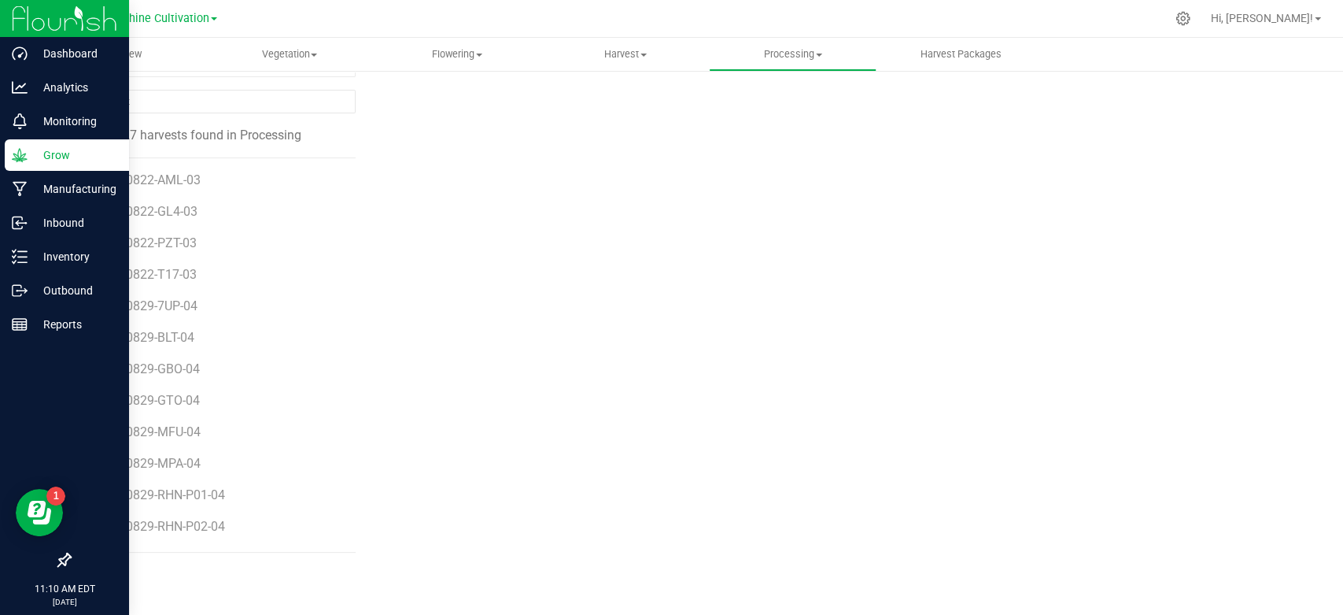
scroll to position [468, 0]
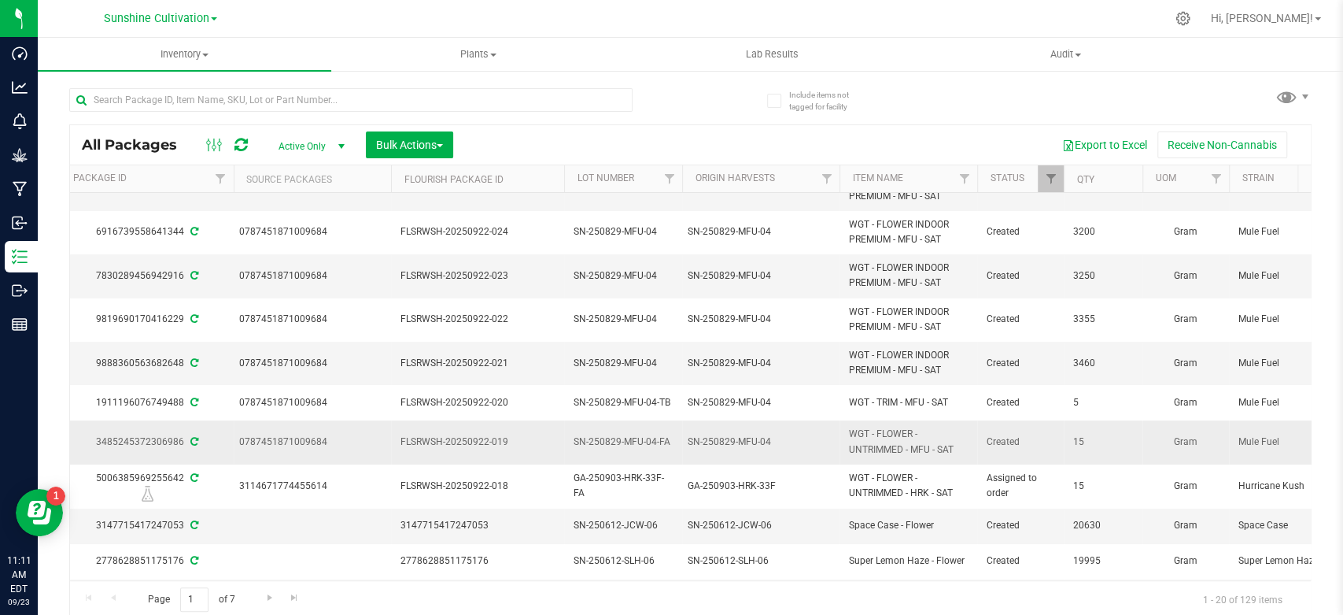
scroll to position [0, 340]
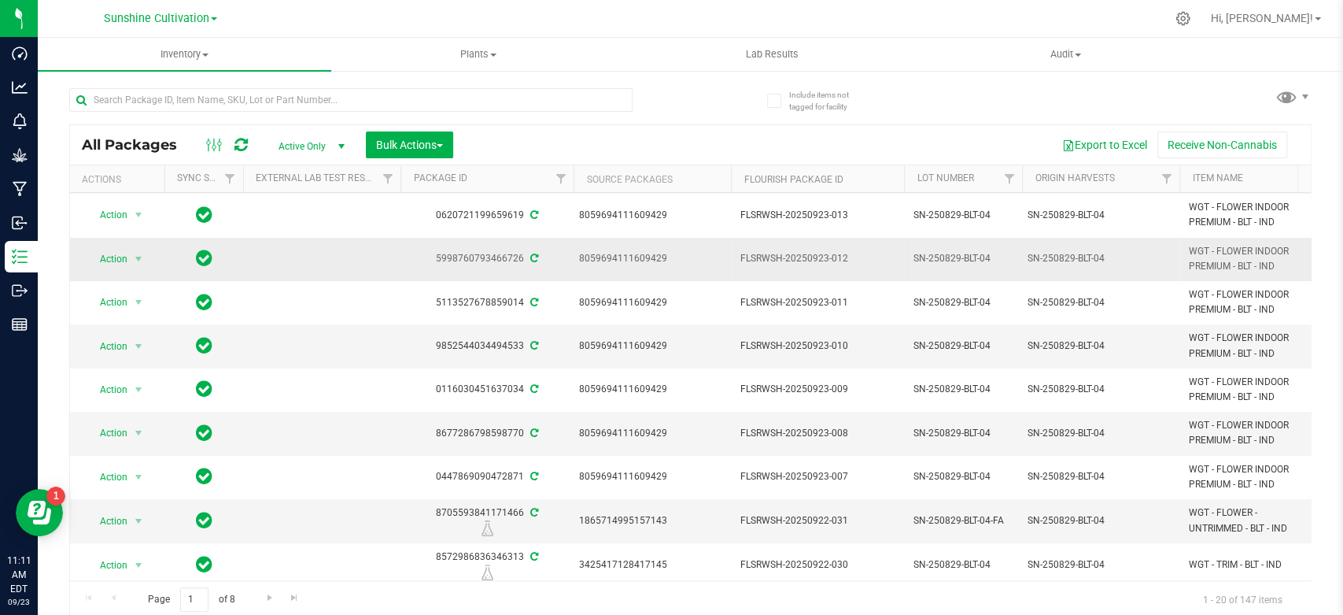
scroll to position [262, 0]
